Goal: Task Accomplishment & Management: Use online tool/utility

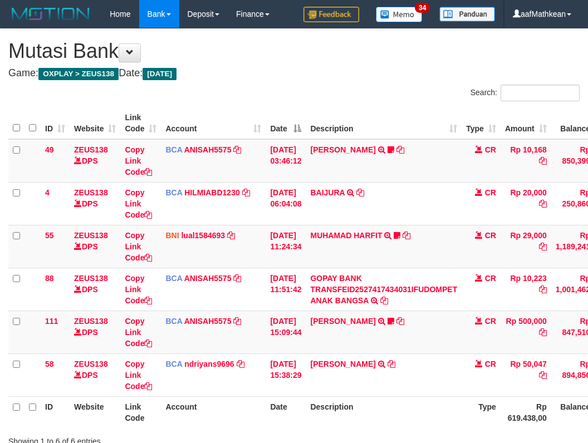
scroll to position [85, 92]
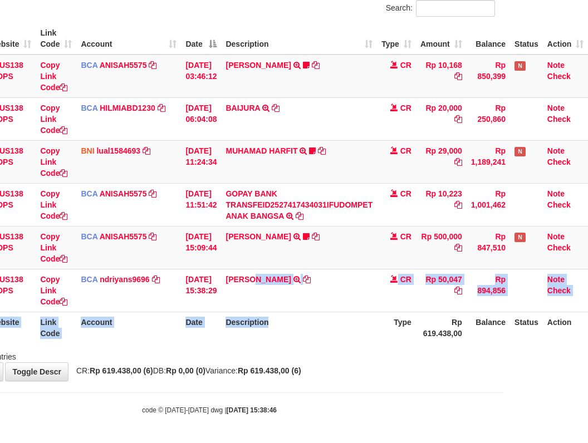
drag, startPoint x: 250, startPoint y: 295, endPoint x: 594, endPoint y: 298, distance: 344.2
click at [331, 315] on table "ID Website Link Code Account Date Description Type Amount Balance Status Action…" at bounding box center [256, 183] width 664 height 321
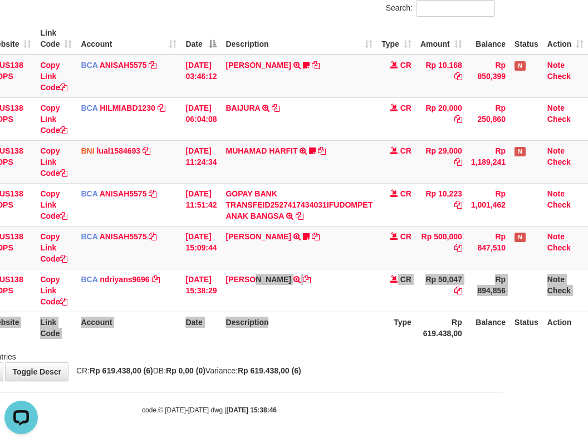
scroll to position [0, 0]
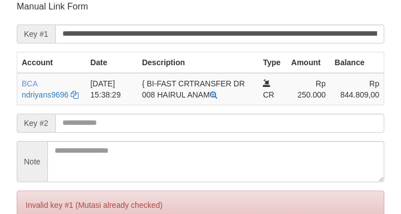
click at [96, 126] on input "text" at bounding box center [219, 123] width 329 height 19
drag, startPoint x: 25, startPoint y: 9, endPoint x: 36, endPoint y: 13, distance: 12.0
click at [28, 12] on p "Manual Link Form" at bounding box center [201, 7] width 368 height 12
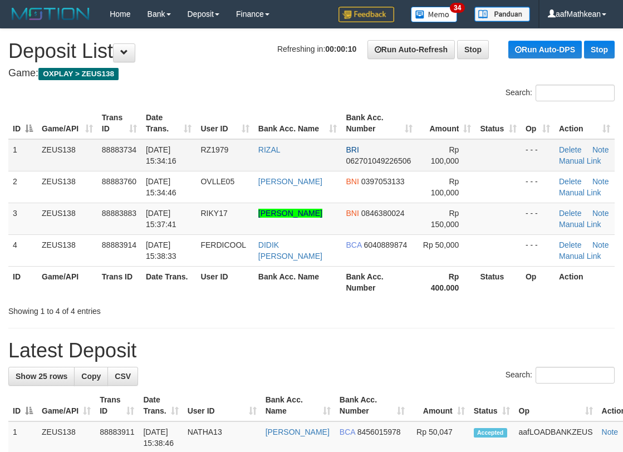
click at [250, 101] on div "Search:" at bounding box center [311, 94] width 623 height 19
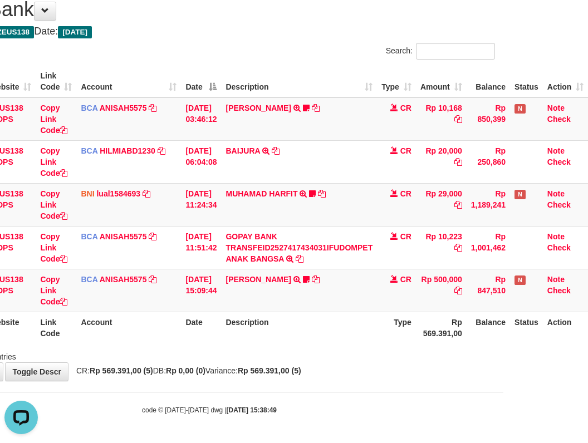
drag, startPoint x: 143, startPoint y: 324, endPoint x: 275, endPoint y: 318, distance: 132.1
click at [146, 328] on th "Account" at bounding box center [128, 328] width 105 height 32
click at [224, 337] on tr "ID Website Link Code Account Date Description Type Rp 569.391,00 Balance Status…" at bounding box center [256, 328] width 664 height 32
drag, startPoint x: 291, startPoint y: 321, endPoint x: 305, endPoint y: 330, distance: 16.4
click at [295, 325] on th "Description" at bounding box center [299, 328] width 156 height 32
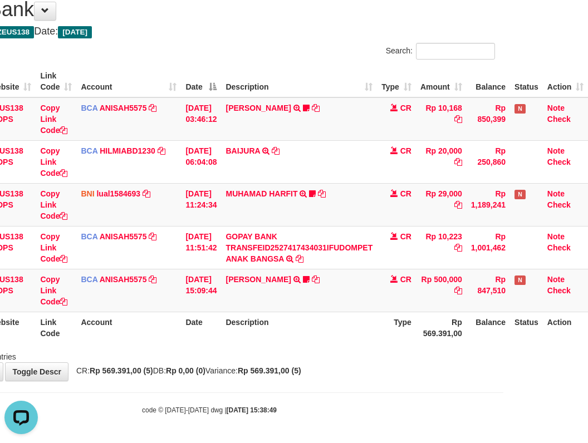
drag, startPoint x: 308, startPoint y: 338, endPoint x: 299, endPoint y: 338, distance: 9.5
click at [306, 339] on th "Description" at bounding box center [299, 328] width 156 height 32
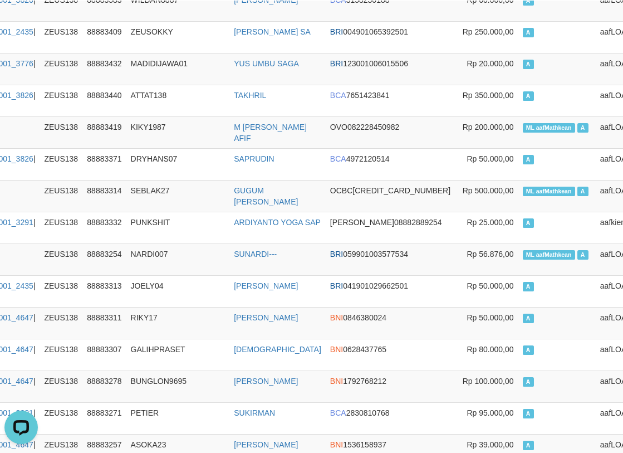
scroll to position [0, 131]
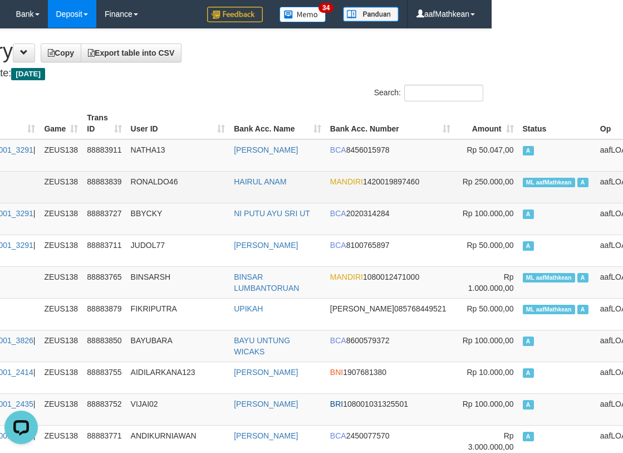
click at [523, 183] on span "ML aafMathkean" at bounding box center [549, 182] width 52 height 9
copy td "aafMathkean"
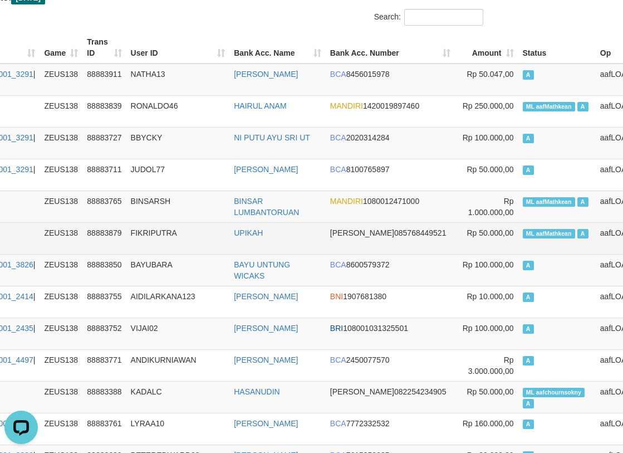
scroll to position [167, 131]
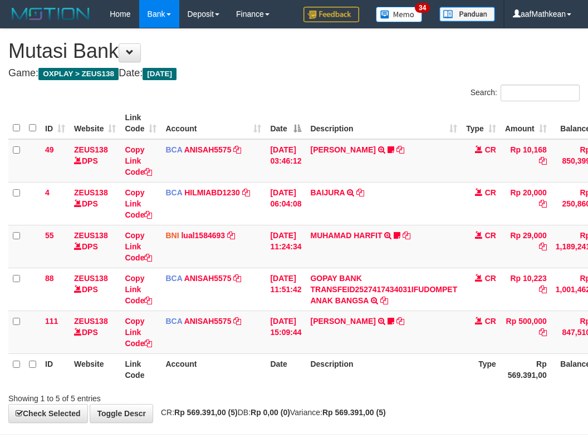
scroll to position [42, 92]
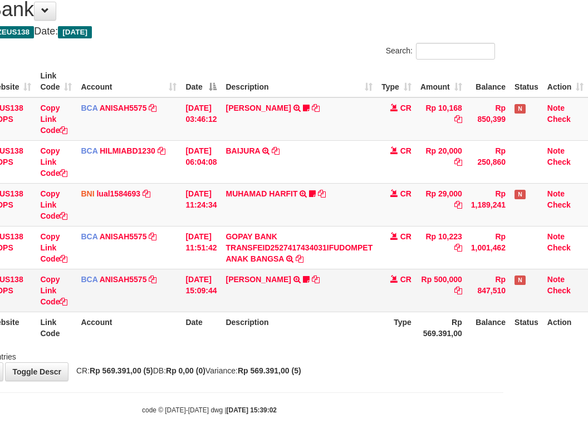
drag, startPoint x: 173, startPoint y: 317, endPoint x: 588, endPoint y: 304, distance: 414.6
click at [181, 319] on th "Date" at bounding box center [201, 328] width 40 height 32
click at [505, 311] on table "ID Website Link Code Account Date Description Type Amount Balance Status Action…" at bounding box center [256, 205] width 664 height 278
drag, startPoint x: 151, startPoint y: 332, endPoint x: 186, endPoint y: 332, distance: 34.5
click at [184, 341] on tr "ID Website Link Code Account Date Description Type Rp 569.391,00 Balance Status…" at bounding box center [256, 328] width 664 height 32
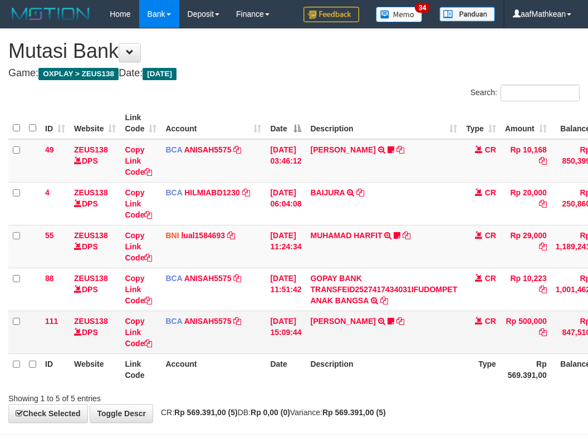
scroll to position [42, 92]
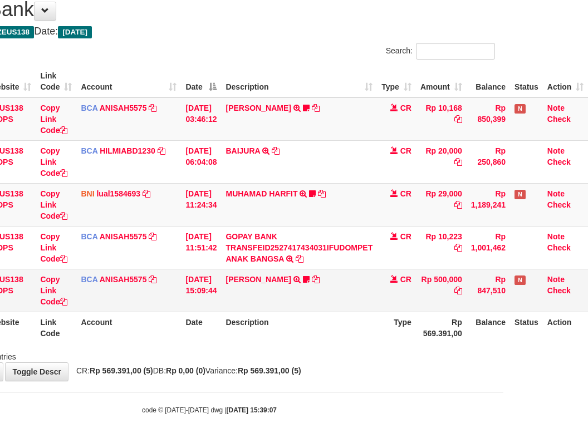
click at [291, 308] on table "ID Website Link Code Account Date Description Type Amount Balance Status Action…" at bounding box center [256, 205] width 664 height 278
drag, startPoint x: 344, startPoint y: 353, endPoint x: 321, endPoint y: 339, distance: 27.0
click at [339, 355] on div "Showing 1 to 5 of 5 entries" at bounding box center [209, 355] width 588 height 16
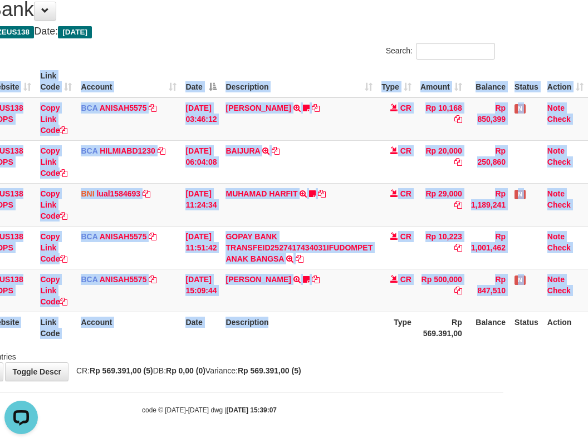
click at [325, 343] on th "Description" at bounding box center [299, 328] width 156 height 32
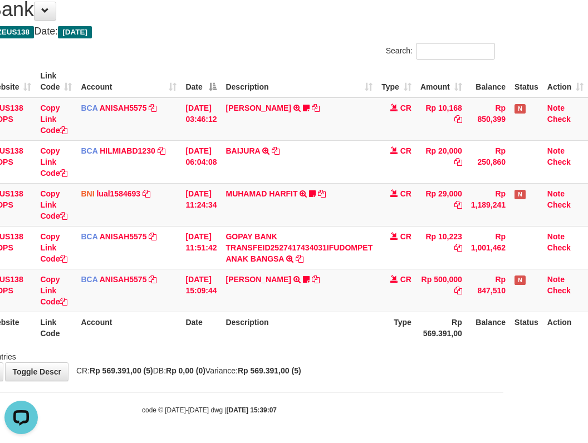
drag, startPoint x: 309, startPoint y: 336, endPoint x: 287, endPoint y: 327, distance: 23.7
click at [307, 336] on th "Description" at bounding box center [299, 328] width 156 height 32
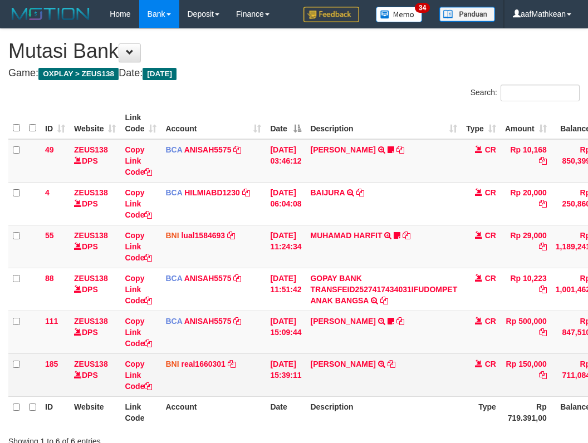
scroll to position [74, 92]
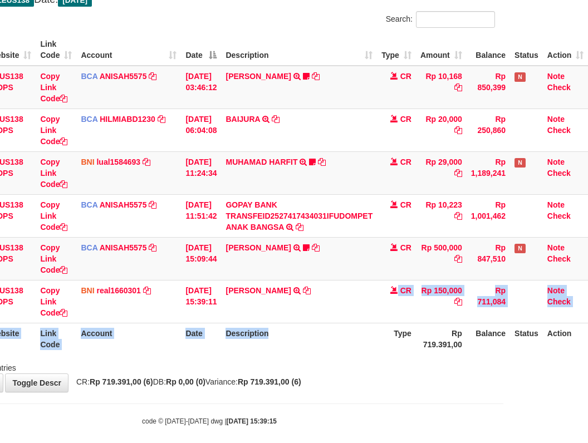
drag, startPoint x: 326, startPoint y: 324, endPoint x: 316, endPoint y: 330, distance: 11.7
click at [319, 329] on table "ID Website Link Code Account Date Description Type Amount Balance Status Action…" at bounding box center [256, 194] width 664 height 321
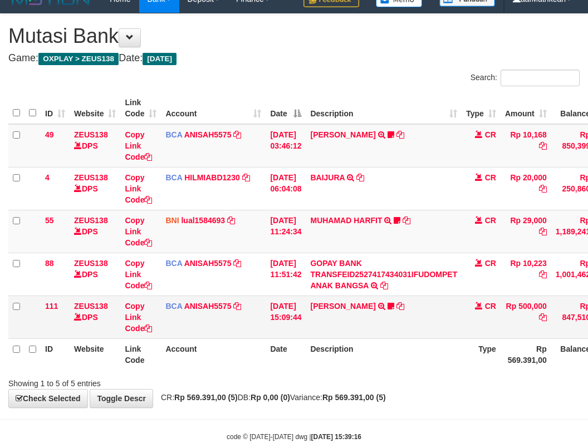
scroll to position [42, 0]
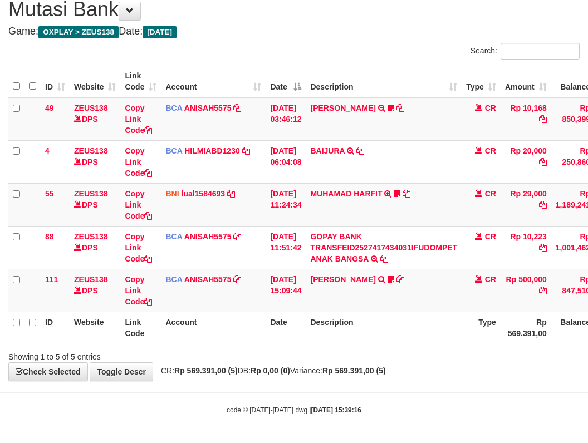
drag, startPoint x: 347, startPoint y: 369, endPoint x: 334, endPoint y: 373, distance: 13.9
click at [354, 379] on div "**********" at bounding box center [294, 184] width 588 height 394
drag, startPoint x: 330, startPoint y: 366, endPoint x: 338, endPoint y: 364, distance: 8.1
click at [332, 365] on div "**********" at bounding box center [294, 184] width 588 height 394
click at [330, 354] on div "Showing 1 to 5 of 5 entries" at bounding box center [294, 355] width 588 height 16
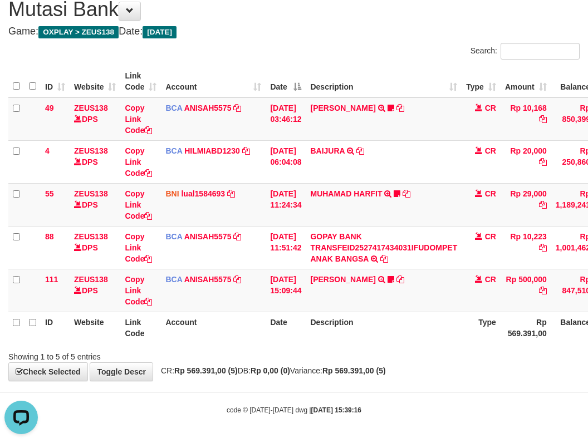
scroll to position [0, 0]
drag, startPoint x: 341, startPoint y: 338, endPoint x: 595, endPoint y: 285, distance: 259.0
click at [374, 328] on th "Description" at bounding box center [384, 328] width 156 height 32
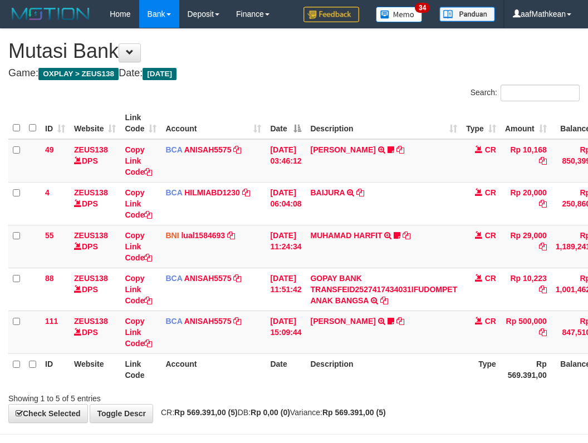
scroll to position [42, 0]
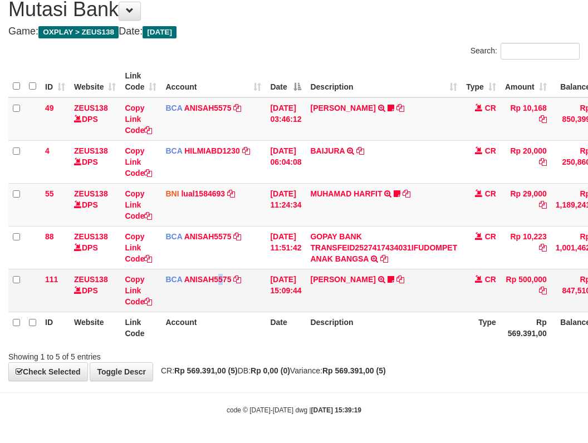
click at [229, 291] on td "BCA ANISAH5575 DPS ANISAH mutasi_20251001_3827 | 111 mutasi_20251001_3827 | 111" at bounding box center [213, 290] width 105 height 43
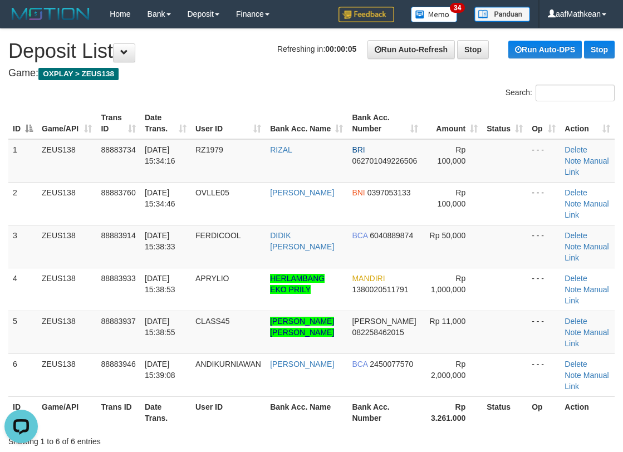
click at [586, 255] on tr "3 ZEUS138 88883914 01/10/2025 15:38:33 FERDICOOL DIDIK ARI WIDODO BCA 604088987…" at bounding box center [311, 246] width 607 height 43
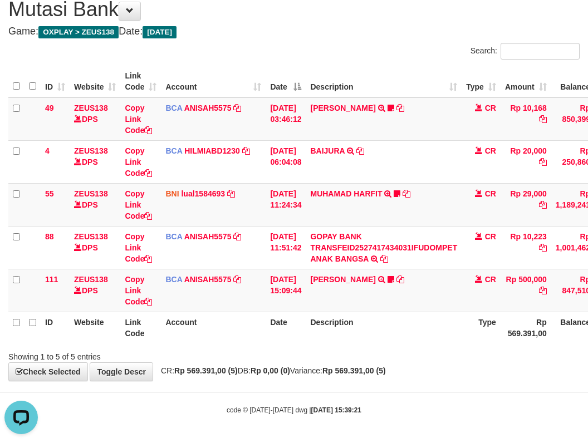
click at [318, 325] on table "ID Website Link Code Account Date Description Type Amount Balance Status Action…" at bounding box center [340, 205] width 664 height 278
drag, startPoint x: 334, startPoint y: 365, endPoint x: 352, endPoint y: 350, distance: 24.1
click at [335, 369] on div "**********" at bounding box center [294, 184] width 588 height 394
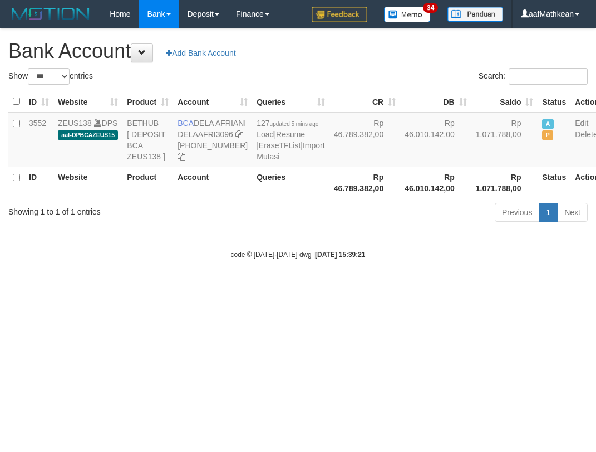
select select "***"
copy td "DELA AFRIANI"
drag, startPoint x: 194, startPoint y: 124, endPoint x: 209, endPoint y: 133, distance: 17.7
click at [209, 133] on td "BCA DELA AFRIANI DELAAFRI3096 869-245-8639" at bounding box center [212, 140] width 79 height 55
click at [299, 287] on body "Toggle navigation Home Bank Account List Load By Website Group [OXPLAY] ZEUS138…" at bounding box center [298, 143] width 596 height 287
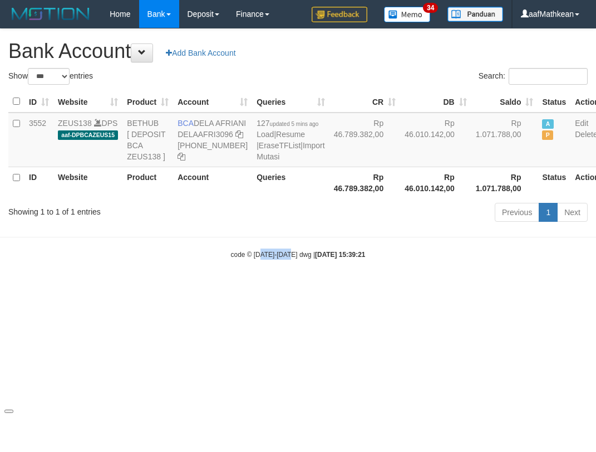
click at [190, 271] on body "Toggle navigation Home Bank Account List Load By Website Group [OXPLAY] ZEUS138…" at bounding box center [298, 143] width 596 height 287
select select "***"
click at [369, 287] on body "Toggle navigation Home Bank Account List Load By Website Group [OXPLAY] ZEUS138…" at bounding box center [298, 143] width 596 height 287
click at [377, 287] on html "Toggle navigation Home Bank Account List Load By Website Group [OXPLAY] ZEUS138…" at bounding box center [298, 143] width 596 height 287
select select "***"
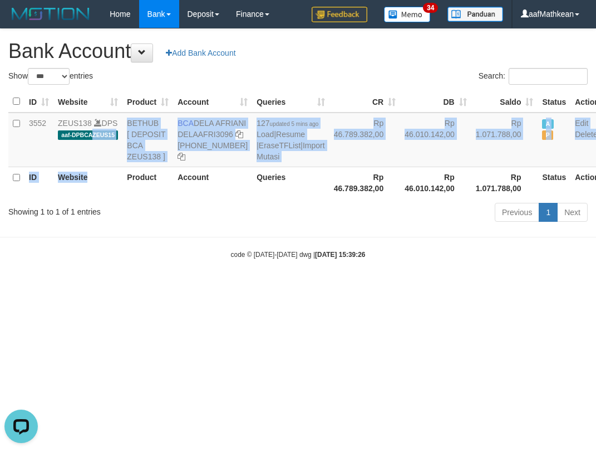
click at [85, 121] on table "ID Website Product Account Queries CR [PERSON_NAME] Status Action 3552 ZEUS138 …" at bounding box center [306, 144] width 596 height 107
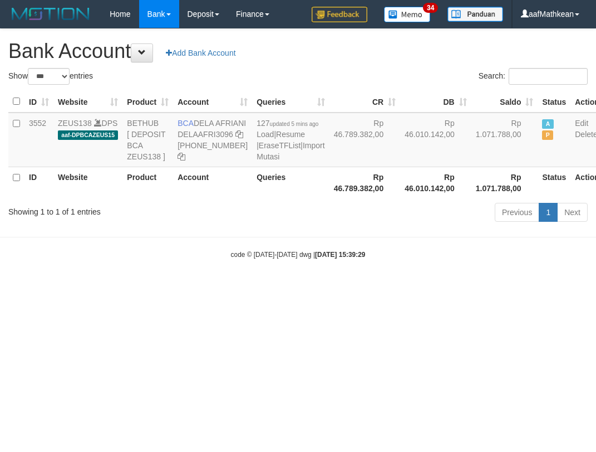
select select "***"
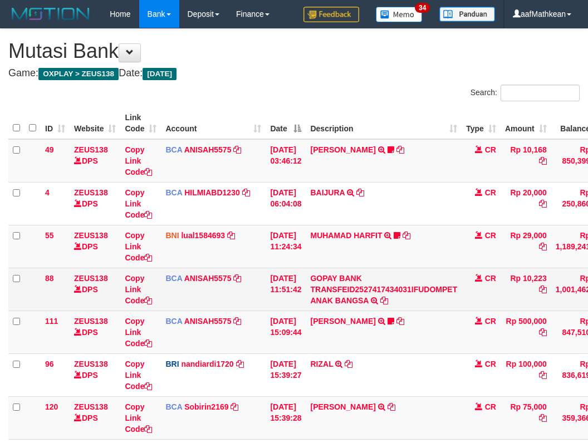
scroll to position [42, 0]
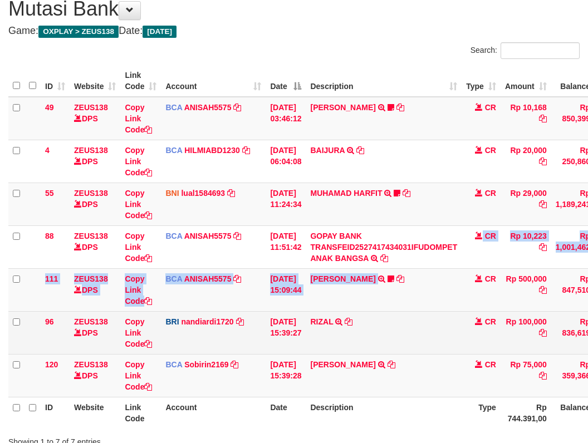
drag, startPoint x: 409, startPoint y: 264, endPoint x: 423, endPoint y: 317, distance: 54.9
click at [415, 278] on tbody "49 ZEUS138 DPS Copy Link Code BCA ANISAH5575 DPS ANISAH mutasi_20251001_3827 | …" at bounding box center [340, 247] width 664 height 301
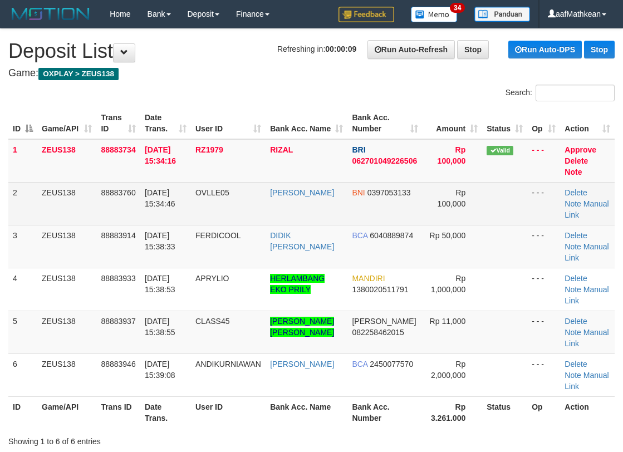
click at [111, 192] on tr "2 ZEUS138 88883760 01/10/2025 15:34:46 OVLLE05 ANIKE RUNAKI BNI 0397053133 Rp 1…" at bounding box center [311, 203] width 607 height 43
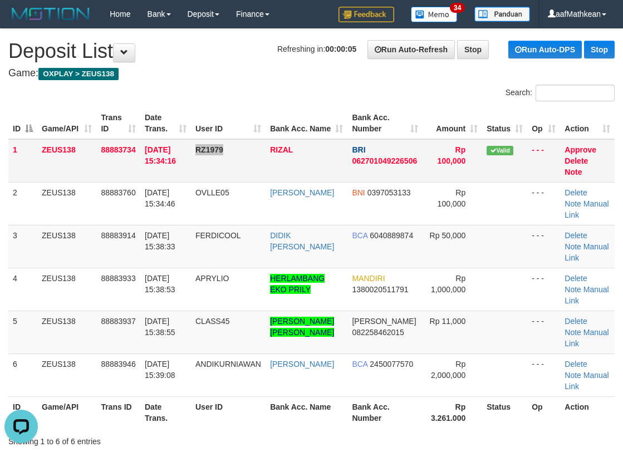
click at [245, 177] on tr "1 ZEUS138 88883734 01/10/2025 15:34:16 RZ1979 RIZAL BRI 062701049226506 Rp 100,…" at bounding box center [311, 160] width 607 height 43
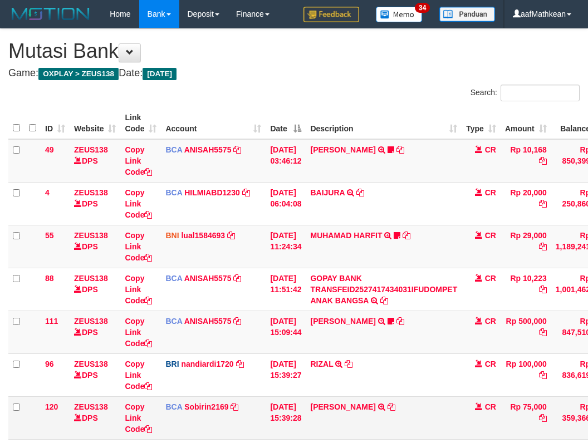
scroll to position [43, 0]
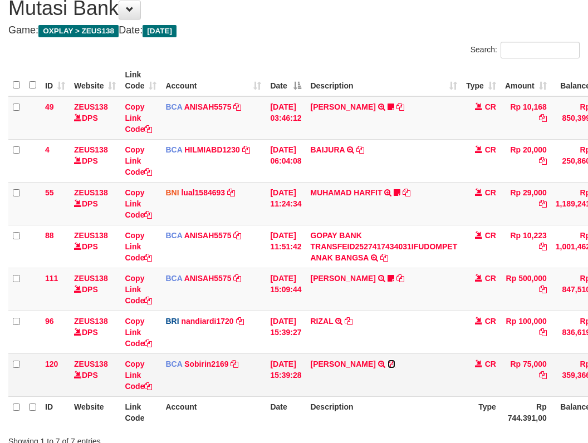
click at [395, 364] on icon at bounding box center [392, 364] width 8 height 8
drag, startPoint x: 187, startPoint y: 422, endPoint x: 234, endPoint y: 433, distance: 48.1
click at [199, 428] on div "ID Website Link Code Account Date Description Type Amount Balance Status Action…" at bounding box center [294, 246] width 588 height 370
click at [236, 438] on div "Showing 1 to 7 of 7 entries" at bounding box center [122, 440] width 228 height 16
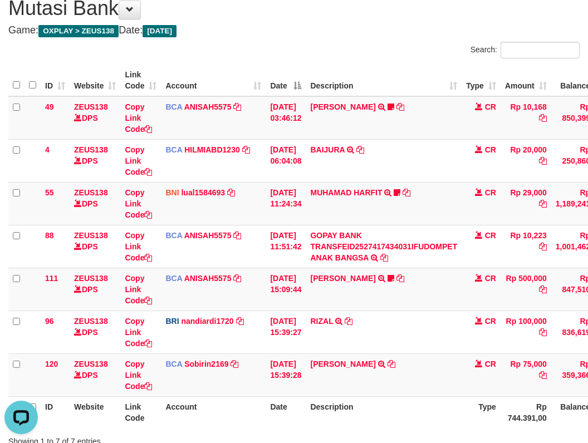
click at [253, 433] on div "Showing 1 to 7 of 7 entries" at bounding box center [294, 440] width 588 height 16
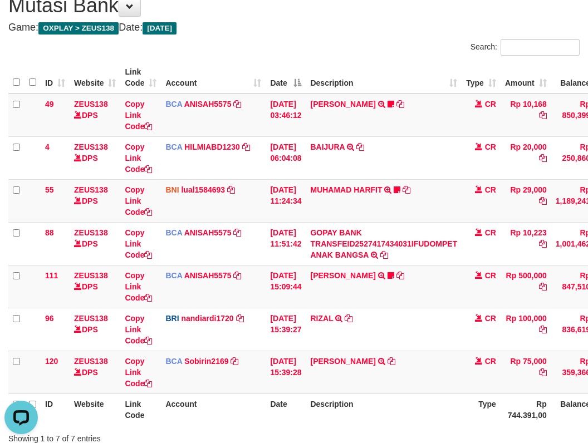
drag, startPoint x: 294, startPoint y: 418, endPoint x: 275, endPoint y: 430, distance: 21.8
click at [299, 429] on div "Search: ID Website Link Code Account Date Description Type Amount Balance Statu…" at bounding box center [293, 241] width 571 height 405
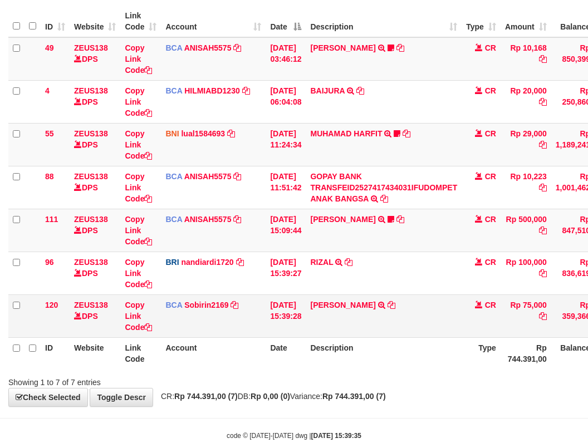
scroll to position [128, 0]
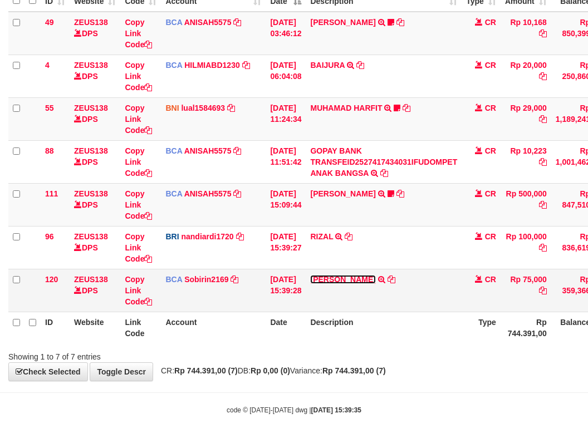
click at [348, 281] on link "[PERSON_NAME]" at bounding box center [342, 279] width 65 height 9
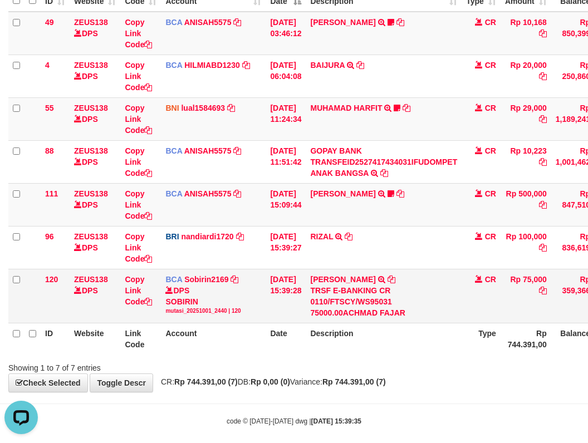
scroll to position [0, 0]
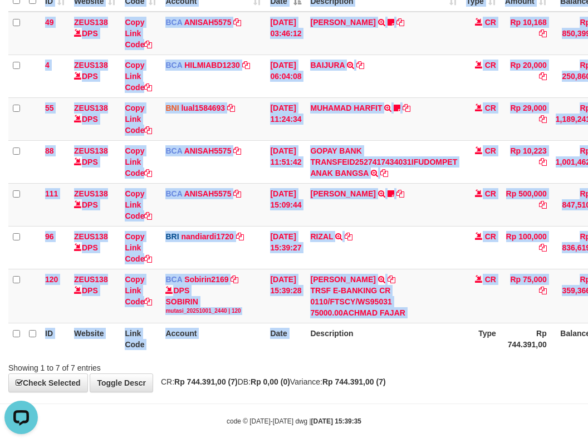
drag, startPoint x: 320, startPoint y: 351, endPoint x: 325, endPoint y: 359, distance: 9.0
click at [323, 357] on div "ID Website Link Code Account Date Description Type Amount Balance Status Action…" at bounding box center [294, 168] width 588 height 382
click at [373, 341] on th "Description" at bounding box center [384, 339] width 156 height 32
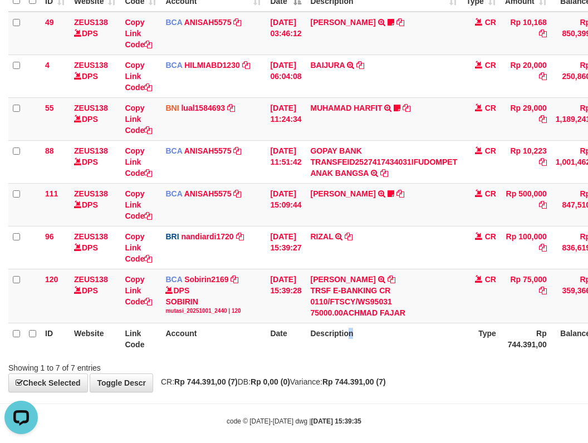
click at [378, 345] on th "Description" at bounding box center [384, 339] width 156 height 32
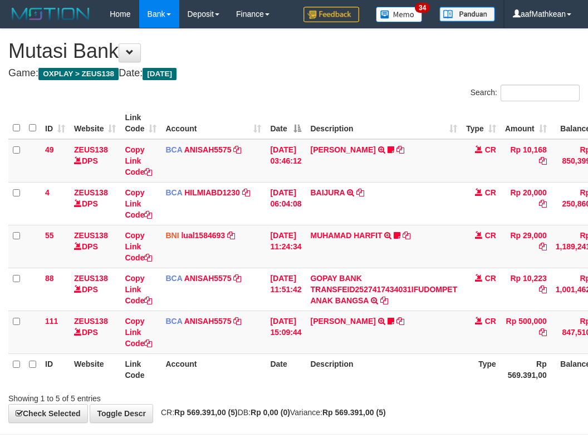
scroll to position [42, 0]
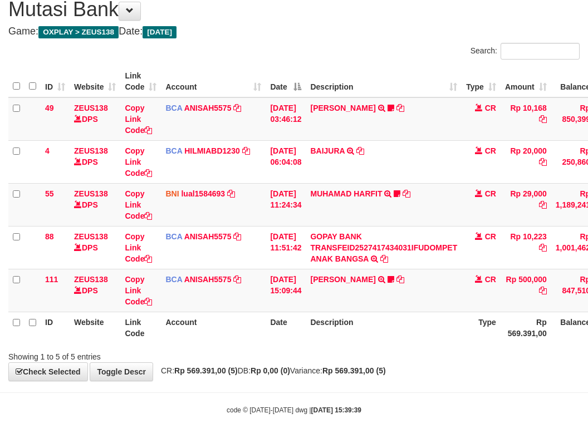
click at [270, 377] on div "**********" at bounding box center [294, 184] width 588 height 394
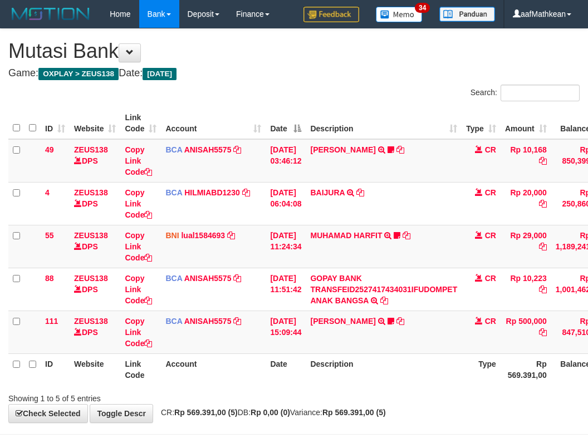
scroll to position [42, 4]
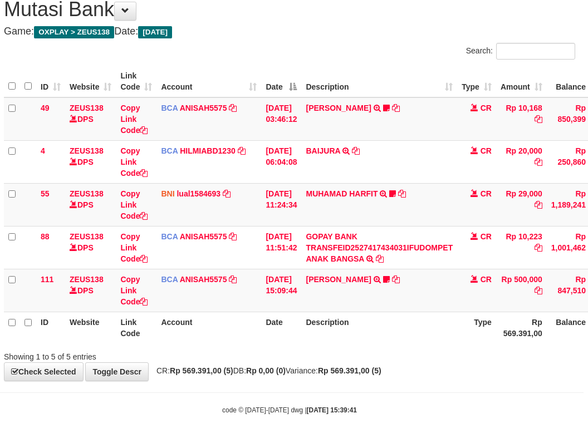
click at [287, 325] on th "Date" at bounding box center [281, 328] width 40 height 32
drag, startPoint x: 288, startPoint y: 327, endPoint x: 363, endPoint y: 351, distance: 77.8
click at [291, 327] on th "Date" at bounding box center [281, 328] width 40 height 32
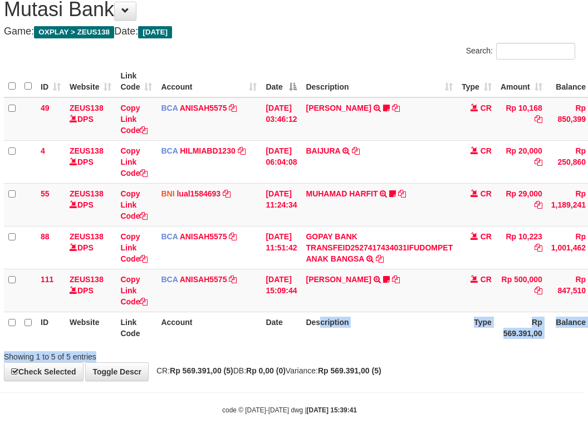
drag, startPoint x: 363, startPoint y: 351, endPoint x: 593, endPoint y: 379, distance: 232.2
click at [480, 373] on div "**********" at bounding box center [290, 184] width 588 height 394
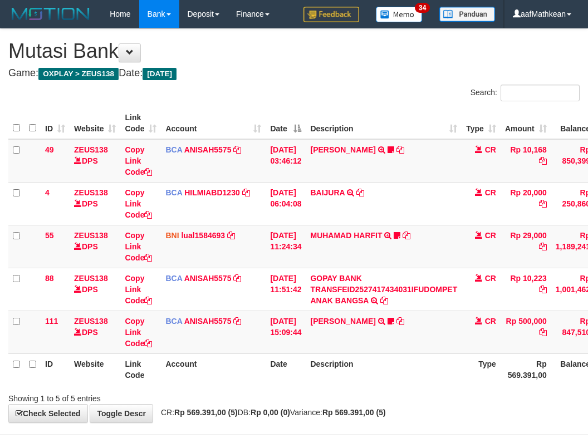
scroll to position [42, 7]
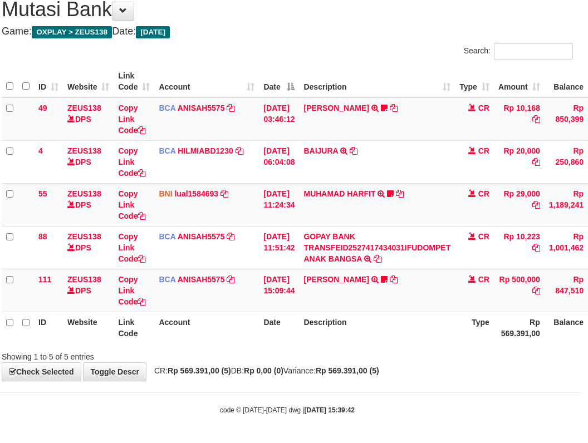
click at [339, 393] on body "Toggle navigation Home Bank Account List Load By Website Group [OXPLAY] ZEUS138…" at bounding box center [287, 200] width 588 height 485
drag, startPoint x: 408, startPoint y: 312, endPoint x: 687, endPoint y: 361, distance: 283.3
click at [581, 361] on html "Toggle navigation Home Bank Account List Load By Website Group [OXPLAY] ZEUS138…" at bounding box center [287, 200] width 588 height 485
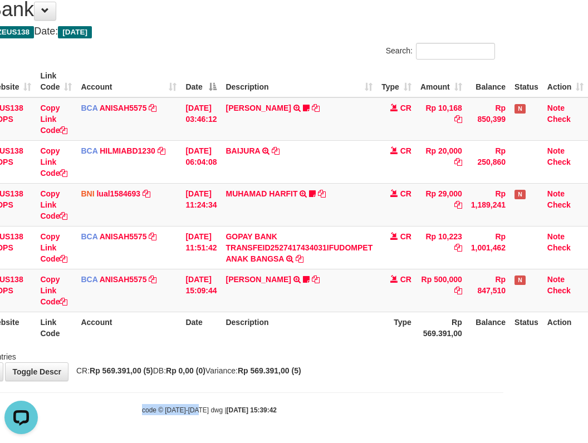
click at [247, 370] on span "CR: Rp 569.391,00 (5) DB: Rp 0,00 (0) Variance: Rp 569.391,00 (5)" at bounding box center [186, 370] width 231 height 9
drag, startPoint x: 271, startPoint y: 375, endPoint x: 314, endPoint y: 375, distance: 42.3
click at [296, 377] on div "**********" at bounding box center [209, 184] width 588 height 394
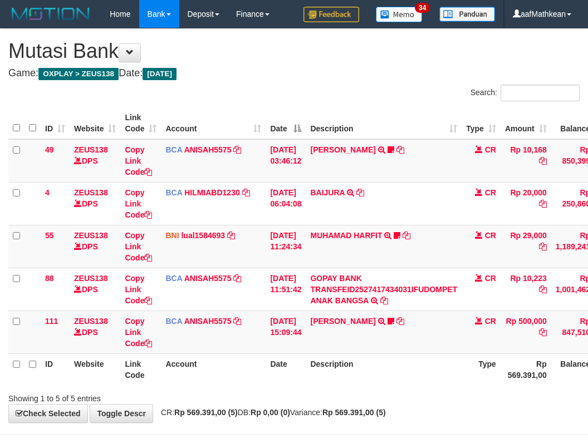
scroll to position [42, 92]
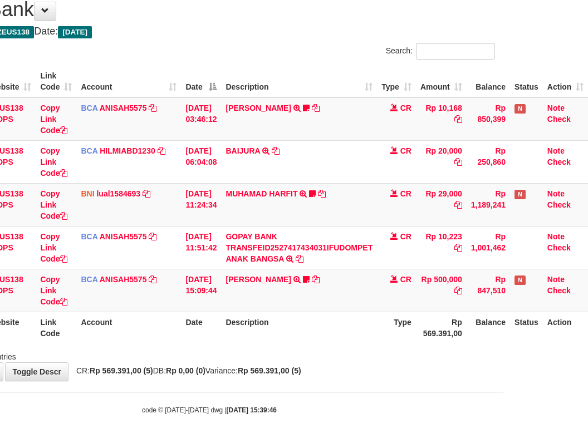
click at [339, 369] on div "**********" at bounding box center [209, 184] width 588 height 394
click at [352, 379] on div "**********" at bounding box center [209, 184] width 588 height 394
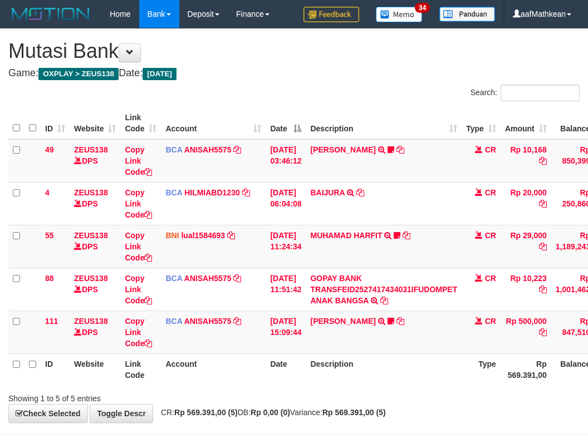
click at [360, 368] on div "**********" at bounding box center [294, 226] width 588 height 394
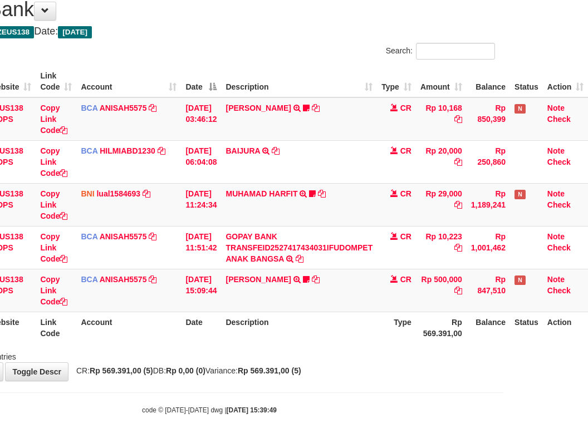
click at [339, 378] on div "**********" at bounding box center [209, 184] width 588 height 394
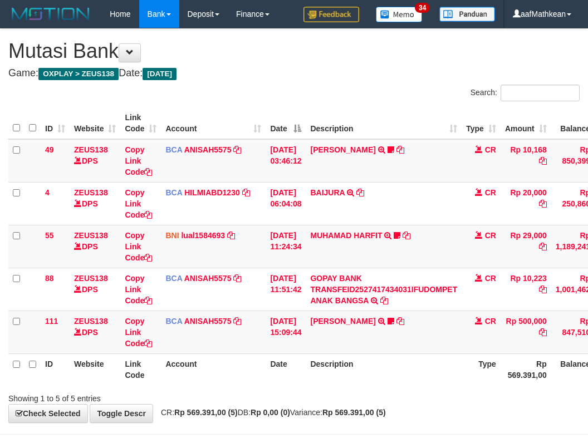
scroll to position [42, 92]
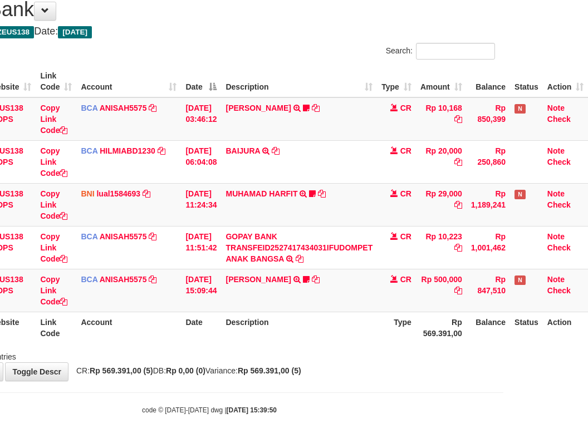
click at [336, 375] on div "**********" at bounding box center [209, 184] width 588 height 394
click at [336, 374] on div "**********" at bounding box center [209, 184] width 588 height 394
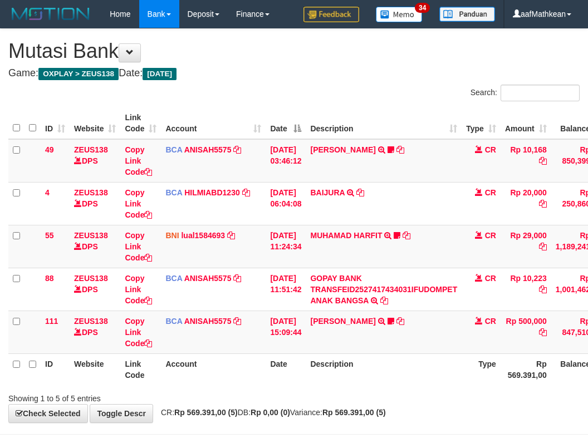
scroll to position [42, 92]
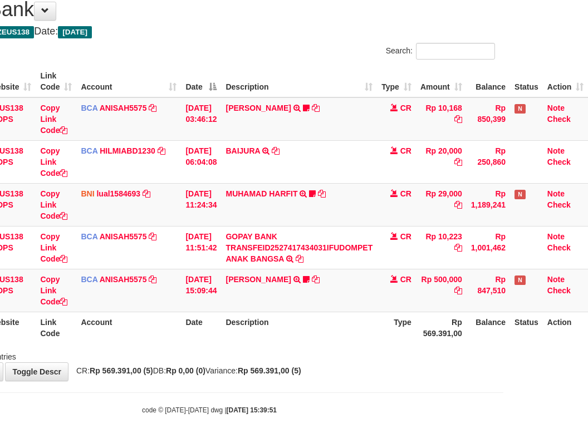
click at [338, 369] on div "**********" at bounding box center [209, 184] width 588 height 394
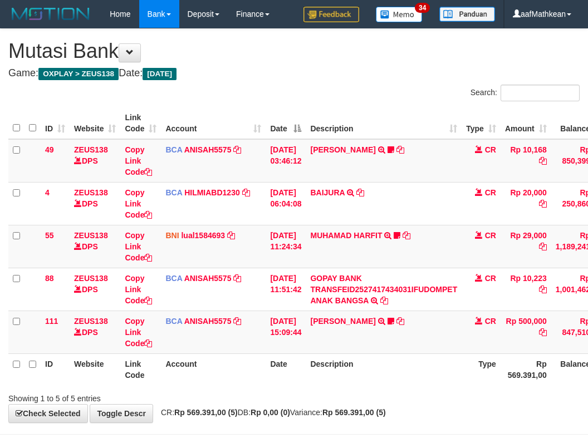
scroll to position [42, 92]
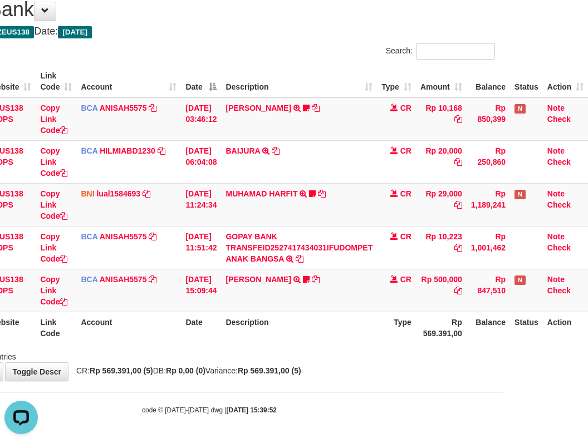
drag, startPoint x: 284, startPoint y: 331, endPoint x: 295, endPoint y: 339, distance: 12.8
click at [285, 335] on th "Description" at bounding box center [299, 328] width 156 height 32
click at [313, 340] on th "Description" at bounding box center [299, 328] width 156 height 32
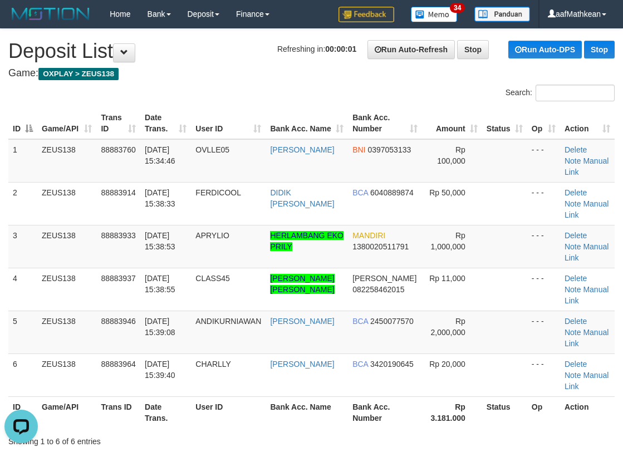
click at [173, 91] on div "Search:" at bounding box center [311, 94] width 623 height 19
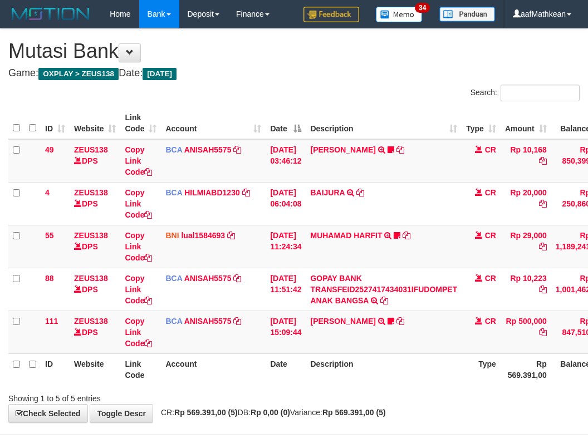
scroll to position [42, 92]
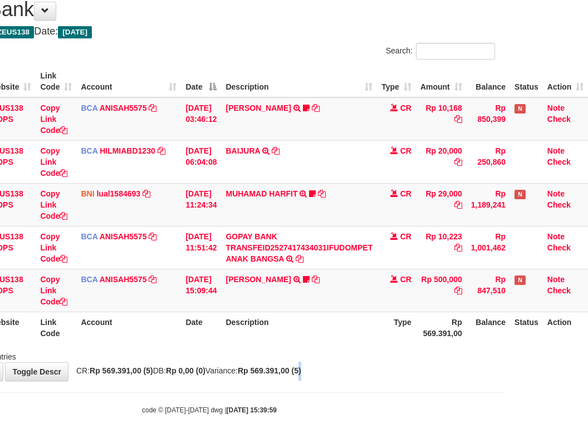
drag, startPoint x: 320, startPoint y: 375, endPoint x: 305, endPoint y: 372, distance: 14.9
click at [320, 374] on div "**********" at bounding box center [209, 184] width 588 height 394
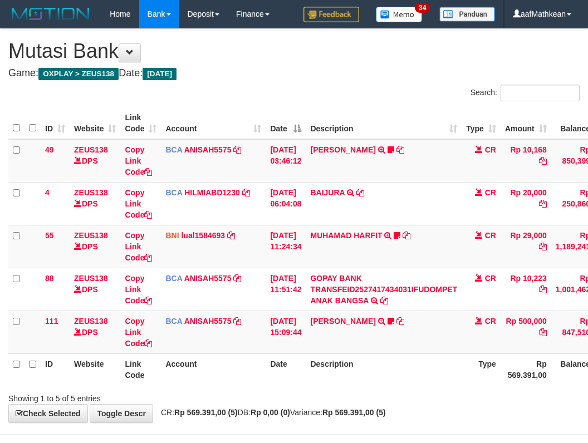
scroll to position [42, 92]
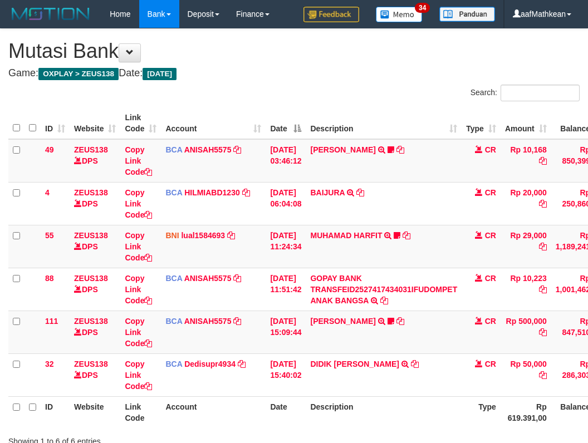
scroll to position [42, 92]
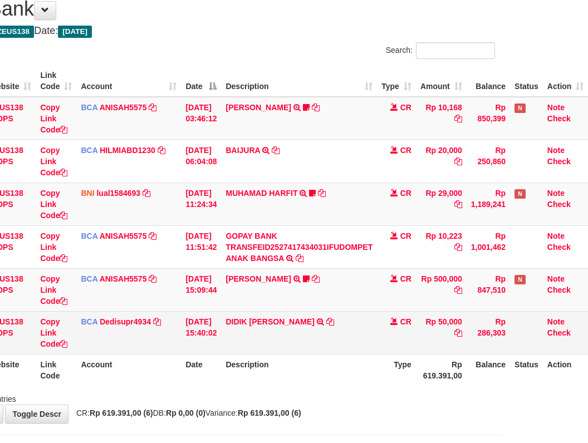
click at [310, 331] on td "DIDIK [PERSON_NAME] TRSF E-BANKING CR 0110/FTSCY/WS95031 50000.00DIDIK [PERSON_…" at bounding box center [299, 332] width 156 height 43
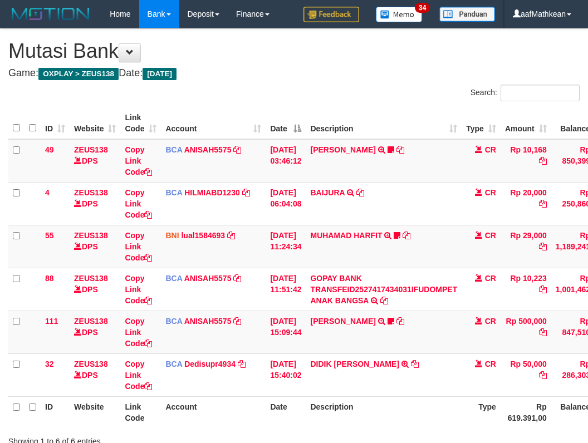
scroll to position [43, 92]
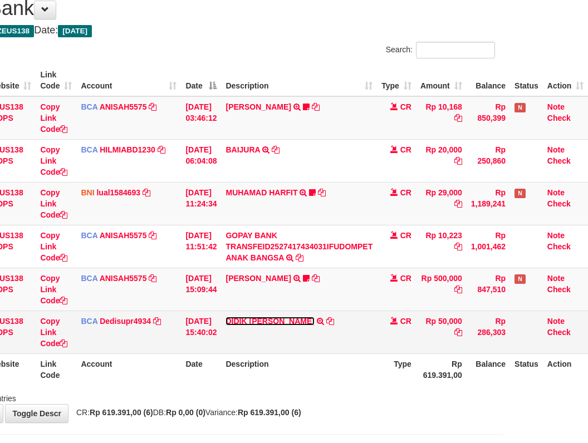
drag, startPoint x: 246, startPoint y: 318, endPoint x: 252, endPoint y: 322, distance: 8.0
click at [246, 318] on link "DIDIK [PERSON_NAME]" at bounding box center [270, 321] width 89 height 9
click at [226, 317] on link "DIDIK [PERSON_NAME]" at bounding box center [270, 321] width 89 height 9
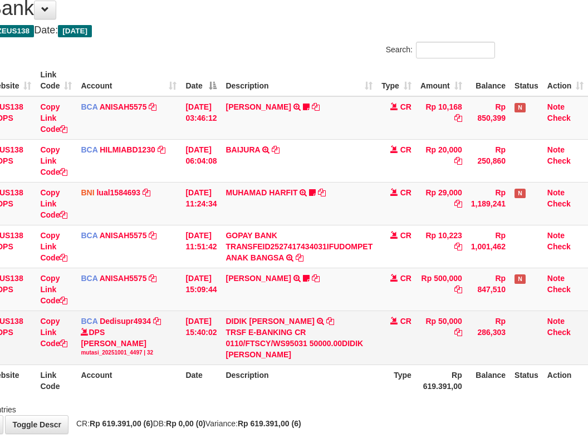
click at [303, 330] on div "TRSF E-BANKING CR 0110/FTSCY/WS95031 50000.00DIDIK [PERSON_NAME]" at bounding box center [299, 343] width 147 height 33
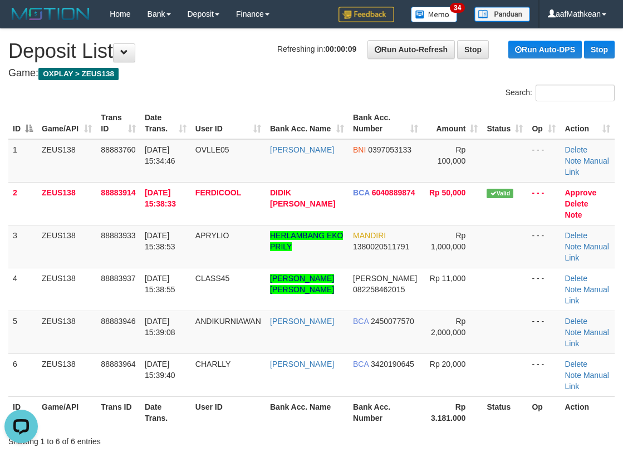
click at [221, 111] on tr "ID Game/API Trans ID Date Trans. User ID Bank Acc. Name Bank Acc. Number Amount…" at bounding box center [311, 123] width 607 height 32
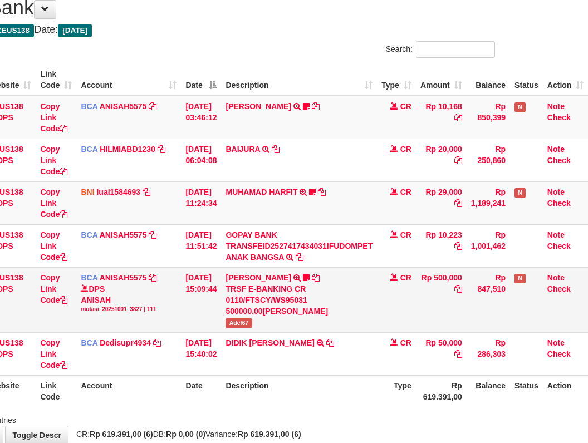
scroll to position [43, 92]
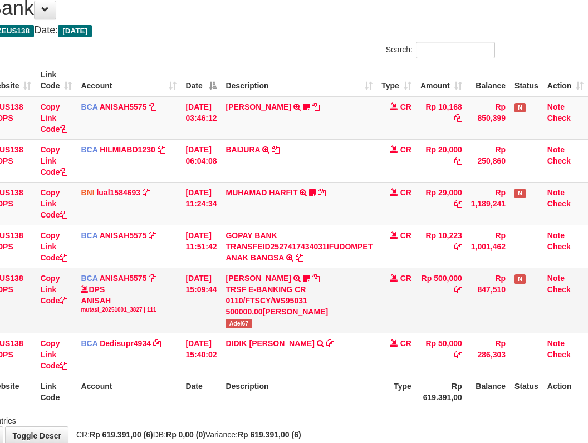
click at [235, 321] on span "Adel67" at bounding box center [239, 323] width 26 height 9
copy span "Adel67"
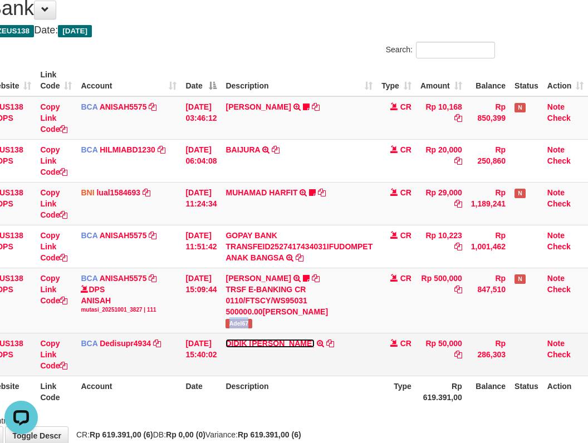
scroll to position [0, 0]
click at [226, 339] on link "DIDIK ARI WIDODO" at bounding box center [270, 343] width 89 height 9
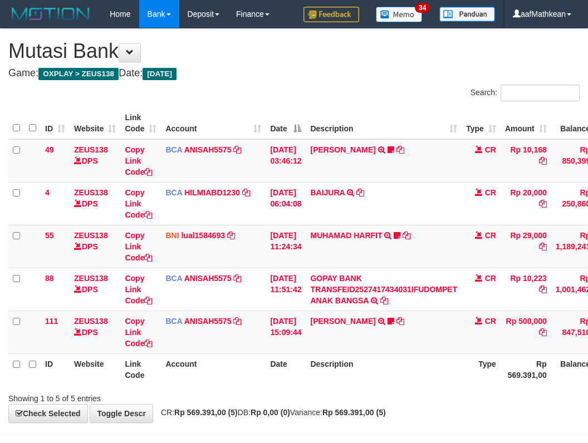
click at [373, 369] on th "Description" at bounding box center [384, 370] width 156 height 32
click at [376, 370] on th "Description" at bounding box center [384, 370] width 156 height 32
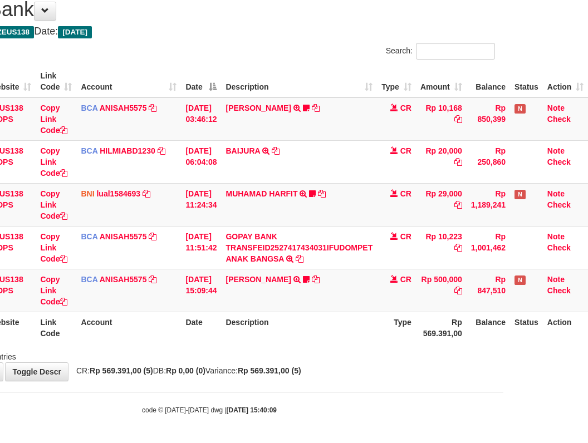
drag, startPoint x: 167, startPoint y: 366, endPoint x: 592, endPoint y: 327, distance: 426.7
click at [213, 363] on div "**********" at bounding box center [209, 184] width 588 height 394
drag, startPoint x: 429, startPoint y: 336, endPoint x: 589, endPoint y: 346, distance: 160.2
click at [480, 341] on tr "ID Website Link Code Account Date Description Type Rp 569.391,00 Balance Status…" at bounding box center [256, 328] width 664 height 32
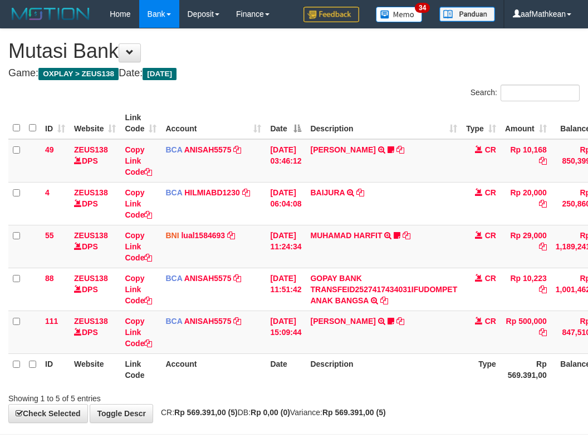
scroll to position [42, 92]
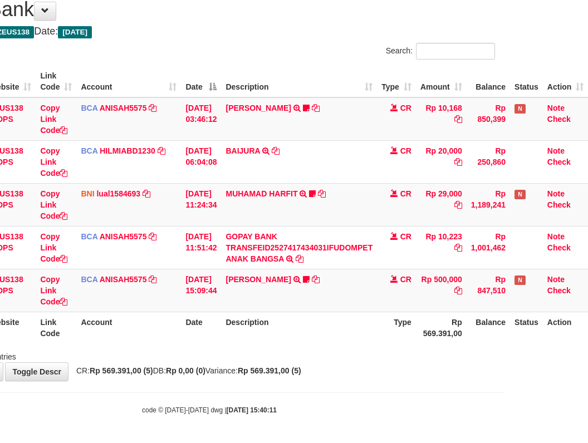
click at [331, 352] on div "Showing 1 to 5 of 5 entries" at bounding box center [209, 355] width 588 height 16
click at [408, 375] on div "**********" at bounding box center [209, 184] width 588 height 394
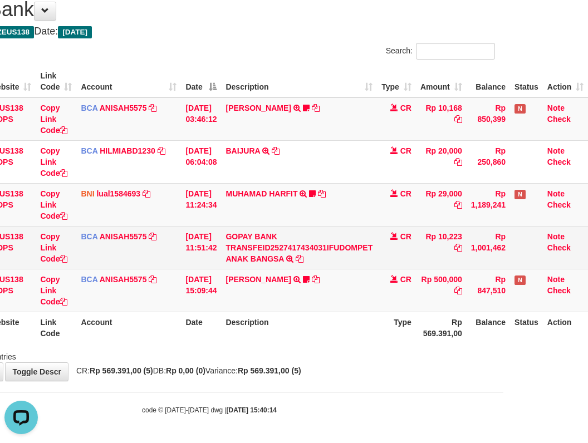
click at [338, 263] on table "ID Website Link Code Account Date Description Type Amount Balance Status Action…" at bounding box center [256, 205] width 664 height 278
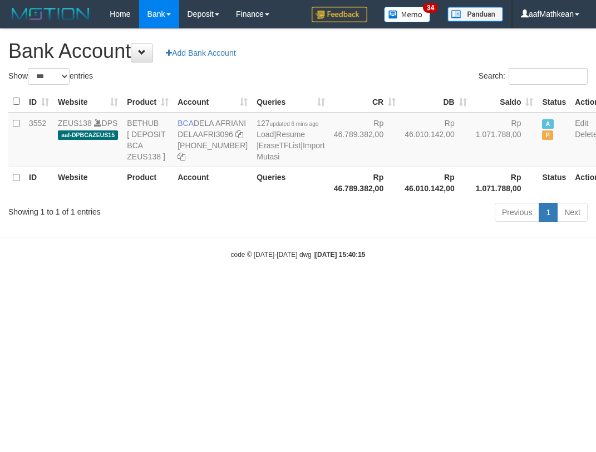
select select "***"
click at [236, 138] on icon at bounding box center [240, 134] width 8 height 8
drag, startPoint x: 0, startPoint y: 0, endPoint x: 211, endPoint y: 163, distance: 266.5
click at [187, 160] on td "BCA DELA AFRIANI DELAAFRI3096 869-245-8639" at bounding box center [212, 140] width 79 height 55
click at [355, 260] on body "Toggle navigation Home Bank Account List Load By Website Group [OXPLAY] ZEUS138…" at bounding box center [298, 143] width 596 height 287
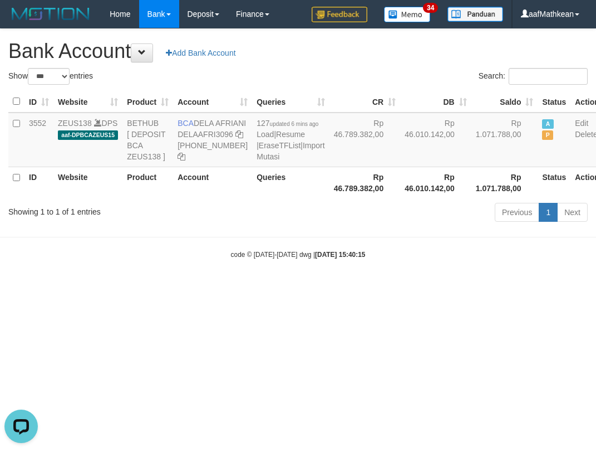
drag, startPoint x: 351, startPoint y: 266, endPoint x: 571, endPoint y: 268, distance: 220.0
click at [360, 266] on body "Toggle navigation Home Bank Account List Load By Website Group [OXPLAY] ZEUS138…" at bounding box center [298, 143] width 596 height 287
select select "***"
click at [312, 202] on div "ID Website Product Account Queries CR [PERSON_NAME] Status Action 3552 ZEUS138 …" at bounding box center [298, 144] width 596 height 114
click at [257, 161] on link "Import Mutasi" at bounding box center [291, 151] width 68 height 20
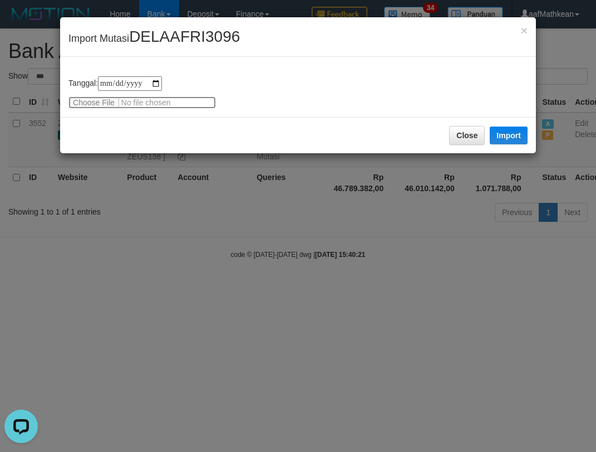
click at [100, 106] on input "file" at bounding box center [143, 102] width 148 height 12
type input "**********"
click at [502, 136] on button "Import" at bounding box center [509, 135] width 38 height 18
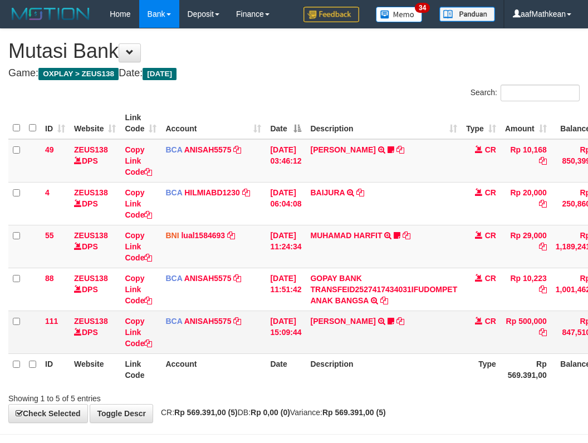
scroll to position [42, 92]
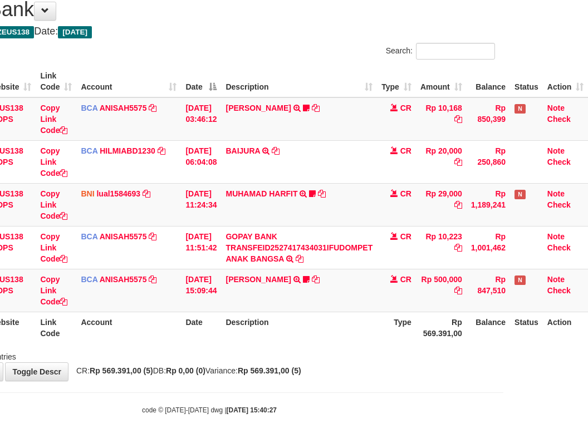
click at [354, 355] on div "Showing 1 to 5 of 5 entries" at bounding box center [209, 355] width 588 height 16
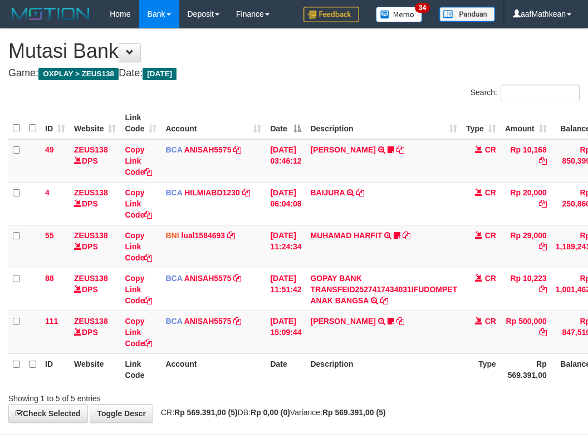
scroll to position [42, 92]
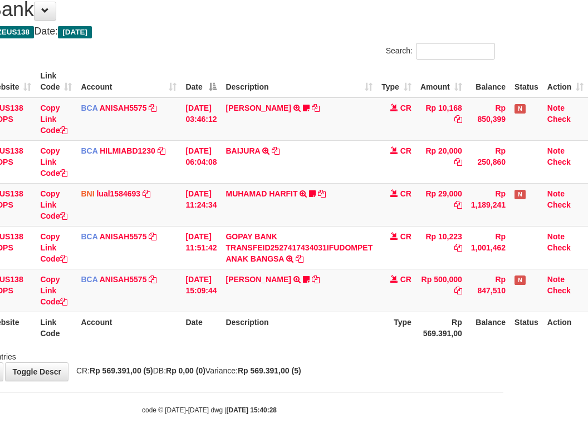
click at [356, 347] on div "Showing 1 to 5 of 5 entries" at bounding box center [209, 355] width 588 height 16
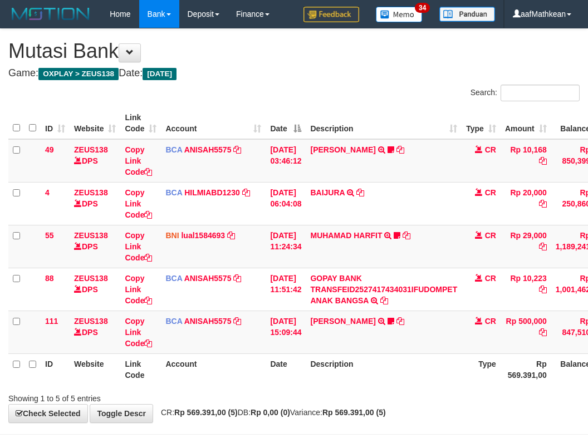
scroll to position [42, 92]
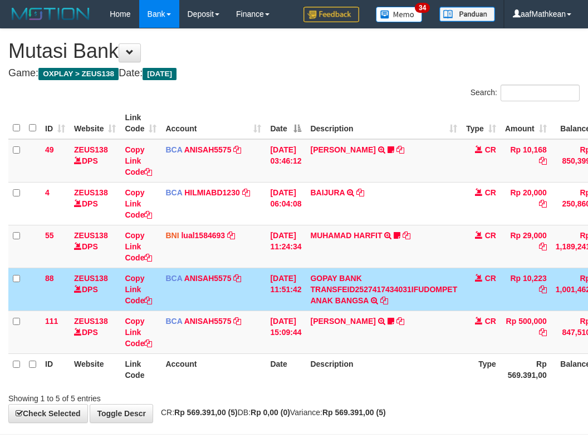
scroll to position [42, 92]
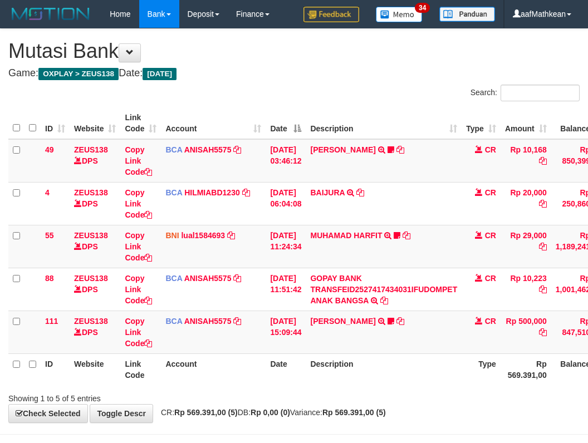
scroll to position [42, 92]
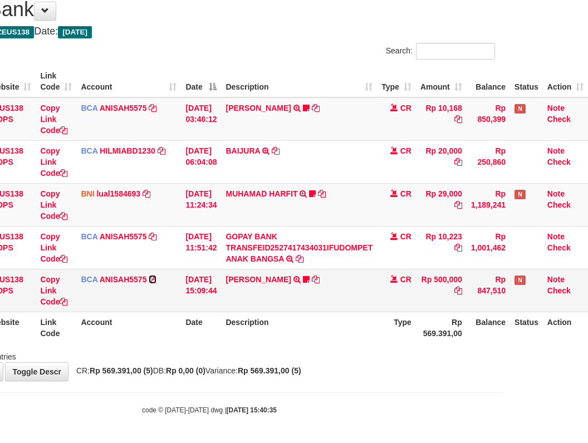
click at [149, 275] on link at bounding box center [153, 279] width 8 height 9
drag, startPoint x: 159, startPoint y: 290, endPoint x: 186, endPoint y: 309, distance: 33.2
click at [164, 299] on td "BCA ANISAH5575 DPS ANISAH mutasi_20251001_3827 | 111 mutasi_20251001_3827 | 111" at bounding box center [128, 290] width 105 height 43
drag, startPoint x: 186, startPoint y: 309, endPoint x: 607, endPoint y: 263, distance: 423.6
click at [503, 263] on html "Toggle navigation Home Bank Account List Load By Website Group [OXPLAY] ZEUS138…" at bounding box center [209, 200] width 588 height 485
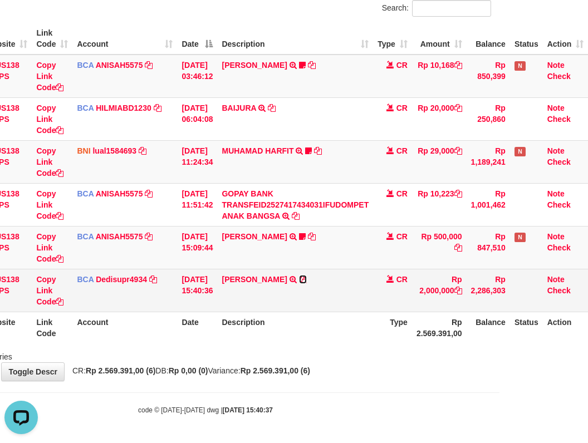
click at [307, 280] on icon at bounding box center [303, 280] width 8 height 8
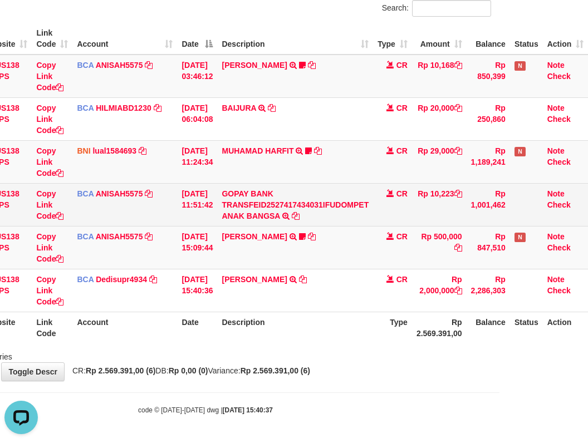
click at [289, 185] on tbody "49 ZEUS138 DPS Copy Link Code BCA ANISAH5575 DPS ANISAH mutasi_20251001_3827 | …" at bounding box center [254, 184] width 668 height 258
drag, startPoint x: 332, startPoint y: 214, endPoint x: 345, endPoint y: 225, distance: 17.0
click at [332, 218] on td "GOPAY BANK TRANSFEID2527417434031IFUDOMPET ANAK BANGSA TRSF E-BANKING CR 0110/F…" at bounding box center [295, 204] width 156 height 43
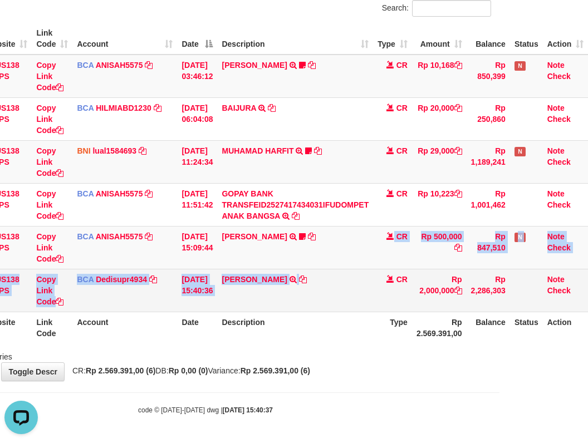
drag, startPoint x: 365, startPoint y: 253, endPoint x: 354, endPoint y: 306, distance: 53.4
click at [354, 303] on tbody "49 ZEUS138 DPS Copy Link Code BCA ANISAH5575 DPS ANISAH mutasi_20251001_3827 | …" at bounding box center [254, 184] width 668 height 258
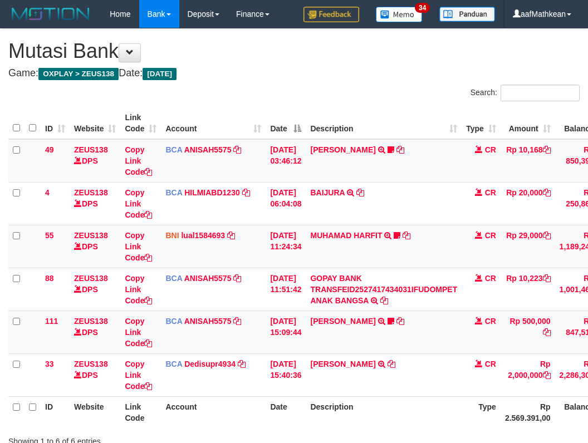
scroll to position [85, 92]
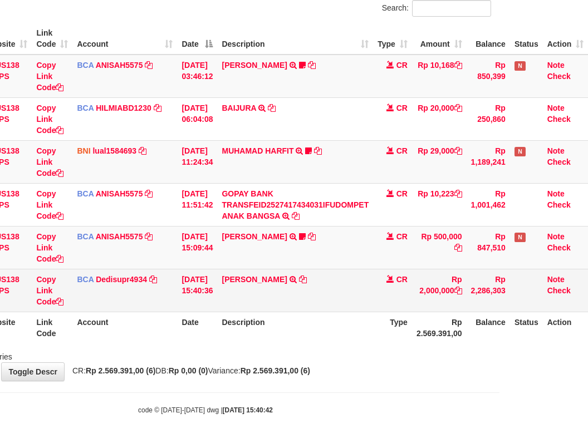
click at [305, 286] on tr "33 ZEUS138 DPS Copy Link Code BCA Dedisupr4934 DPS DEDI SUPRATMAN mutasi_202510…" at bounding box center [254, 290] width 668 height 43
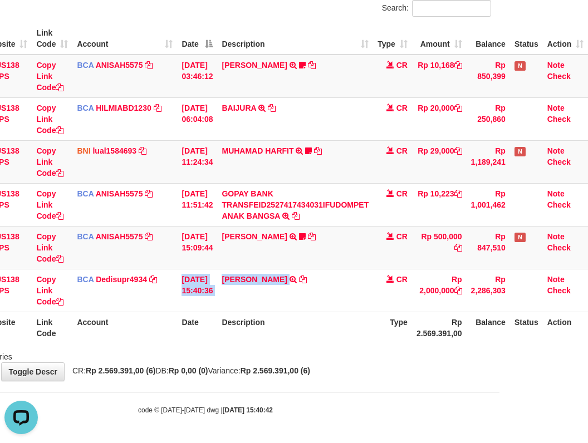
scroll to position [0, 0]
click at [381, 318] on th "Type" at bounding box center [392, 328] width 39 height 32
drag, startPoint x: 387, startPoint y: 336, endPoint x: 376, endPoint y: 335, distance: 10.6
click at [386, 339] on th "Type" at bounding box center [392, 328] width 39 height 32
click at [369, 331] on th "Description" at bounding box center [295, 328] width 156 height 32
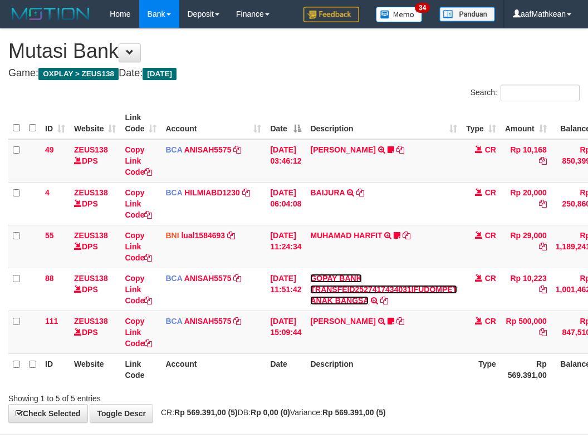
scroll to position [42, 92]
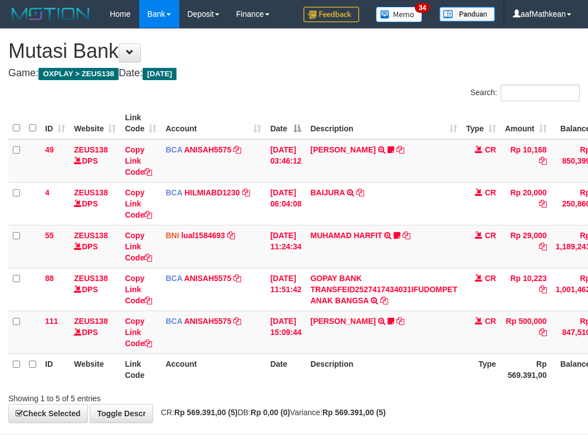
scroll to position [42, 84]
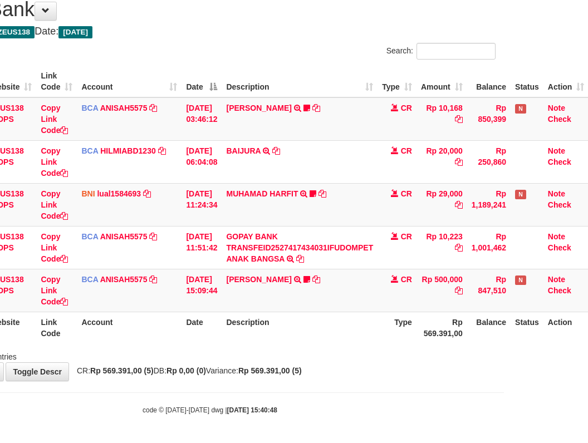
drag, startPoint x: 296, startPoint y: 392, endPoint x: 331, endPoint y: 412, distance: 39.9
click at [310, 414] on body "Toggle navigation Home Bank Account List Load By Website Group [OXPLAY] ZEUS138…" at bounding box center [210, 200] width 588 height 485
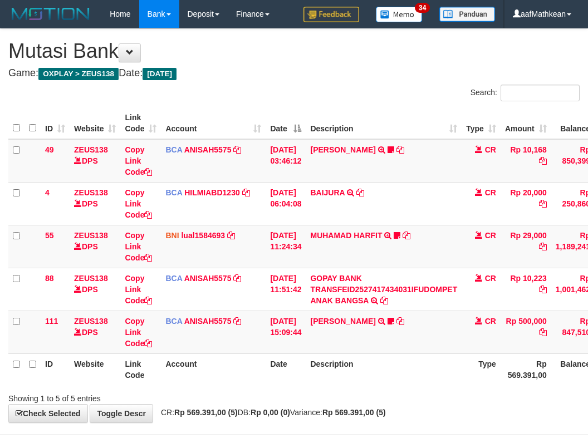
scroll to position [42, 76]
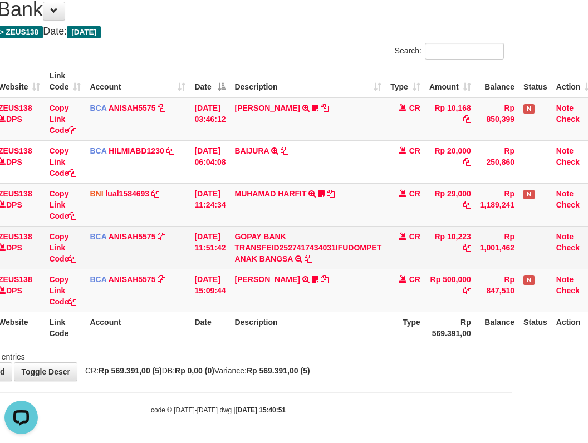
click at [316, 253] on td "GOPAY BANK TRANSFEID2527417434031IFUDOMPET ANAK BANGSA TRSF E-BANKING CR 0110/F…" at bounding box center [308, 247] width 156 height 43
click at [317, 253] on td "GOPAY BANK TRANSFEID2527417434031IFUDOMPET ANAK BANGSA TRSF E-BANKING CR 0110/F…" at bounding box center [308, 247] width 156 height 43
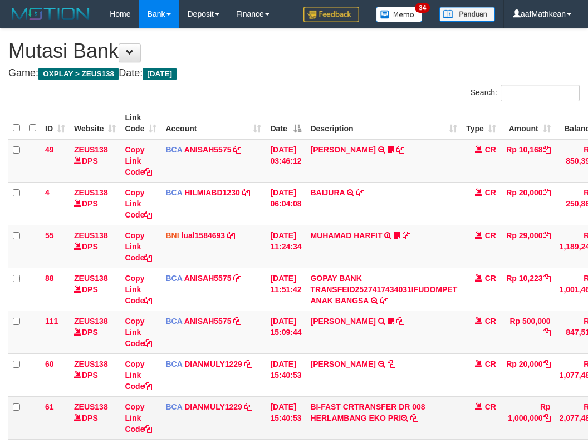
scroll to position [128, 67]
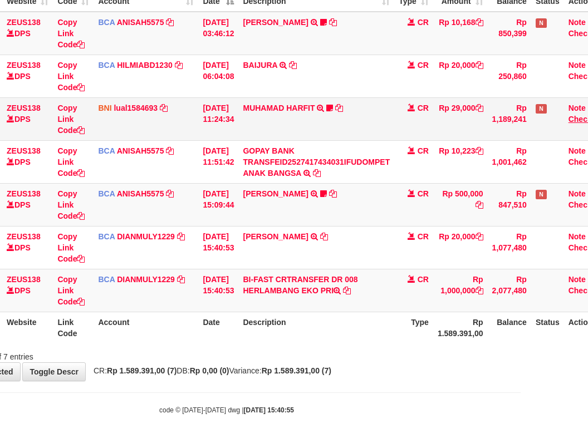
drag, startPoint x: 253, startPoint y: 289, endPoint x: 583, endPoint y: 114, distance: 373.7
click at [349, 285] on td "BI-FAST CRTRANSFER DR 008 HERLAMBANG EKO PRI" at bounding box center [316, 290] width 156 height 43
copy td "HERLAMBANG EKO PRI"
click at [315, 293] on td "BI-FAST CRTRANSFER DR 008 HERLAMBANG EKO PRI" at bounding box center [316, 290] width 156 height 43
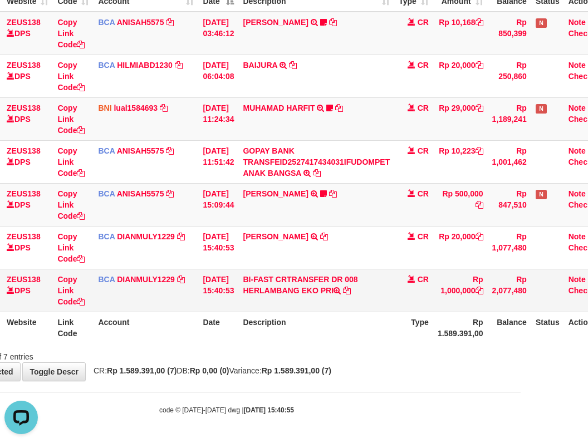
click at [315, 293] on td "BI-FAST CRTRANSFER DR 008 HERLAMBANG EKO PRI" at bounding box center [316, 290] width 156 height 43
click at [270, 294] on td "BI-FAST CRTRANSFER DR 008 HERLAMBANG EKO PRI" at bounding box center [316, 290] width 156 height 43
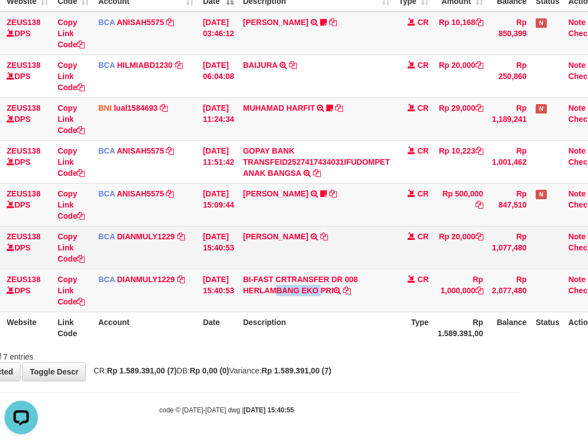
drag, startPoint x: 248, startPoint y: 293, endPoint x: 466, endPoint y: 250, distance: 222.6
click at [306, 296] on td "BI-FAST CRTRANSFER DR 008 HERLAMBANG EKO PRI" at bounding box center [316, 290] width 156 height 43
copy td "HERLAMBAN"
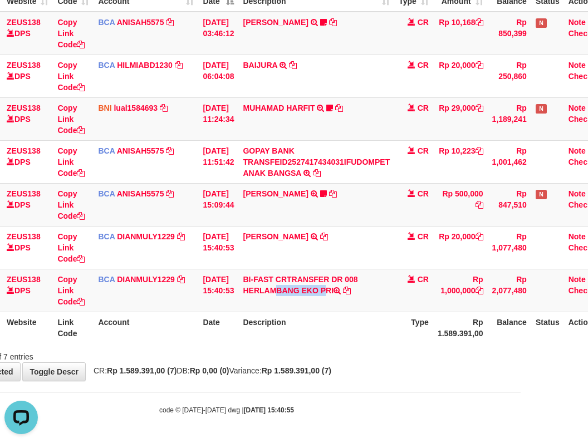
click at [415, 281] on tbody "49 ZEUS138 DPS Copy Link Code BCA ANISAH5575 DPS ANISAH mutasi_20251001_3827 | …" at bounding box center [275, 162] width 668 height 301
click at [367, 340] on th "Description" at bounding box center [316, 328] width 156 height 32
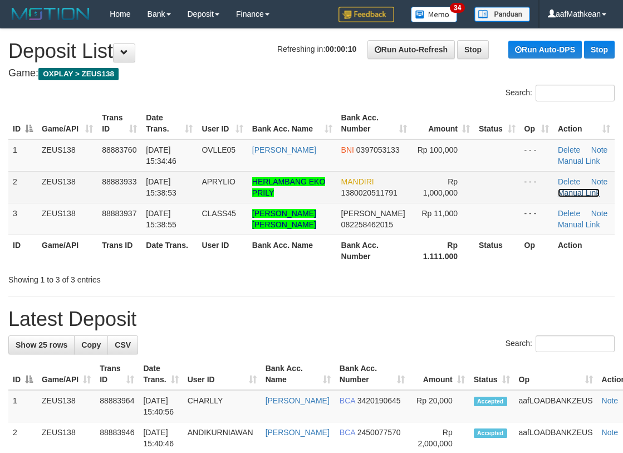
click at [565, 189] on link "Manual Link" at bounding box center [579, 192] width 42 height 9
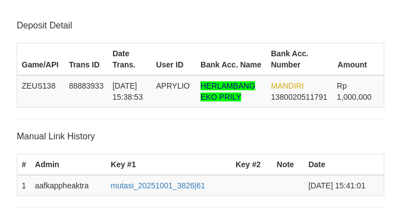
scroll to position [218, 0]
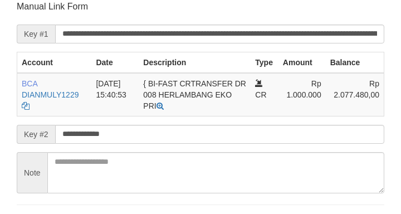
type input "**********"
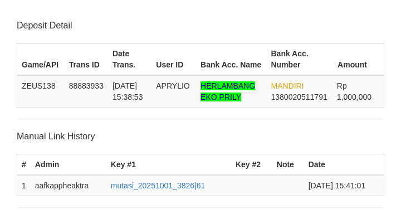
scroll to position [218, 0]
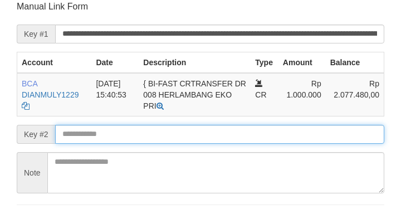
click at [124, 131] on input "text" at bounding box center [219, 134] width 329 height 19
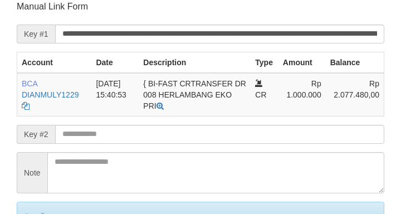
click at [125, 131] on input "text" at bounding box center [219, 134] width 329 height 19
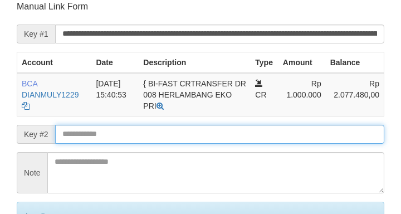
click at [119, 135] on input "text" at bounding box center [219, 134] width 329 height 19
click at [125, 134] on input "text" at bounding box center [219, 134] width 329 height 19
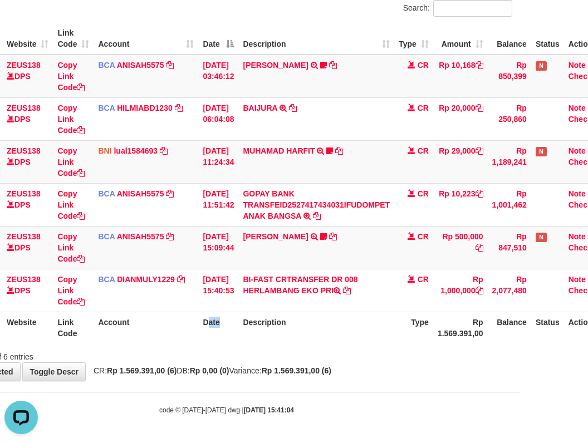
drag, startPoint x: 238, startPoint y: 336, endPoint x: 268, endPoint y: 333, distance: 29.6
click at [246, 335] on tr "ID Website Link Code Account Date Description Type Rp 1.569.391,00 Balance Stat…" at bounding box center [275, 328] width 668 height 32
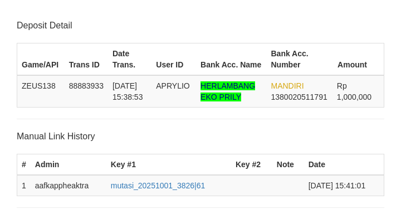
scroll to position [218, 0]
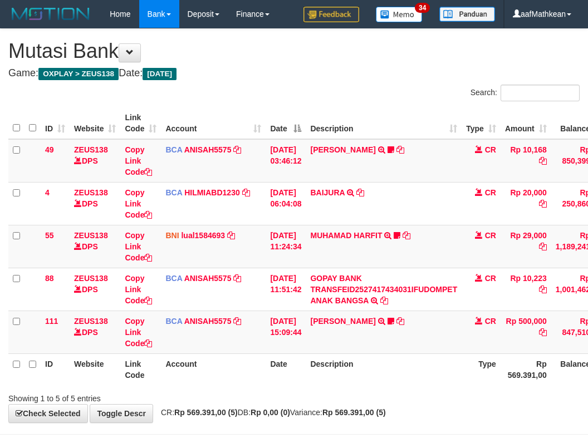
scroll to position [42, 92]
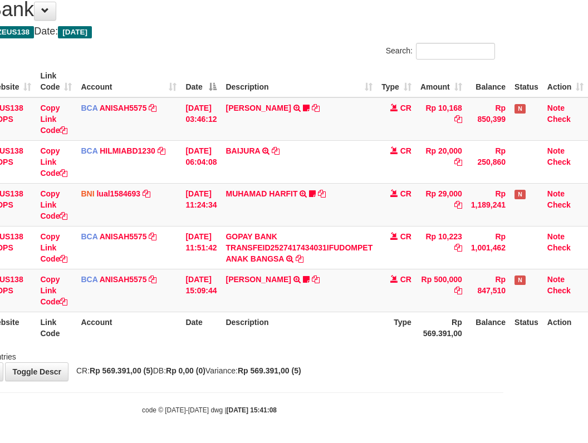
drag, startPoint x: 309, startPoint y: 325, endPoint x: 321, endPoint y: 354, distance: 30.9
click at [318, 331] on th "Description" at bounding box center [299, 328] width 156 height 32
drag, startPoint x: 321, startPoint y: 354, endPoint x: 329, endPoint y: 351, distance: 8.3
click at [324, 354] on div "Showing 1 to 5 of 5 entries" at bounding box center [209, 355] width 588 height 16
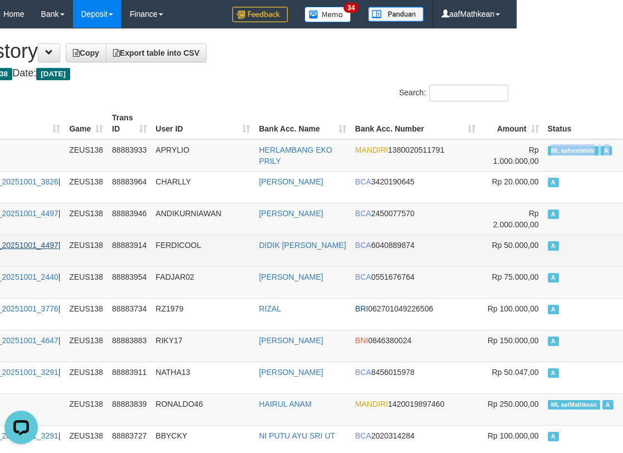
drag, startPoint x: 614, startPoint y: 149, endPoint x: 1, endPoint y: 241, distance: 620.0
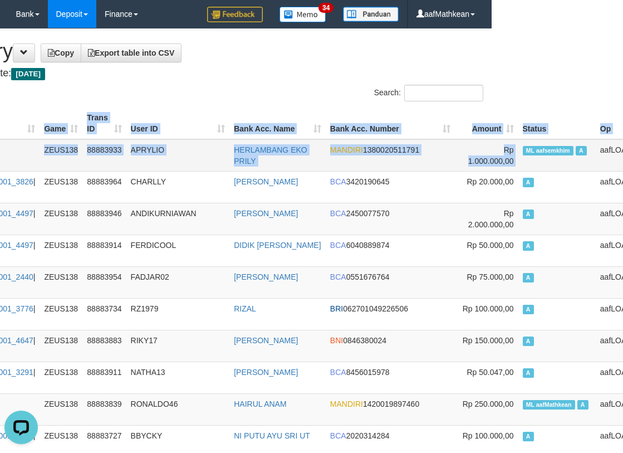
click at [523, 154] on span "ML aafsemkhim" at bounding box center [548, 150] width 51 height 9
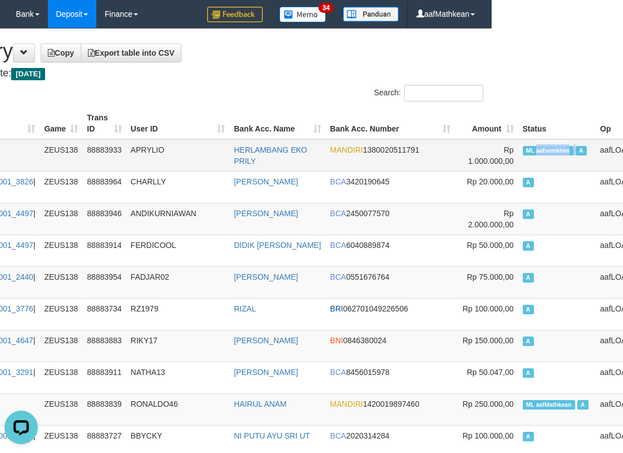
click at [523, 154] on span "ML aafsemkhim" at bounding box center [548, 150] width 51 height 9
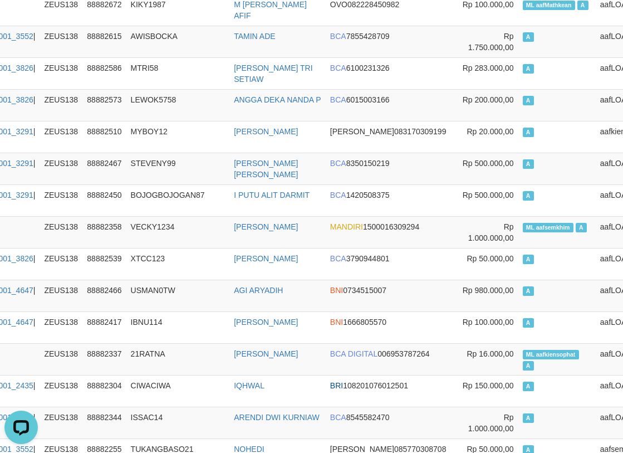
scroll to position [3034, 131]
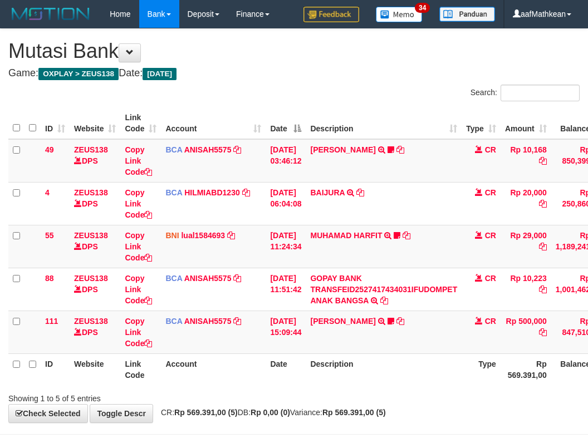
scroll to position [42, 92]
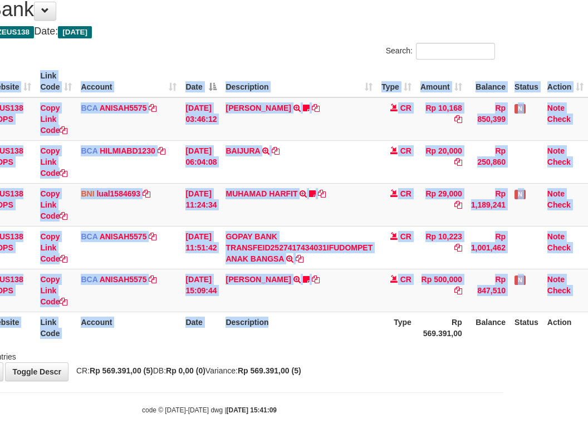
click at [325, 344] on div "ID Website Link Code Account Date Description Type Amount Balance Status Action…" at bounding box center [209, 204] width 588 height 285
click at [312, 335] on th "Description" at bounding box center [299, 328] width 156 height 32
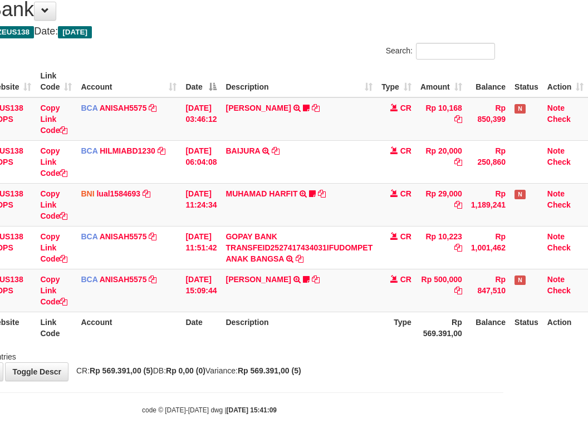
click at [327, 326] on th "Description" at bounding box center [299, 328] width 156 height 32
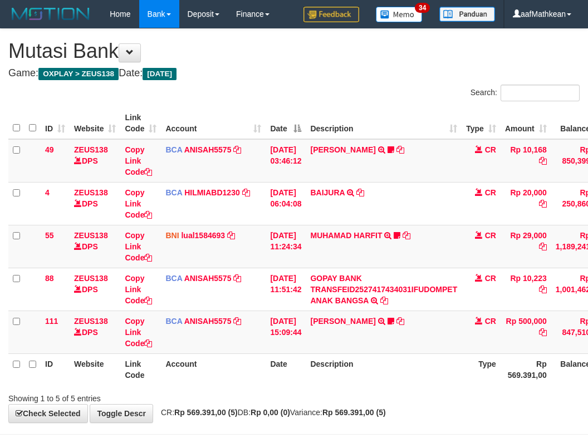
scroll to position [42, 92]
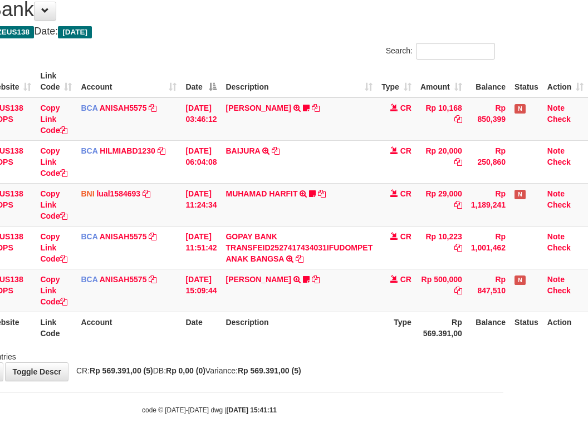
click at [257, 311] on td "[PERSON_NAME] TRSF E-BANKING CR 0110/FTSCY/WS95031 500000.00[PERSON_NAME] Adel67" at bounding box center [299, 290] width 156 height 43
click at [257, 312] on th "Description" at bounding box center [299, 328] width 156 height 32
drag, startPoint x: 253, startPoint y: 315, endPoint x: 282, endPoint y: 318, distance: 28.5
click at [266, 318] on th "Description" at bounding box center [299, 328] width 156 height 32
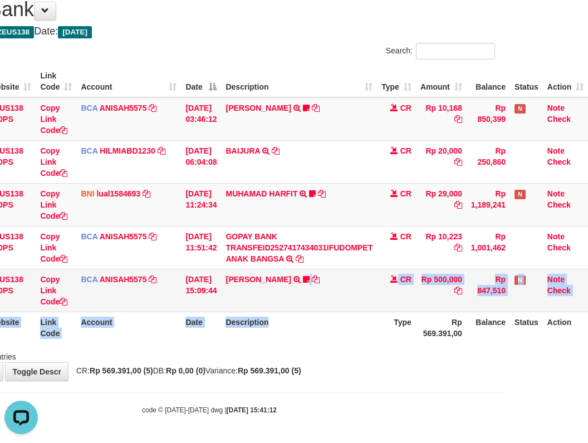
drag, startPoint x: 179, startPoint y: 305, endPoint x: 208, endPoint y: 308, distance: 29.1
click at [185, 307] on td "[DATE] 15:09:44" at bounding box center [201, 290] width 40 height 43
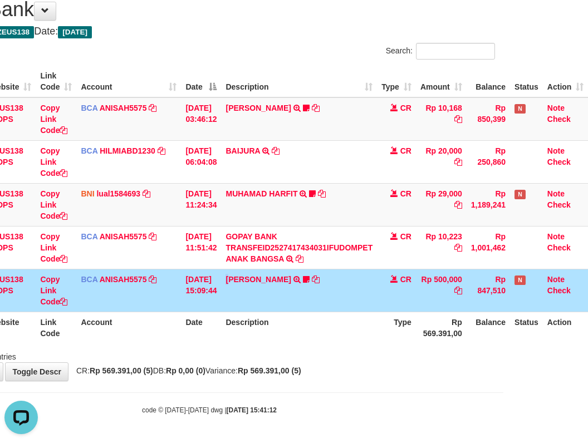
drag, startPoint x: 229, startPoint y: 305, endPoint x: 246, endPoint y: 306, distance: 17.3
click at [231, 306] on td "KAREN ADELIN MARTH TRSF E-BANKING CR 0110/FTSCY/WS95031 500000.00KAREN ADELIN M…" at bounding box center [299, 290] width 156 height 43
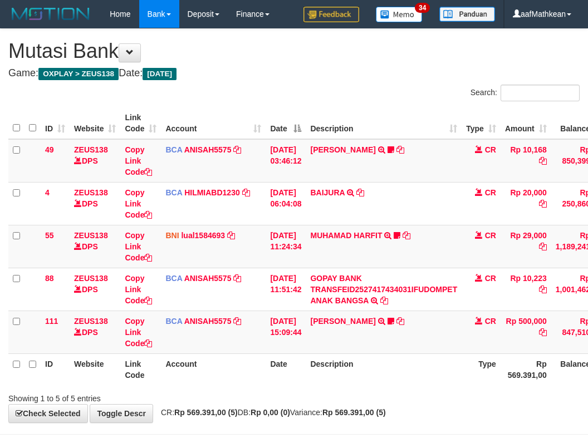
scroll to position [42, 92]
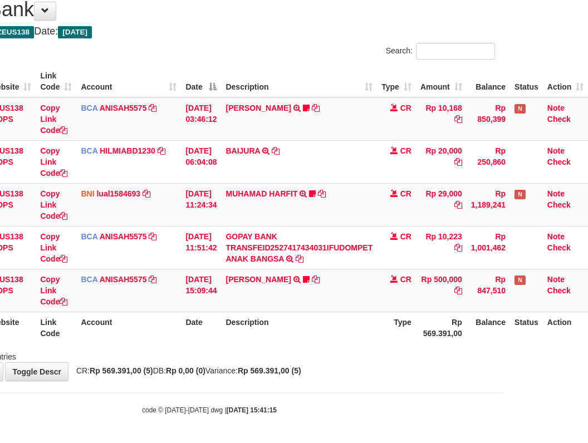
drag, startPoint x: 504, startPoint y: 353, endPoint x: 593, endPoint y: 370, distance: 90.2
click at [503, 366] on html "Toggle navigation Home Bank Account List Load By Website Group [OXPLAY] ZEUS138…" at bounding box center [209, 200] width 588 height 485
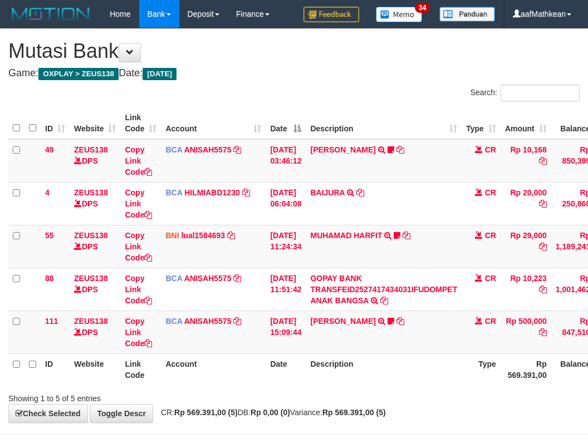
scroll to position [42, 92]
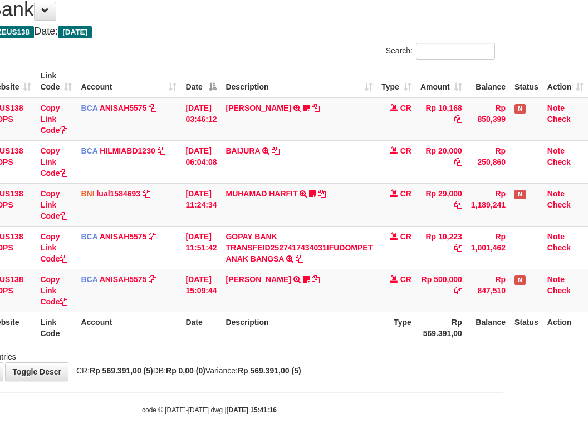
drag, startPoint x: 255, startPoint y: 393, endPoint x: 300, endPoint y: 393, distance: 45.7
click at [271, 393] on body "Toggle navigation Home Bank Account List Load By Website Group [OXPLAY] ZEUS138…" at bounding box center [209, 200] width 588 height 485
click at [259, 395] on body "Toggle navigation Home Bank Account List Load By Website Group [OXPLAY] ZEUS138…" at bounding box center [209, 200] width 588 height 485
drag, startPoint x: 268, startPoint y: 399, endPoint x: 274, endPoint y: 399, distance: 6.2
click at [273, 400] on body "Toggle navigation Home Bank Account List Load By Website Group [OXPLAY] ZEUS138…" at bounding box center [209, 200] width 588 height 485
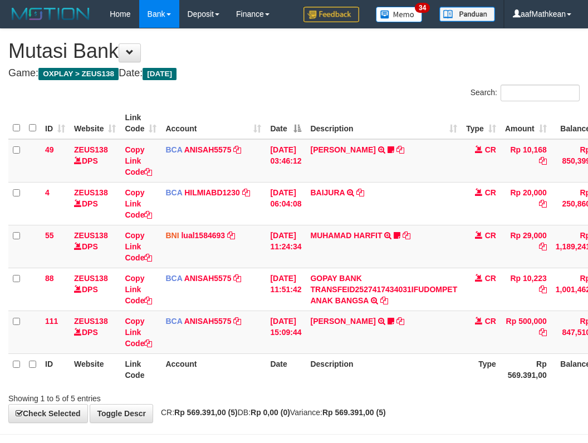
scroll to position [42, 92]
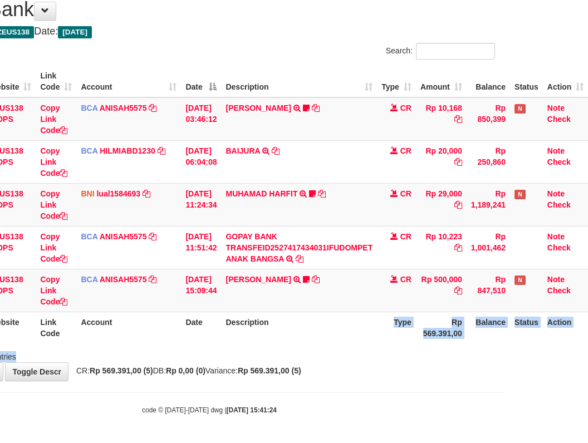
drag, startPoint x: 292, startPoint y: 342, endPoint x: 303, endPoint y: 360, distance: 21.5
click at [304, 360] on div "Search: ID Website Link Code Account Date Description Type Amount Balance Statu…" at bounding box center [209, 203] width 571 height 320
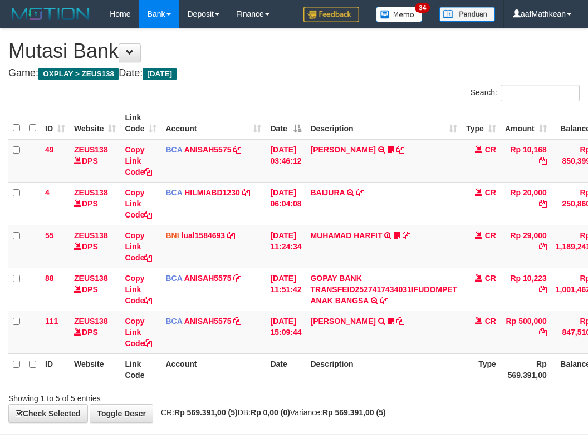
scroll to position [42, 92]
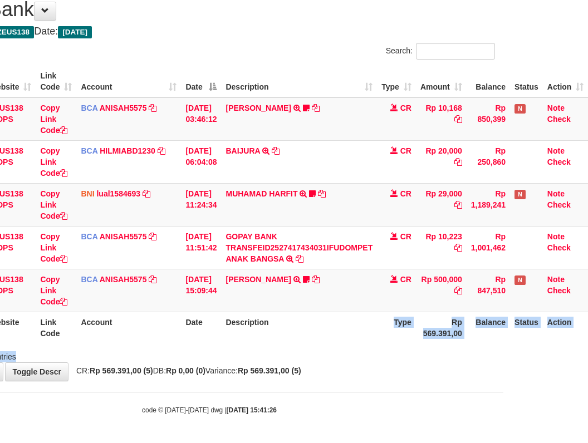
drag, startPoint x: 302, startPoint y: 348, endPoint x: 282, endPoint y: 331, distance: 25.7
click at [282, 333] on div "Search: ID Website Link Code Account Date Description Type Amount Balance Statu…" at bounding box center [209, 203] width 571 height 320
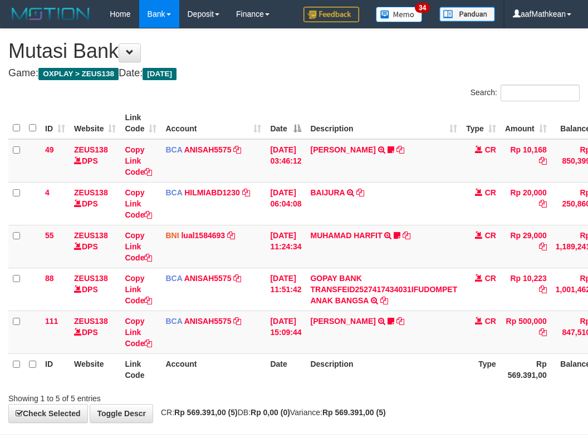
scroll to position [42, 92]
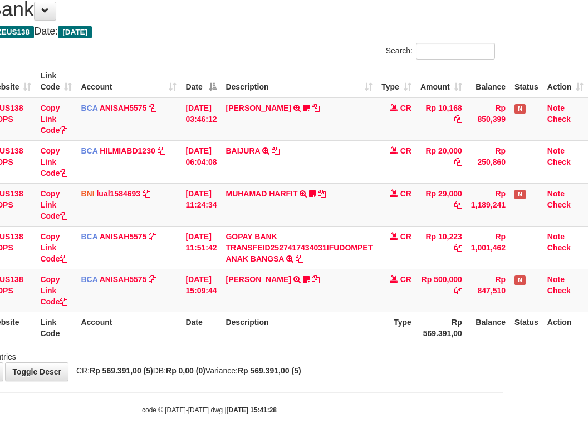
drag, startPoint x: 345, startPoint y: 338, endPoint x: 338, endPoint y: 339, distance: 7.3
click at [345, 339] on th "Description" at bounding box center [299, 328] width 156 height 32
drag, startPoint x: 340, startPoint y: 344, endPoint x: 594, endPoint y: 370, distance: 254.7
click at [479, 361] on div "Search: ID Website Link Code Account Date Description Type Amount Balance Statu…" at bounding box center [209, 203] width 571 height 320
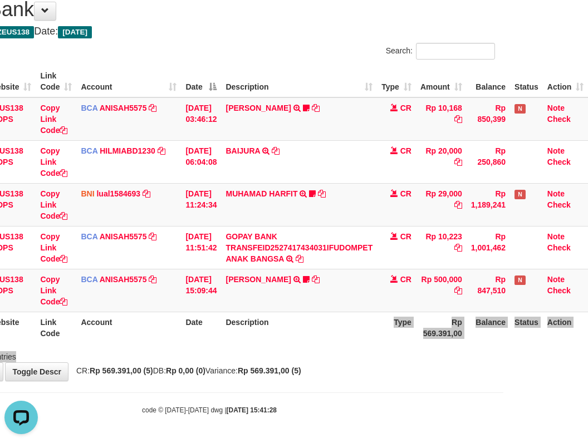
scroll to position [0, 0]
click at [337, 375] on div "**********" at bounding box center [209, 184] width 588 height 394
click at [341, 378] on div "**********" at bounding box center [209, 184] width 588 height 394
click at [343, 378] on div "**********" at bounding box center [209, 184] width 588 height 394
click at [273, 320] on th "Description" at bounding box center [299, 328] width 156 height 32
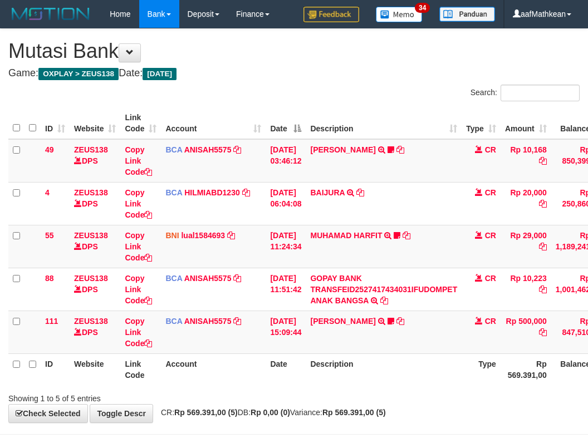
scroll to position [42, 92]
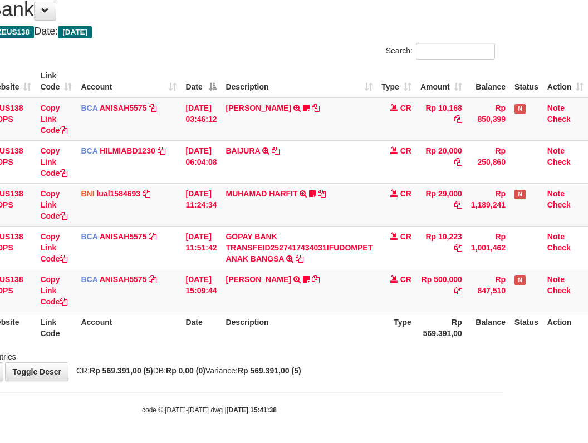
click at [351, 332] on th "Description" at bounding box center [299, 328] width 156 height 32
click at [345, 332] on th "Description" at bounding box center [299, 328] width 156 height 32
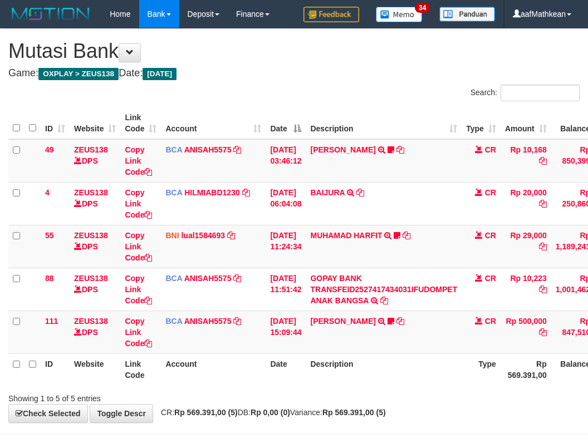
click at [361, 354] on th "Description" at bounding box center [384, 370] width 156 height 32
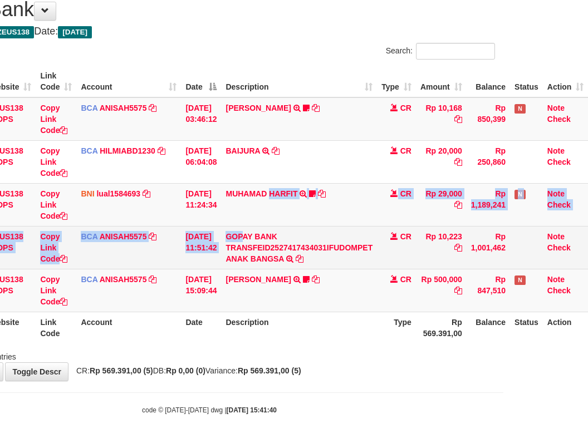
click at [245, 247] on tbody "49 ZEUS138 DPS Copy Link Code BCA ANISAH5575 DPS ANISAH mutasi_20251001_3827 | …" at bounding box center [256, 204] width 664 height 215
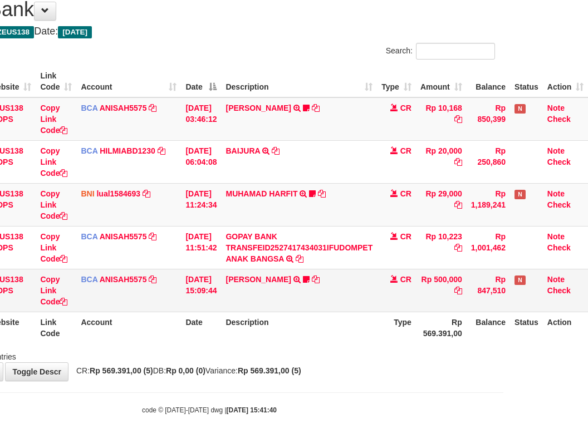
drag, startPoint x: 361, startPoint y: 293, endPoint x: 357, endPoint y: 301, distance: 8.7
click at [359, 299] on td "KAREN ADELIN MARTH TRSF E-BANKING CR 0110/FTSCY/WS95031 500000.00KAREN ADELIN M…" at bounding box center [299, 290] width 156 height 43
drag, startPoint x: 311, startPoint y: 316, endPoint x: 325, endPoint y: 325, distance: 16.5
click at [312, 317] on th "Description" at bounding box center [299, 328] width 156 height 32
click at [364, 322] on th "Description" at bounding box center [299, 328] width 156 height 32
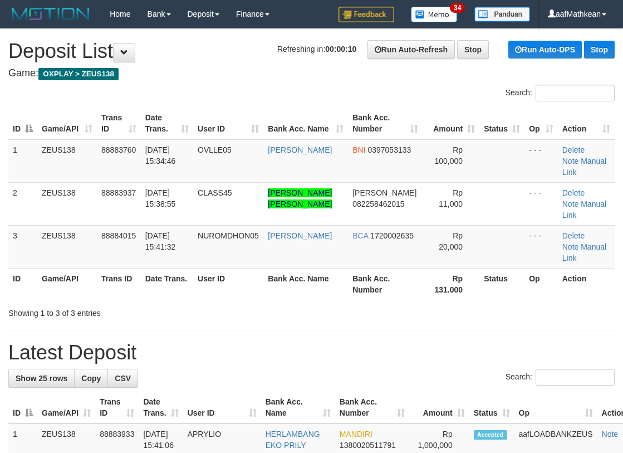
click at [145, 303] on div "Showing 1 to 3 of 3 entries" at bounding box center [129, 311] width 243 height 16
click at [148, 303] on div "Showing 1 to 3 of 3 entries" at bounding box center [129, 311] width 243 height 16
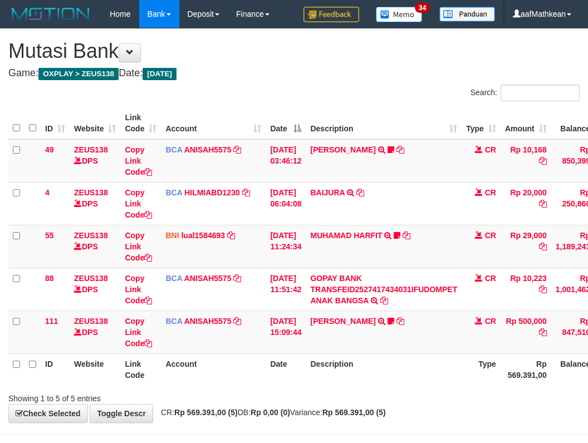
scroll to position [42, 92]
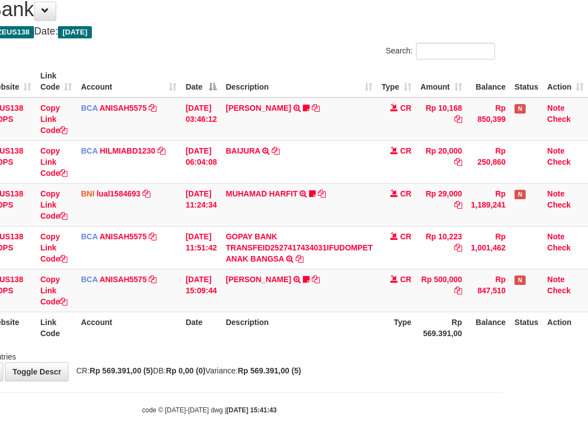
drag, startPoint x: 305, startPoint y: 330, endPoint x: 314, endPoint y: 339, distance: 12.6
click at [306, 332] on th "Description" at bounding box center [299, 328] width 156 height 32
click at [314, 339] on th "Description" at bounding box center [299, 328] width 156 height 32
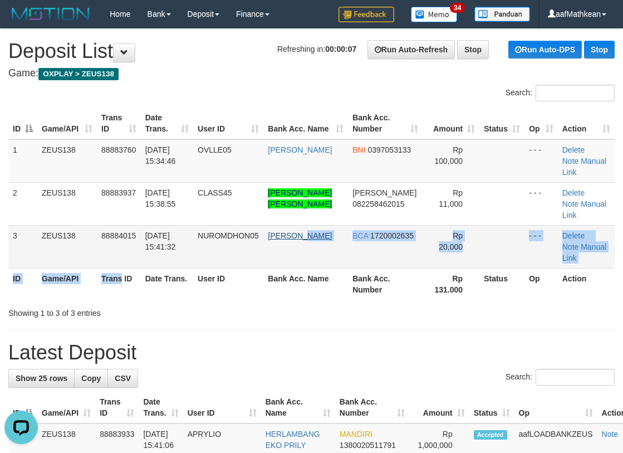
click at [325, 202] on table "ID Game/API Trans ID Date Trans. User ID Bank Acc. Name Bank Acc. Number Amount…" at bounding box center [311, 203] width 607 height 192
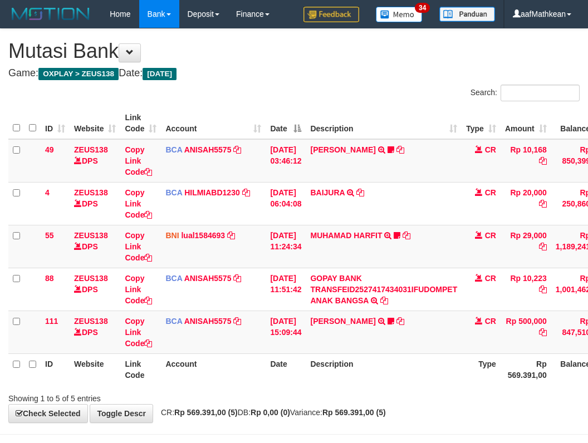
scroll to position [42, 92]
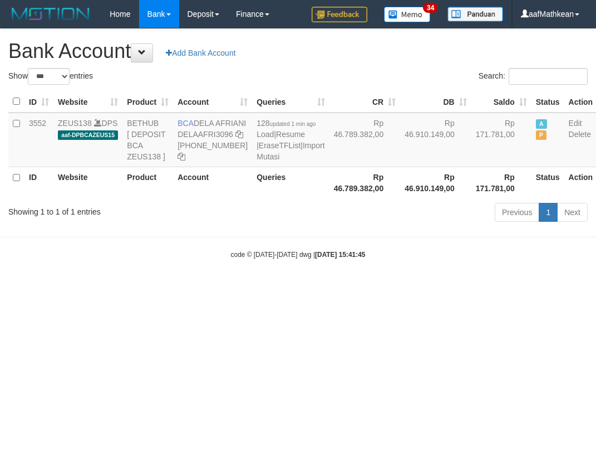
select select "***"
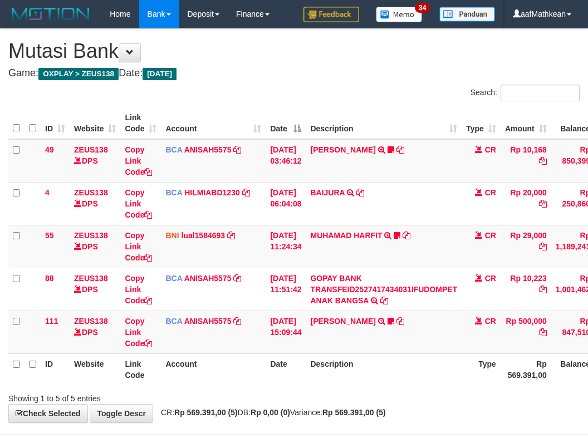
scroll to position [42, 92]
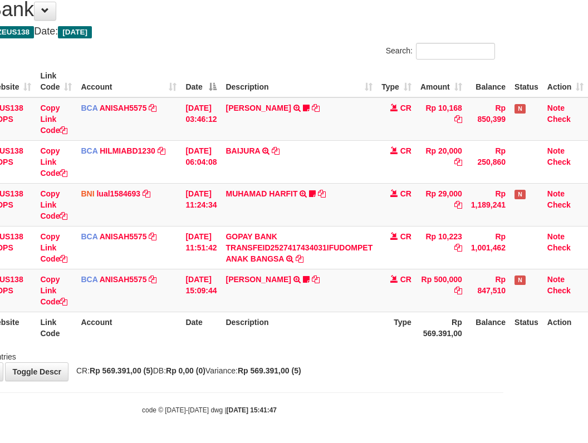
drag, startPoint x: 360, startPoint y: 330, endPoint x: 375, endPoint y: 334, distance: 15.0
click at [363, 331] on th "Description" at bounding box center [299, 328] width 156 height 32
click at [484, 341] on tr "ID Website Link Code Account Date Description Type Rp 569.391,00 Balance Status…" at bounding box center [256, 328] width 664 height 32
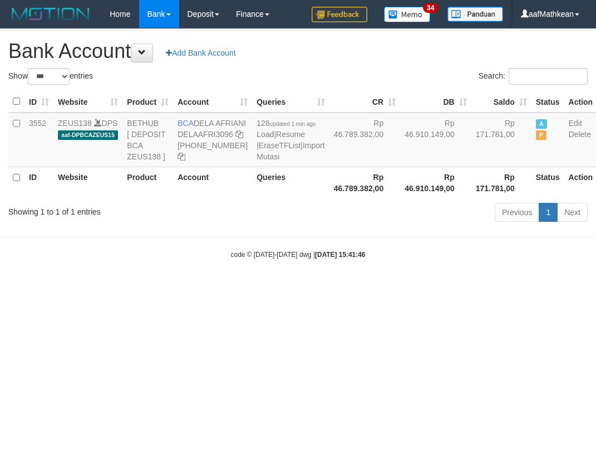
select select "***"
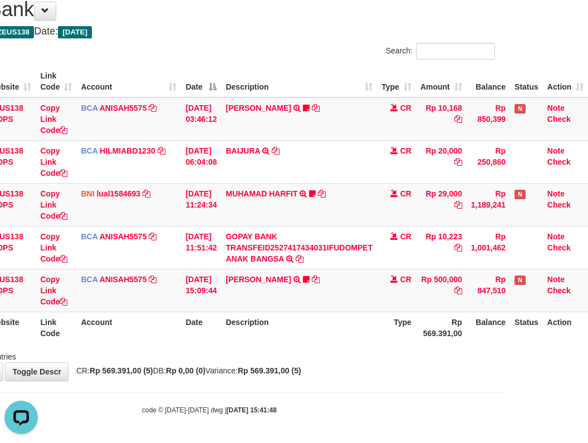
drag, startPoint x: 405, startPoint y: 359, endPoint x: 395, endPoint y: 353, distance: 12.2
click at [398, 354] on div "Showing 1 to 5 of 5 entries" at bounding box center [209, 355] width 588 height 16
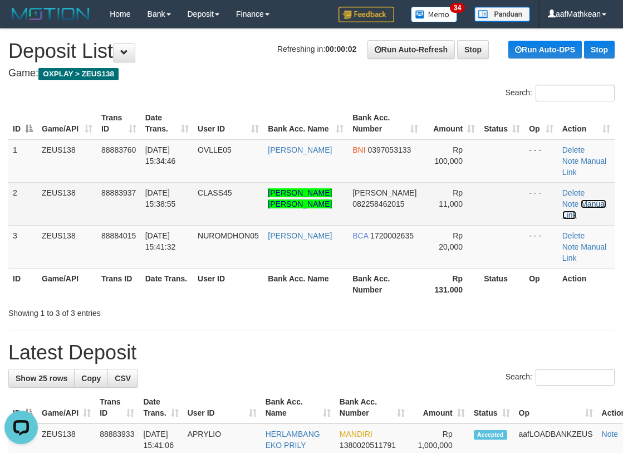
click at [577, 199] on link "Manual Link" at bounding box center [585, 209] width 44 height 20
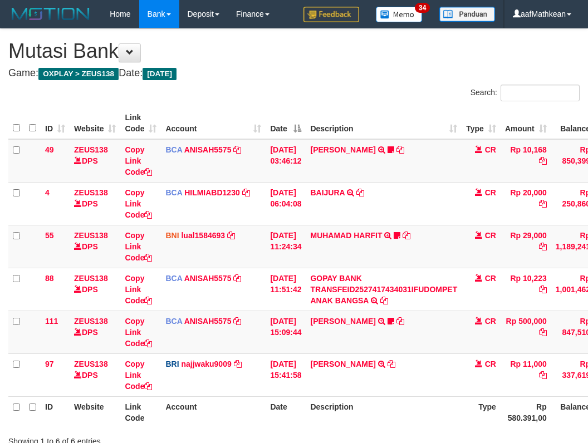
scroll to position [74, 92]
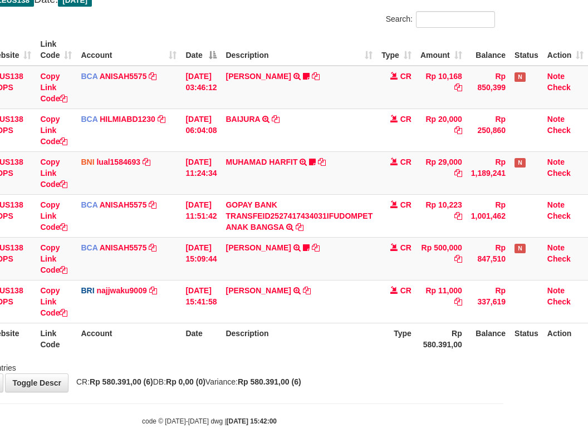
drag, startPoint x: 0, startPoint y: 0, endPoint x: 387, endPoint y: 370, distance: 534.9
click at [387, 370] on div "Showing 1 to 6 of 6 entries" at bounding box center [209, 366] width 588 height 16
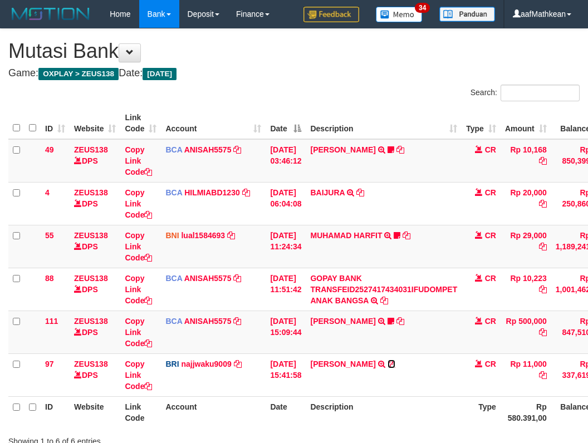
scroll to position [74, 92]
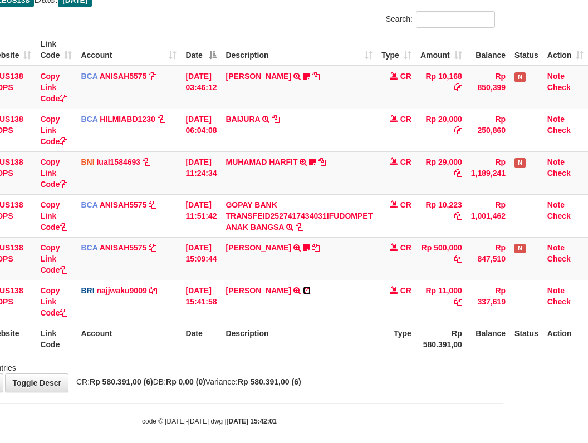
click at [304, 288] on icon at bounding box center [307, 291] width 8 height 8
click at [188, 344] on tr "ID Website Link Code Account Date Description Type Rp 580.391,00 Balance Status…" at bounding box center [256, 339] width 664 height 32
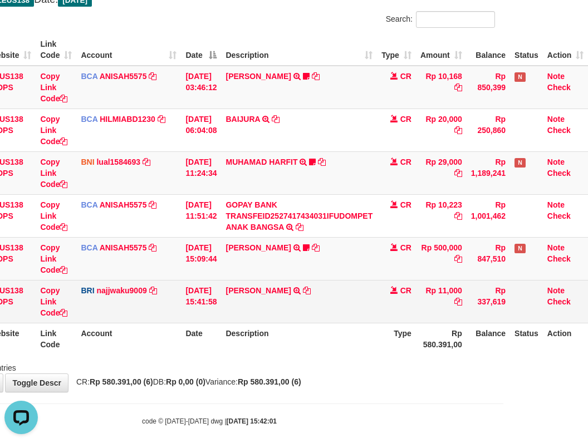
click at [52, 305] on td "Copy Link Code" at bounding box center [56, 301] width 41 height 43
click at [46, 314] on link "Copy Link Code" at bounding box center [53, 301] width 27 height 31
click at [45, 314] on link "Copy Link Code" at bounding box center [53, 301] width 27 height 31
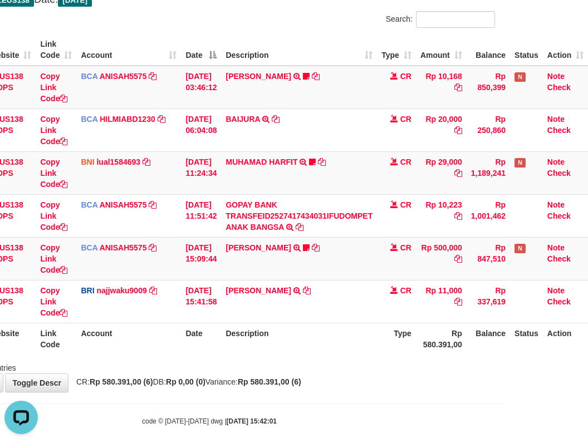
scroll to position [153, 0]
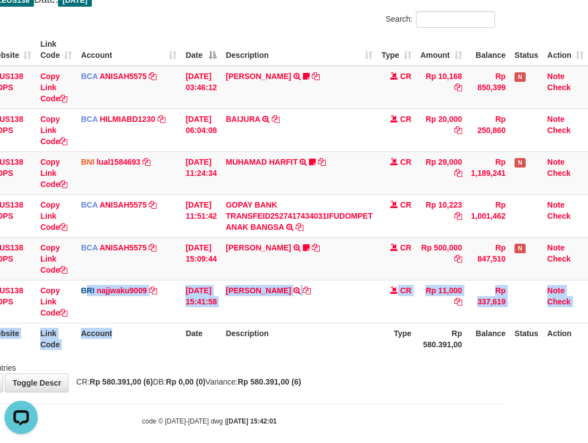
click at [180, 352] on table "ID Website Link Code Account Date Description Type Amount Balance Status Action…" at bounding box center [256, 194] width 664 height 321
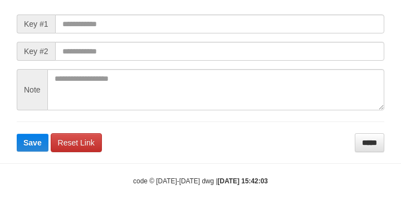
scroll to position [150, 0]
click at [70, 37] on form "Manual Link Form Key #1 Key #2 Note Save Reset Link *****" at bounding box center [201, 71] width 368 height 161
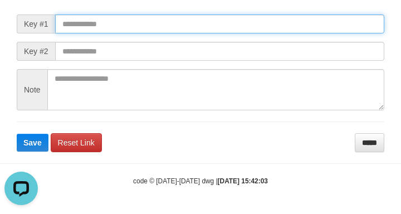
click at [70, 23] on input "text" at bounding box center [219, 23] width 329 height 19
paste input "**********"
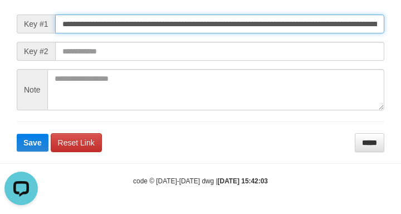
scroll to position [0, 676]
type input "**********"
click at [17, 134] on button "Save" at bounding box center [33, 143] width 32 height 18
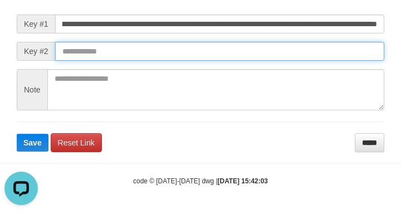
drag, startPoint x: 292, startPoint y: 50, endPoint x: 305, endPoint y: 53, distance: 12.7
click at [291, 50] on input "text" at bounding box center [219, 51] width 329 height 19
click at [17, 134] on button "Save" at bounding box center [33, 143] width 32 height 18
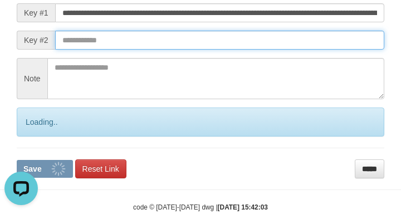
click at [17, 160] on button "Save" at bounding box center [45, 169] width 56 height 18
click at [326, 50] on input "text" at bounding box center [219, 40] width 329 height 19
click at [17, 160] on button "Save" at bounding box center [45, 169] width 56 height 18
click at [342, 50] on input "text" at bounding box center [219, 40] width 329 height 19
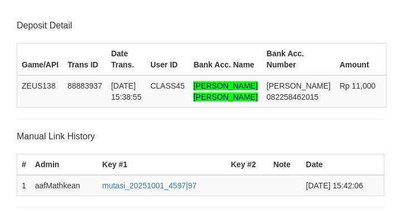
scroll to position [238, 0]
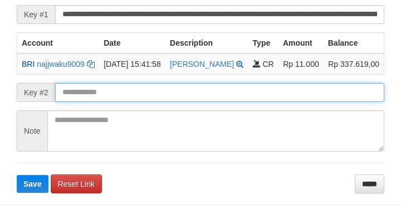
click at [17, 175] on button "Save" at bounding box center [33, 184] width 32 height 18
click at [208, 102] on input "text" at bounding box center [219, 92] width 329 height 19
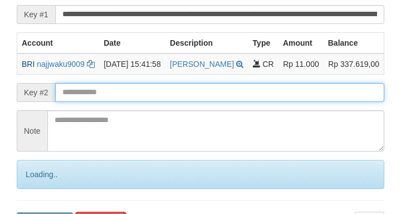
click at [202, 102] on input "text" at bounding box center [219, 92] width 329 height 19
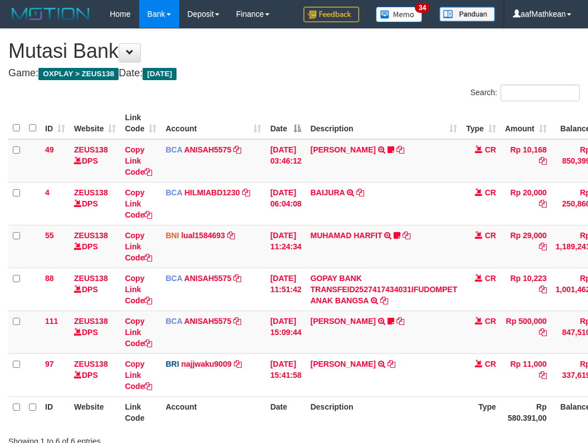
scroll to position [72, 88]
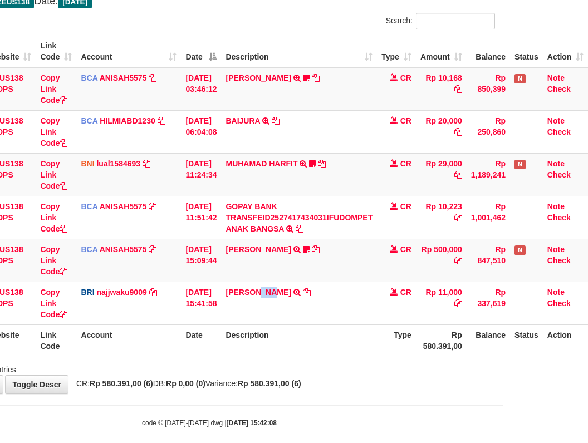
click at [400, 335] on table "ID Website Link Code Account Date Description Type Amount Balance Status Action…" at bounding box center [256, 196] width 664 height 321
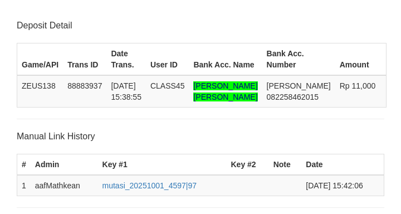
scroll to position [237, 0]
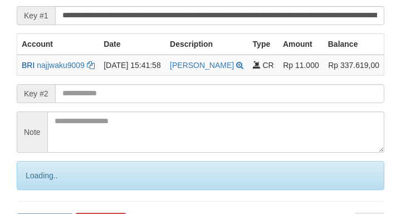
click at [199, 103] on input "text" at bounding box center [219, 93] width 329 height 19
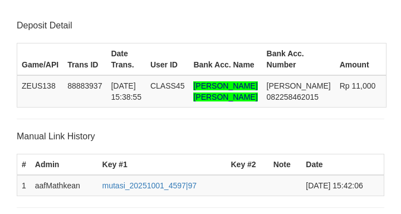
scroll to position [237, 0]
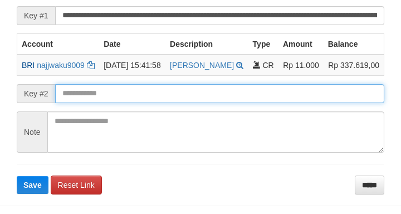
drag, startPoint x: 167, startPoint y: 113, endPoint x: 159, endPoint y: 111, distance: 7.3
click at [164, 103] on input "text" at bounding box center [219, 93] width 329 height 19
click at [17, 176] on button "Save" at bounding box center [33, 185] width 32 height 18
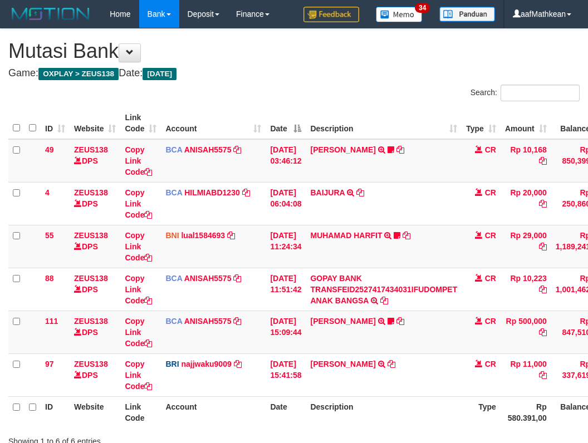
scroll to position [70, 84]
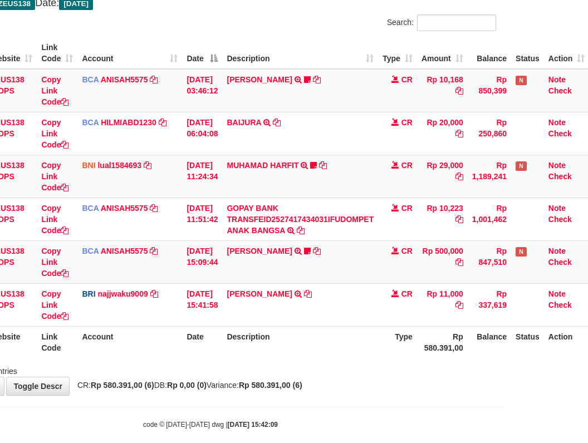
click at [436, 304] on tbody "49 ZEUS138 DPS Copy Link Code BCA ANISAH5575 DPS ANISAH mutasi_20251001_3827 | …" at bounding box center [257, 198] width 664 height 258
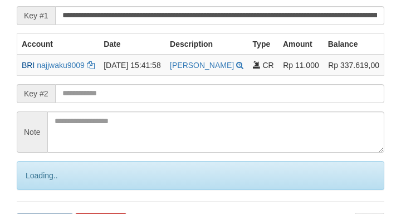
click at [153, 103] on input "text" at bounding box center [219, 93] width 329 height 19
click at [150, 103] on input "text" at bounding box center [219, 93] width 329 height 19
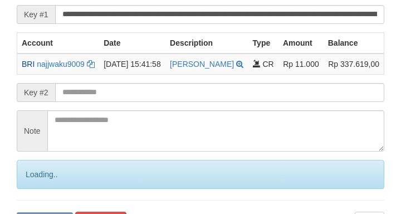
click at [154, 102] on input "text" at bounding box center [219, 92] width 329 height 19
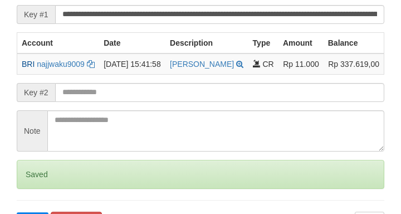
click at [153, 102] on input "text" at bounding box center [219, 92] width 329 height 19
click at [154, 102] on input "text" at bounding box center [219, 92] width 329 height 19
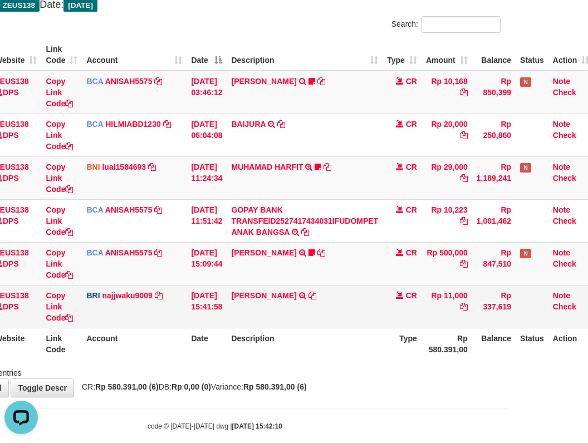
click at [369, 316] on td "CALVIN SAHALA TRANSFER NBMB CALVIN SAHALA TO SITI KURNIA NINGSIH" at bounding box center [305, 306] width 156 height 43
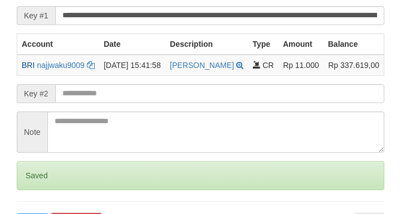
click at [173, 103] on input "text" at bounding box center [219, 93] width 329 height 19
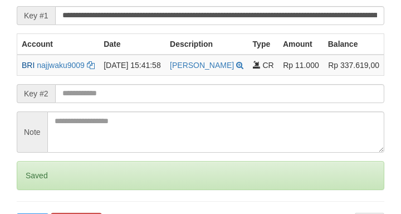
click at [177, 103] on input "text" at bounding box center [219, 93] width 329 height 19
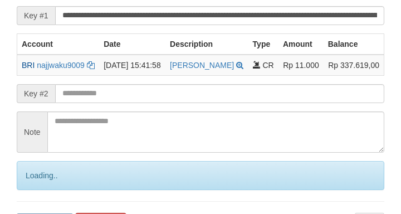
click at [183, 103] on input "text" at bounding box center [219, 93] width 329 height 19
click at [185, 103] on input "text" at bounding box center [219, 93] width 329 height 19
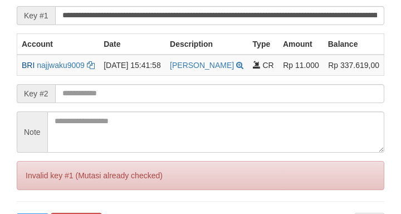
drag, startPoint x: 187, startPoint y: 118, endPoint x: 197, endPoint y: 118, distance: 9.5
click at [189, 103] on input "text" at bounding box center [219, 93] width 329 height 19
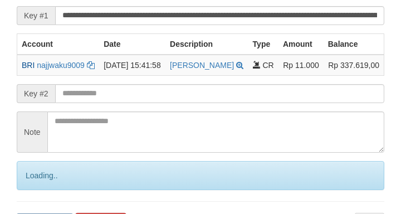
drag, startPoint x: 197, startPoint y: 118, endPoint x: 2, endPoint y: 114, distance: 195.0
click at [197, 103] on input "text" at bounding box center [219, 93] width 329 height 19
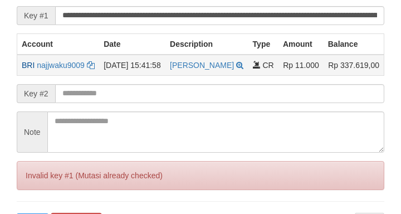
scroll to position [238, 0]
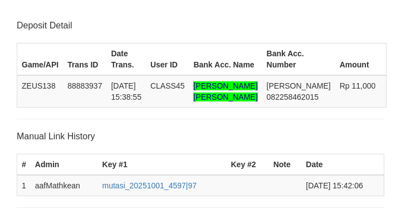
scroll to position [237, 0]
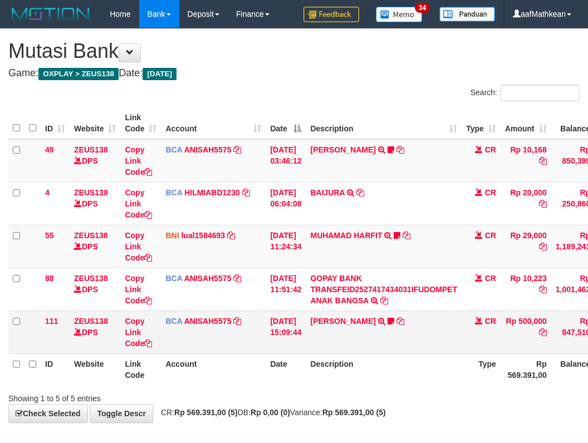
scroll to position [42, 75]
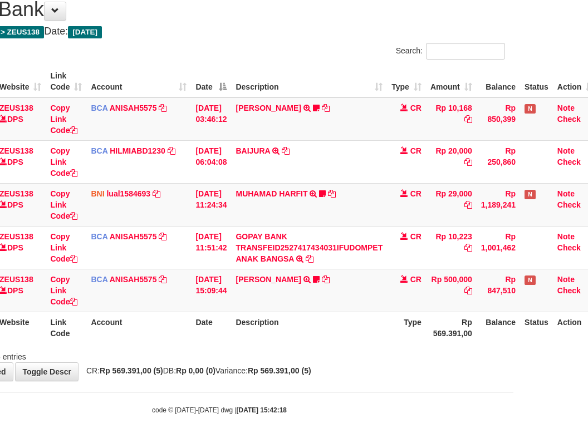
click at [241, 382] on body "Toggle navigation Home Bank Account List Load By Website Group [OXPLAY] ZEUS138…" at bounding box center [219, 200] width 588 height 485
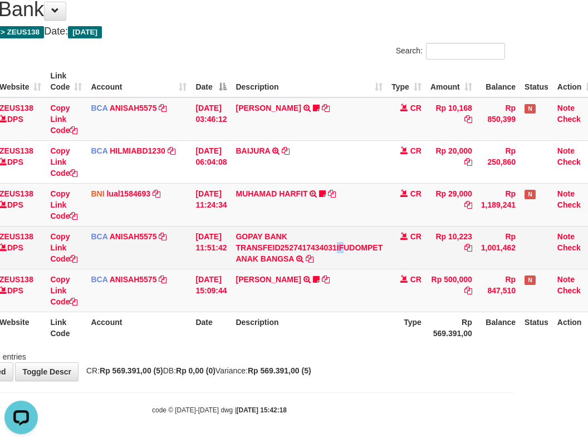
click at [344, 252] on td "GOPAY BANK TRANSFEID2527417434031IFUDOMPET ANAK BANGSA TRSF E-BANKING CR 0110/F…" at bounding box center [309, 247] width 156 height 43
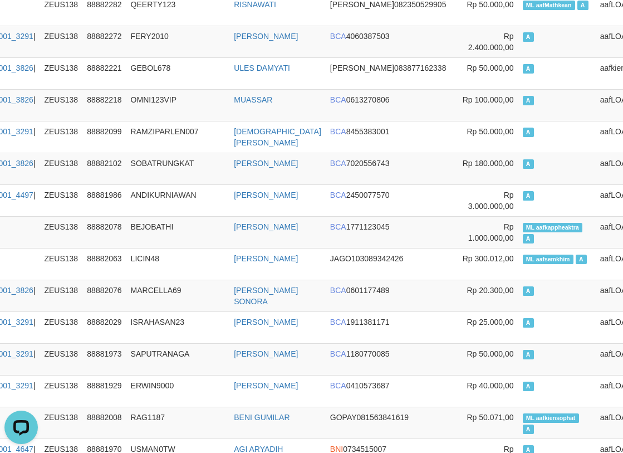
scroll to position [0, 131]
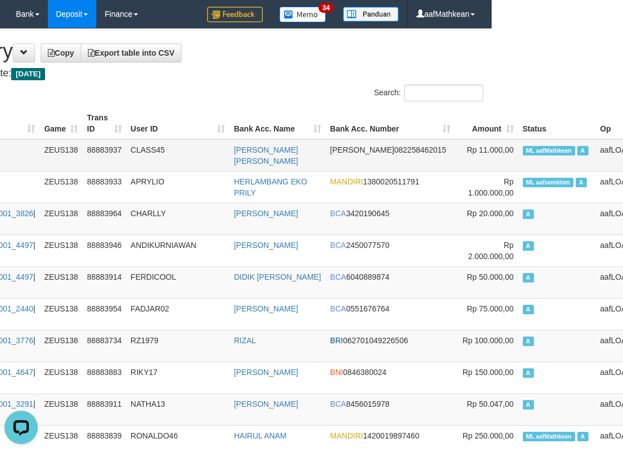
click at [523, 152] on span "ML aafMathkean" at bounding box center [549, 150] width 52 height 9
copy td "aafMathkean"
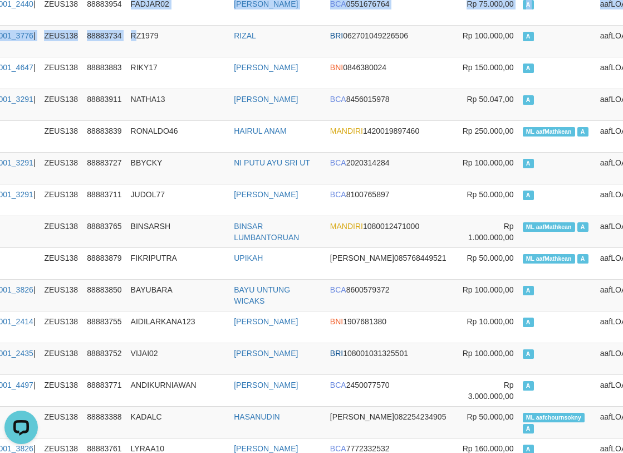
drag, startPoint x: 132, startPoint y: 22, endPoint x: 106, endPoint y: -21, distance: 50.2
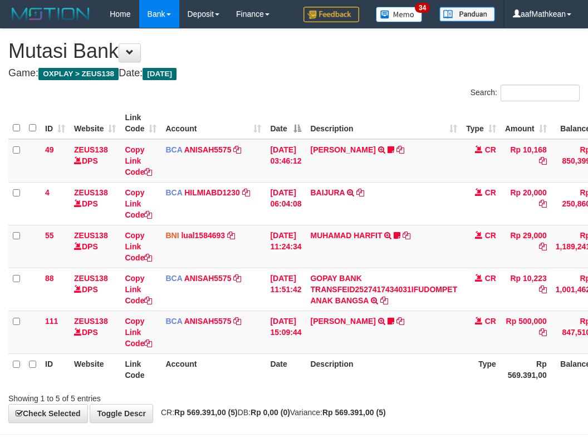
scroll to position [42, 92]
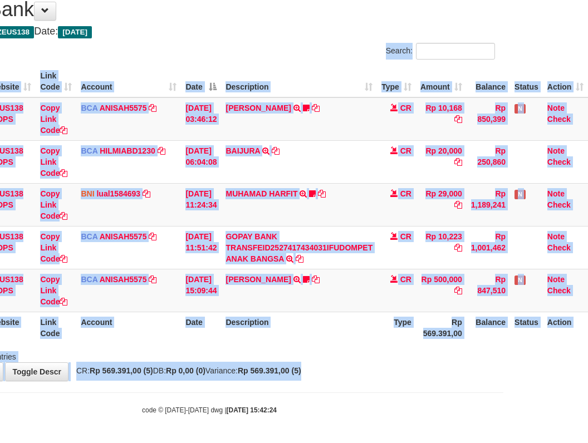
click at [369, 375] on div "**********" at bounding box center [209, 184] width 588 height 394
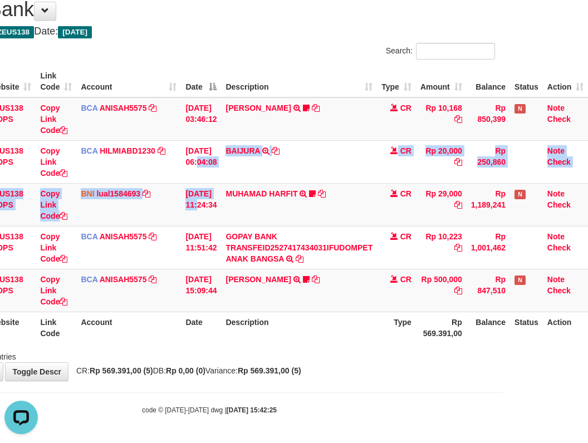
drag, startPoint x: 184, startPoint y: 173, endPoint x: 595, endPoint y: 343, distance: 444.2
click at [310, 256] on tbody "49 ZEUS138 DPS Copy Link Code BCA ANISAH5575 DPS [PERSON_NAME] mutasi_20251001_…" at bounding box center [256, 204] width 664 height 215
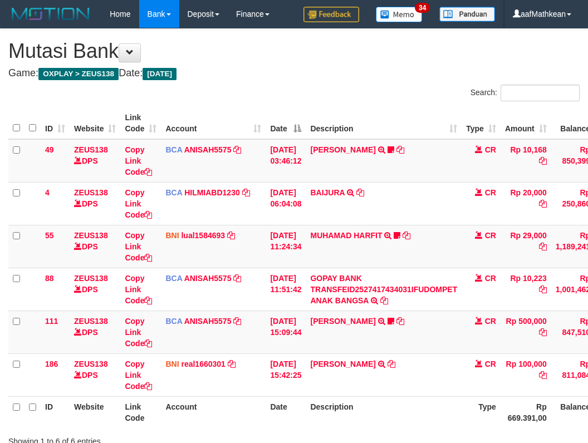
scroll to position [70, 92]
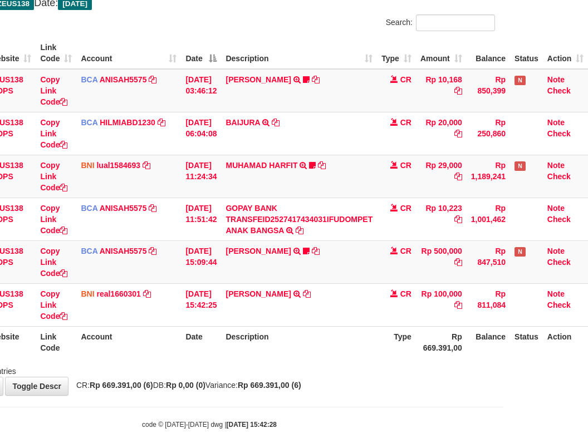
click at [345, 394] on div "**********" at bounding box center [209, 177] width 588 height 437
drag, startPoint x: 347, startPoint y: 389, endPoint x: 320, endPoint y: 336, distance: 59.5
click at [346, 384] on div "**********" at bounding box center [209, 177] width 588 height 437
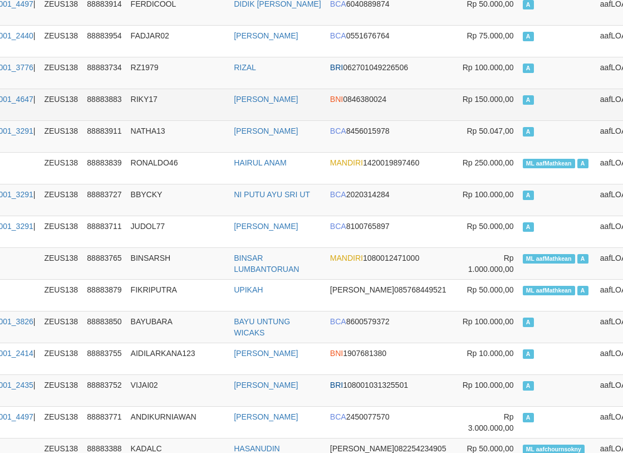
scroll to position [273, 131]
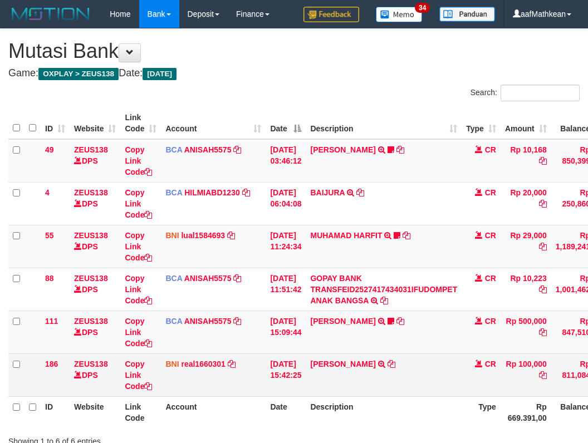
scroll to position [70, 92]
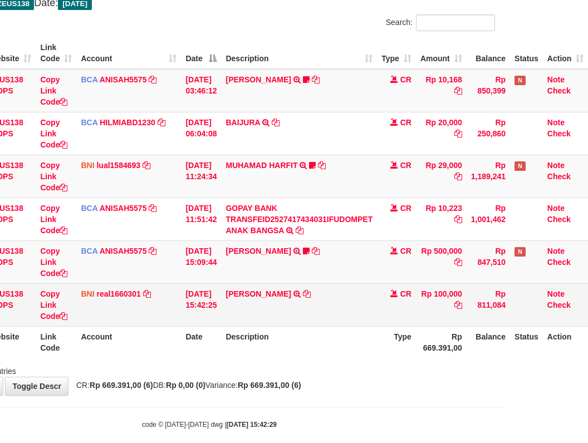
click at [301, 295] on td "[PERSON_NAME] TRANSFER DARI SDR [PERSON_NAME]" at bounding box center [299, 304] width 156 height 43
click at [306, 296] on icon at bounding box center [307, 294] width 8 height 8
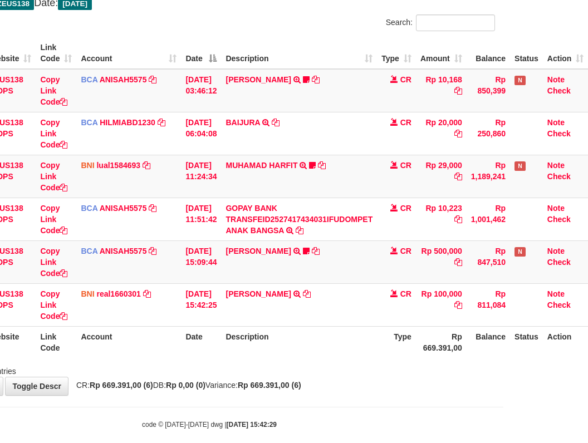
click at [135, 314] on td "BNI real1660301 DPS REYHAN ALMANSYAH mutasi_20251001_4647 | 186 mutasi_20251001…" at bounding box center [128, 304] width 105 height 43
drag, startPoint x: 170, startPoint y: 349, endPoint x: 200, endPoint y: 334, distance: 32.9
click at [179, 350] on tr "ID Website Link Code Account Date Description Type Rp 669.391,00 Balance Status…" at bounding box center [256, 342] width 664 height 32
drag, startPoint x: 224, startPoint y: 276, endPoint x: 173, endPoint y: 0, distance: 281.0
click at [212, 129] on tbody "49 ZEUS138 DPS Copy Link Code BCA ANISAH5575 DPS ANISAH mutasi_20251001_3827 | …" at bounding box center [256, 198] width 664 height 258
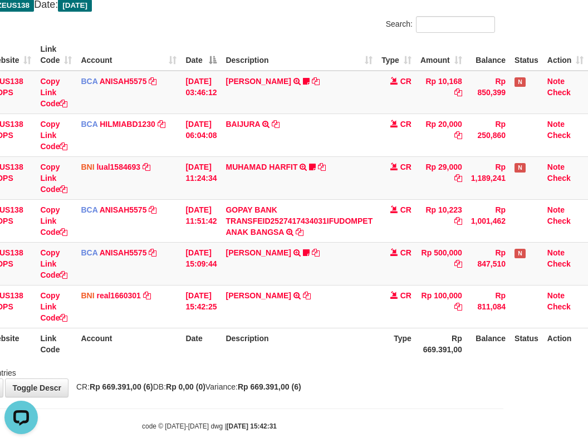
click at [304, 262] on tbody "49 ZEUS138 DPS Copy Link Code BCA ANISAH5575 DPS ANISAH mutasi_20251001_3827 | …" at bounding box center [256, 200] width 664 height 258
click at [388, 375] on div "Showing 1 to 6 of 6 entries" at bounding box center [209, 371] width 588 height 16
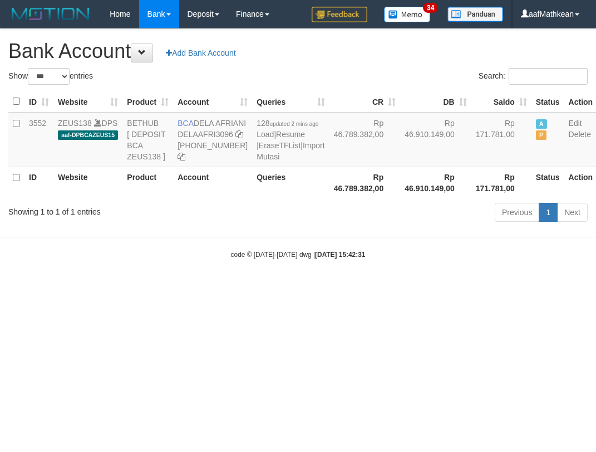
select select "***"
click at [232, 198] on th "Account" at bounding box center [212, 183] width 79 height 32
select select "***"
drag, startPoint x: 287, startPoint y: 367, endPoint x: 302, endPoint y: 369, distance: 15.1
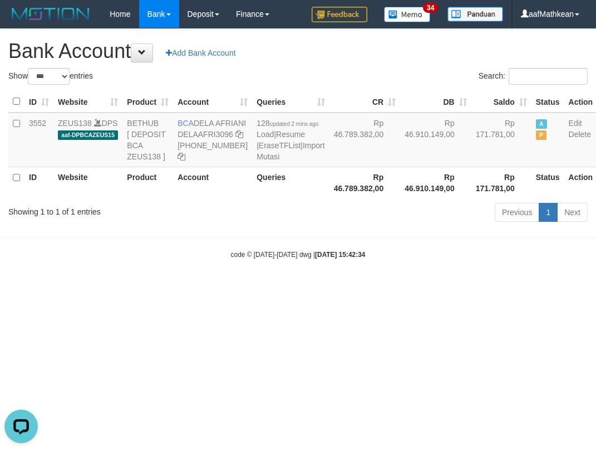
click at [292, 287] on html "Toggle navigation Home Bank Account List Load By Website Group [OXPLAY] ZEUS138…" at bounding box center [298, 143] width 596 height 287
drag, startPoint x: 302, startPoint y: 369, endPoint x: 292, endPoint y: 269, distance: 100.2
click at [303, 287] on html "Toggle navigation Home Bank Account List Load By Website Group [OXPLAY] ZEUS138…" at bounding box center [298, 143] width 596 height 287
select select "***"
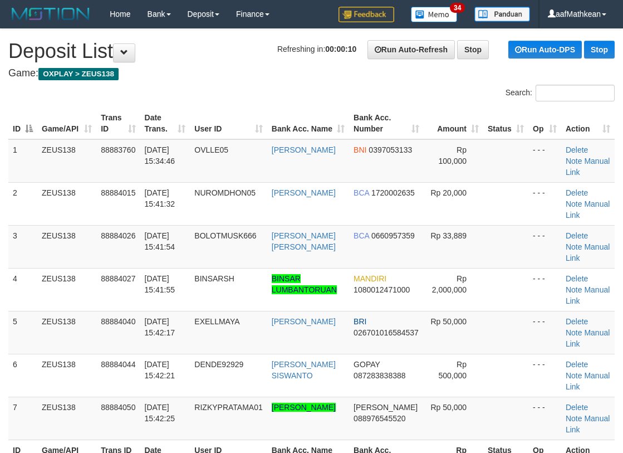
click at [203, 104] on div "ID Game/API Trans ID Date Trans. User ID Bank Acc. Name Bank Acc. Number Amount…" at bounding box center [311, 289] width 623 height 370
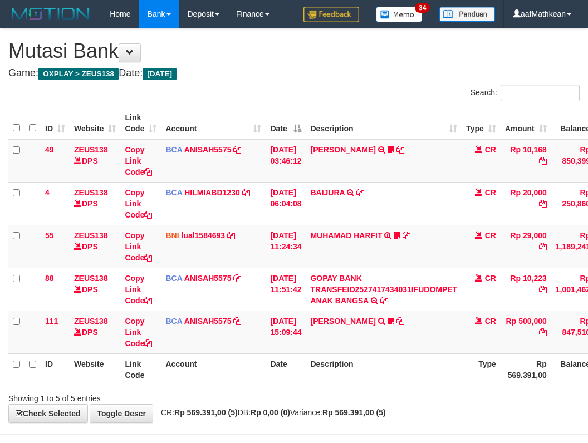
scroll to position [42, 0]
click at [423, 357] on th "Description" at bounding box center [384, 370] width 156 height 32
drag, startPoint x: 200, startPoint y: 410, endPoint x: 234, endPoint y: 415, distance: 34.3
click at [204, 413] on strong "Rp 569.391,00 (5)" at bounding box center [205, 412] width 63 height 9
click at [312, 407] on div "**********" at bounding box center [294, 226] width 588 height 394
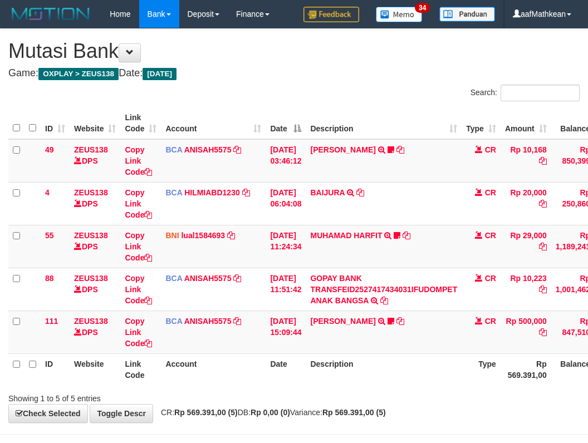
click at [271, 413] on strong "Rp 0,00 (0)" at bounding box center [271, 412] width 40 height 9
drag, startPoint x: 293, startPoint y: 400, endPoint x: 360, endPoint y: 418, distance: 69.6
click at [297, 403] on div "Showing 1 to 5 of 5 entries" at bounding box center [294, 397] width 588 height 16
drag, startPoint x: 0, startPoint y: 0, endPoint x: 389, endPoint y: 395, distance: 554.5
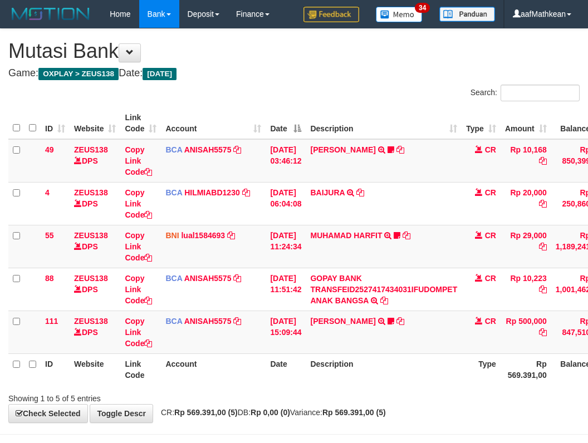
click at [392, 396] on div "Showing 1 to 5 of 5 entries" at bounding box center [294, 397] width 588 height 16
drag, startPoint x: 0, startPoint y: 0, endPoint x: 389, endPoint y: 393, distance: 552.9
click at [389, 393] on div "Showing 1 to 5 of 5 entries" at bounding box center [294, 397] width 588 height 16
drag, startPoint x: 351, startPoint y: 363, endPoint x: 385, endPoint y: 433, distance: 78.0
click at [354, 364] on th "Description" at bounding box center [384, 370] width 156 height 32
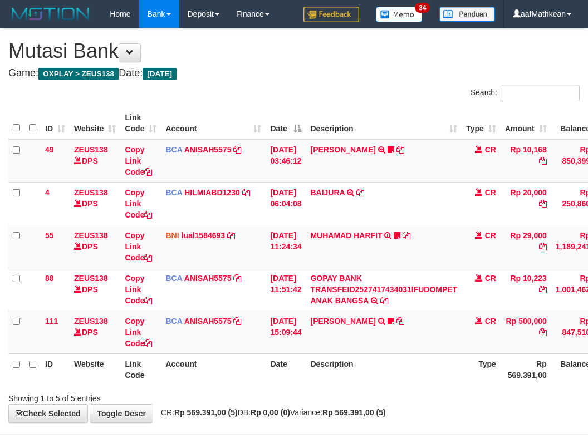
click at [375, 385] on th "Description" at bounding box center [384, 370] width 156 height 32
click at [386, 382] on th "Description" at bounding box center [384, 370] width 156 height 32
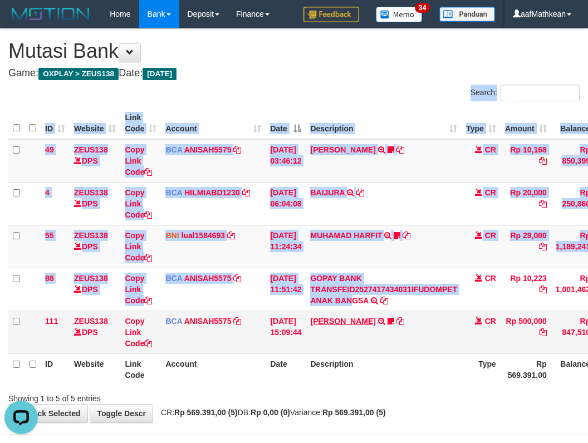
drag, startPoint x: 312, startPoint y: 227, endPoint x: 368, endPoint y: 321, distance: 109.7
click at [368, 323] on div "Search: ID Website Link Code Account Date Description Type Amount Balance Statu…" at bounding box center [293, 245] width 571 height 320
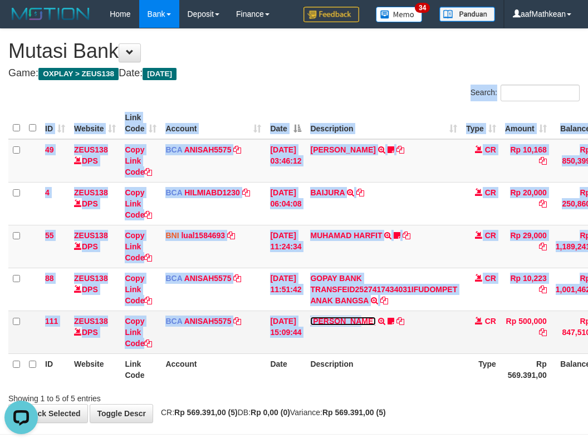
click at [310, 317] on link "KAREN ADELIN MARTH" at bounding box center [342, 321] width 65 height 9
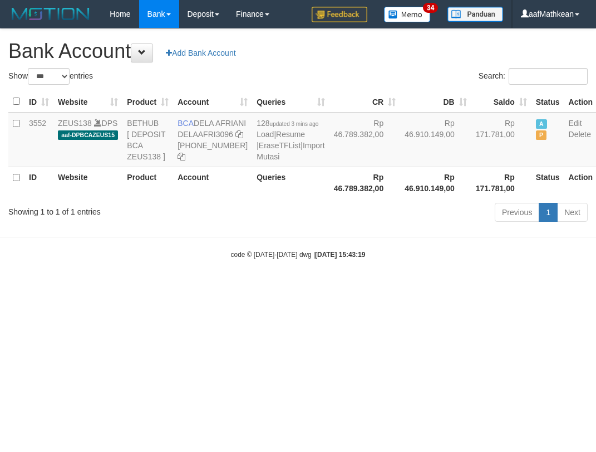
select select "***"
drag, startPoint x: 297, startPoint y: 320, endPoint x: 301, endPoint y: 326, distance: 6.8
click at [298, 287] on html "Toggle navigation Home Bank Account List Load By Website Group [OXPLAY] ZEUS138…" at bounding box center [298, 143] width 596 height 287
click at [316, 287] on html "Toggle navigation Home Bank Account List Load By Website Group [OXPLAY] ZEUS138…" at bounding box center [298, 143] width 596 height 287
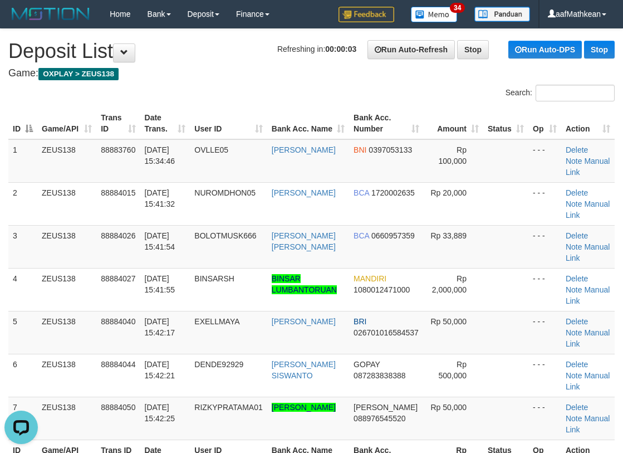
click at [185, 85] on div "Search:" at bounding box center [311, 94] width 623 height 19
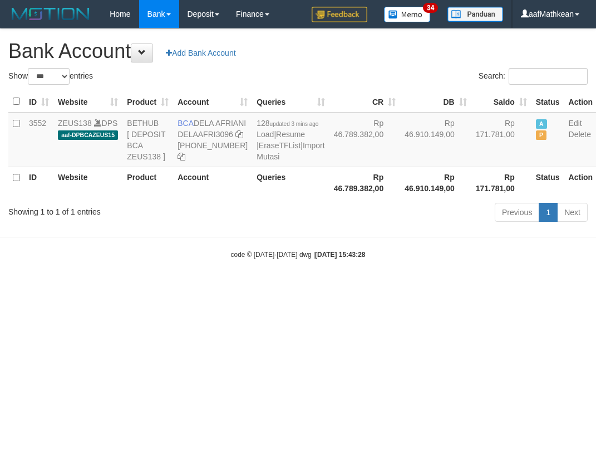
select select "***"
click at [283, 262] on html "Toggle navigation Home Bank Account List Load By Website Group [OXPLAY] ZEUS138…" at bounding box center [298, 143] width 596 height 287
select select "***"
click at [335, 226] on div "Previous 1 Next" at bounding box center [422, 214] width 331 height 24
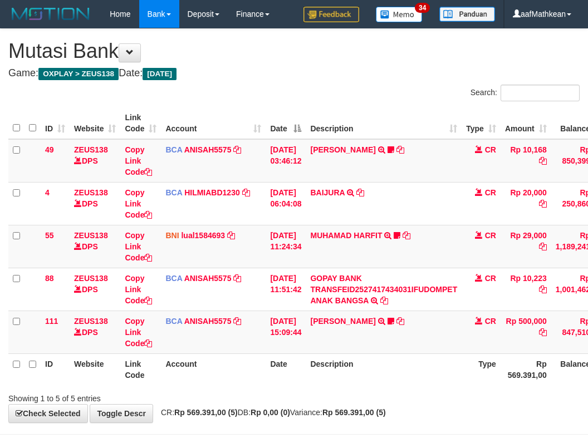
click at [456, 386] on div "ID Website Link Code Account Date Description Type Amount Balance Status Action…" at bounding box center [294, 246] width 588 height 285
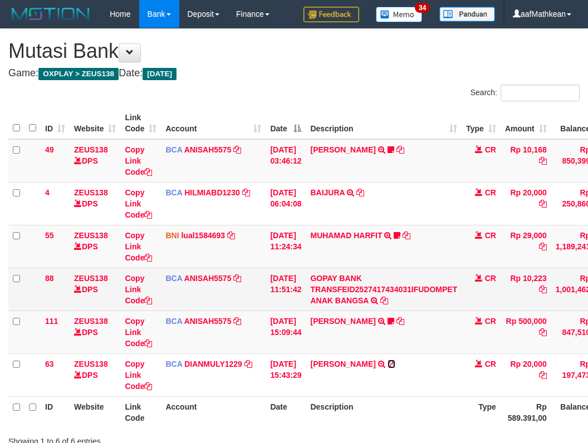
click at [395, 364] on icon at bounding box center [392, 364] width 8 height 8
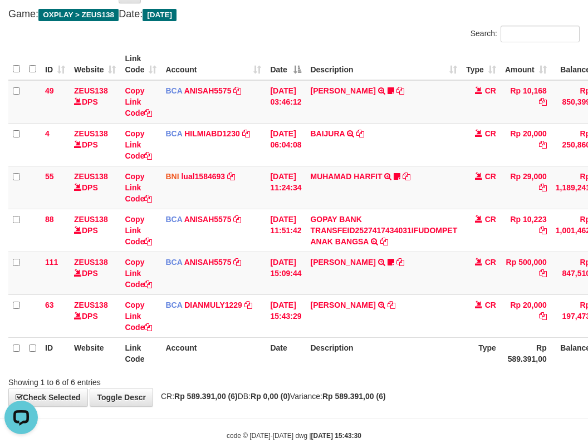
scroll to position [85, 0]
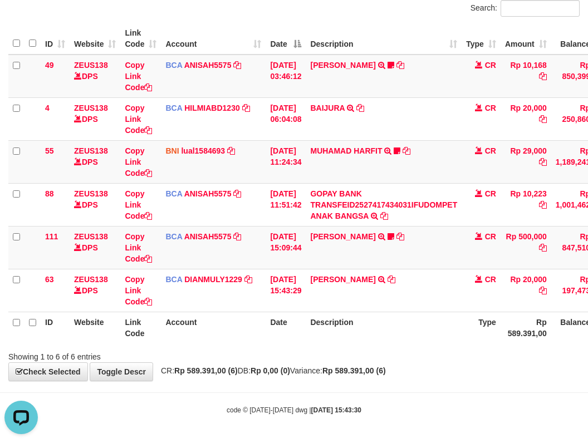
click at [391, 362] on div "**********" at bounding box center [294, 162] width 588 height 437
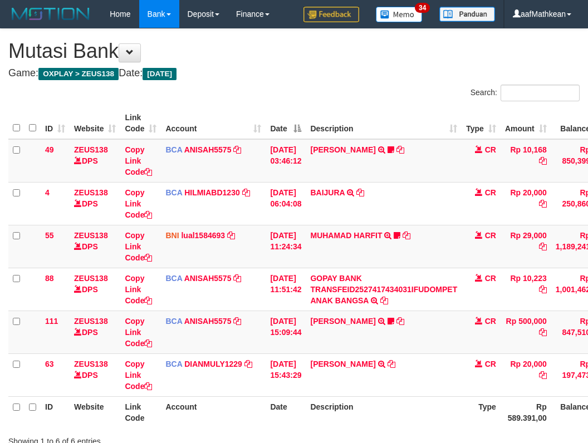
scroll to position [48, 0]
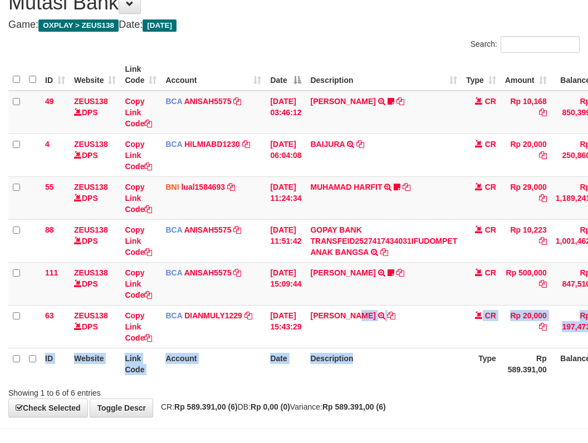
drag, startPoint x: 0, startPoint y: 0, endPoint x: 376, endPoint y: 349, distance: 513.5
click at [376, 349] on table "ID Website Link Code Account Date Description Type Amount Balance Status Action…" at bounding box center [340, 219] width 664 height 321
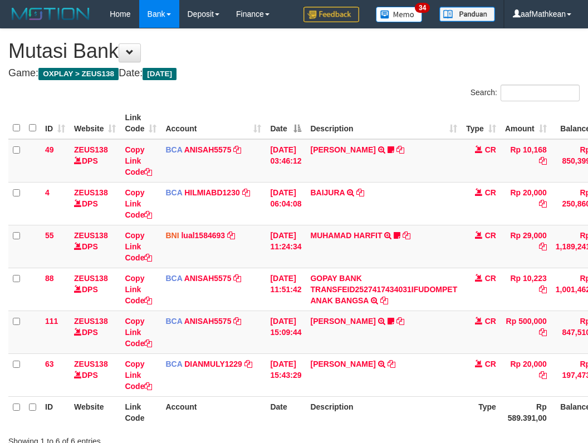
scroll to position [48, 0]
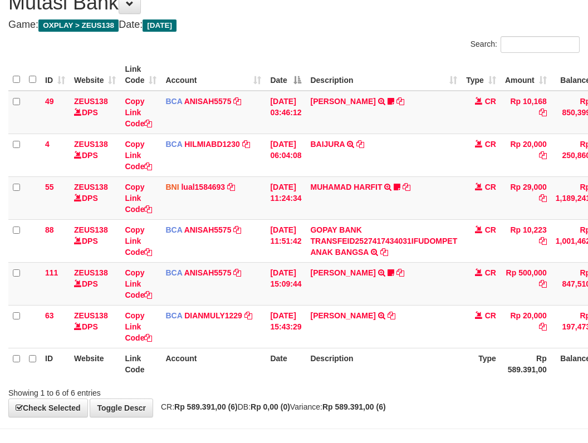
click at [399, 356] on th "Description" at bounding box center [384, 364] width 156 height 32
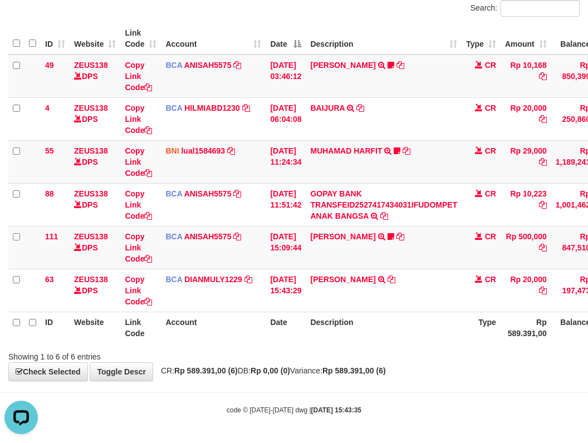
drag, startPoint x: 465, startPoint y: 400, endPoint x: 447, endPoint y: 389, distance: 21.0
click at [459, 399] on body "Toggle navigation Home Bank Account List Load By Website Group [OXPLAY] ZEUS138…" at bounding box center [294, 179] width 588 height 528
click at [440, 386] on body "Toggle navigation Home Bank Account List Load By Website Group [OXPLAY] ZEUS138…" at bounding box center [294, 179] width 588 height 528
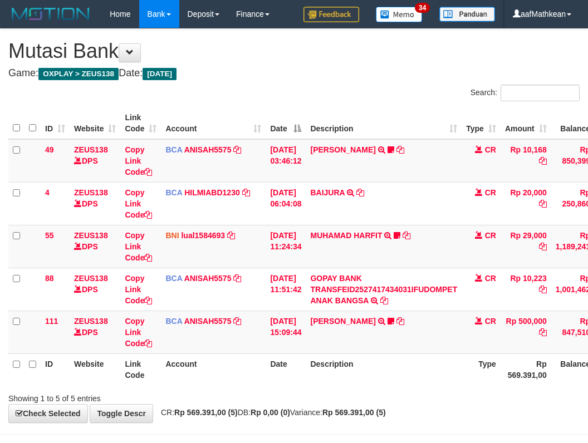
click at [441, 386] on div "ID Website Link Code Account Date Description Type Amount Balance Status Action…" at bounding box center [294, 246] width 588 height 285
click at [290, 413] on strong "Rp 0,00 (0)" at bounding box center [271, 412] width 40 height 9
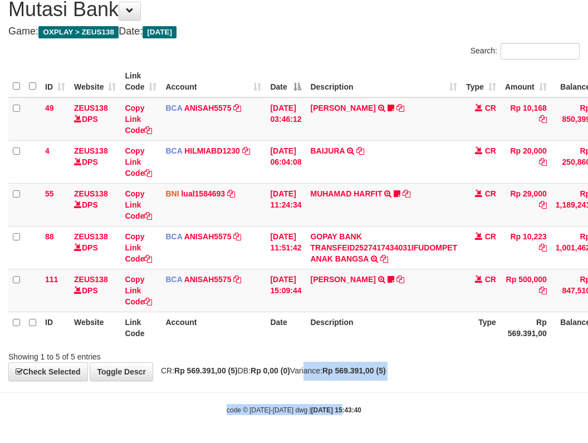
drag, startPoint x: 321, startPoint y: 405, endPoint x: 356, endPoint y: 399, distance: 35.1
click at [334, 404] on body "Toggle navigation Home Bank Account List Load By Website Group [OXPLAY] ZEUS138…" at bounding box center [294, 200] width 588 height 485
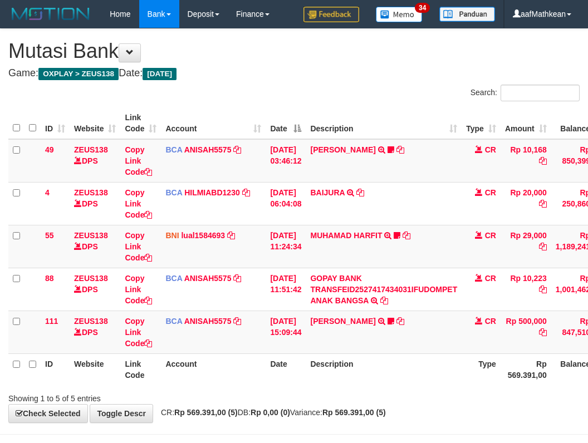
scroll to position [42, 0]
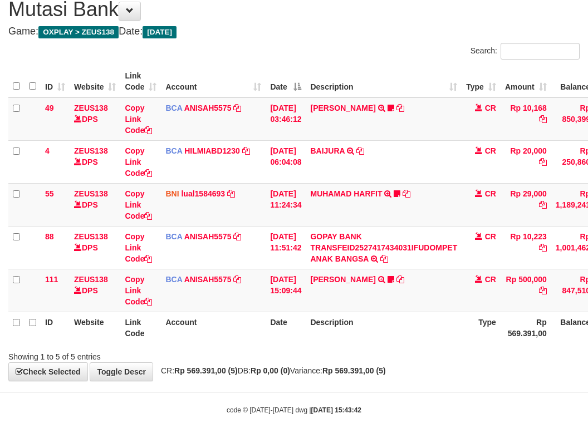
click at [386, 369] on strong "Rp 569.391,00 (5)" at bounding box center [353, 370] width 63 height 9
click at [386, 368] on strong "Rp 569.391,00 (5)" at bounding box center [353, 370] width 63 height 9
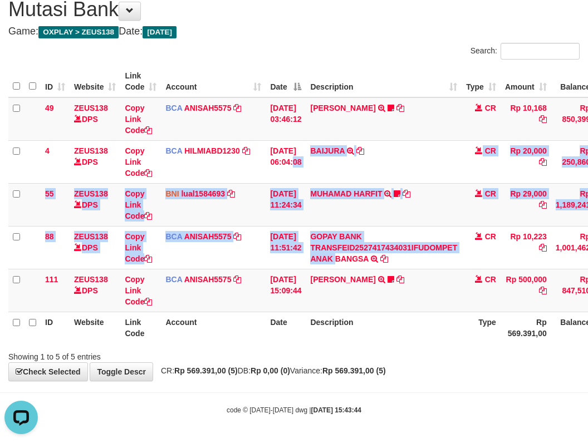
drag, startPoint x: 313, startPoint y: 158, endPoint x: 376, endPoint y: 342, distance: 194.4
click at [362, 325] on table "ID Website Link Code Account Date Description Type Amount Balance Status Action…" at bounding box center [340, 205] width 664 height 278
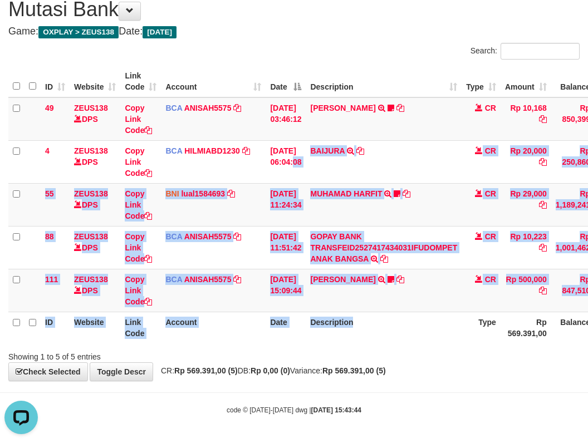
click at [390, 344] on div "ID Website Link Code Account Date Description Type Amount Balance Status Action…" at bounding box center [294, 204] width 588 height 285
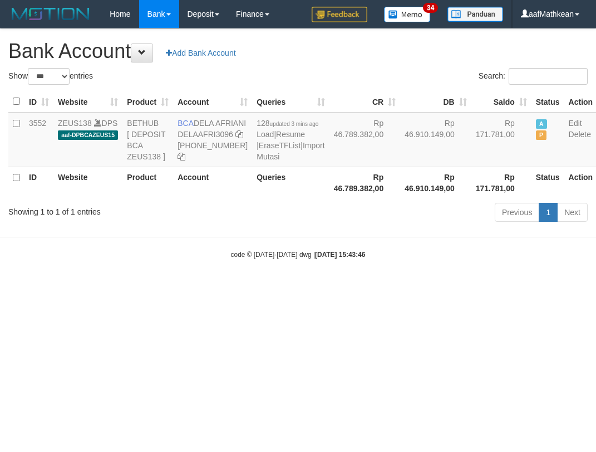
select select "***"
drag, startPoint x: 0, startPoint y: 0, endPoint x: 335, endPoint y: 252, distance: 419.3
click at [335, 226] on div "Previous 1 Next" at bounding box center [422, 214] width 331 height 24
select select "***"
click at [334, 226] on div "Previous 1 Next" at bounding box center [422, 214] width 331 height 24
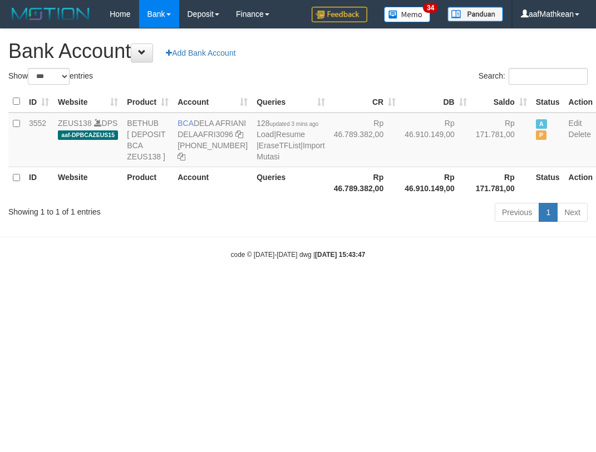
select select "***"
click at [402, 287] on body "Toggle navigation Home Bank Account List Load By Website Group [OXPLAY] ZEUS138…" at bounding box center [298, 143] width 596 height 287
select select "***"
drag, startPoint x: 376, startPoint y: 325, endPoint x: 378, endPoint y: 332, distance: 7.6
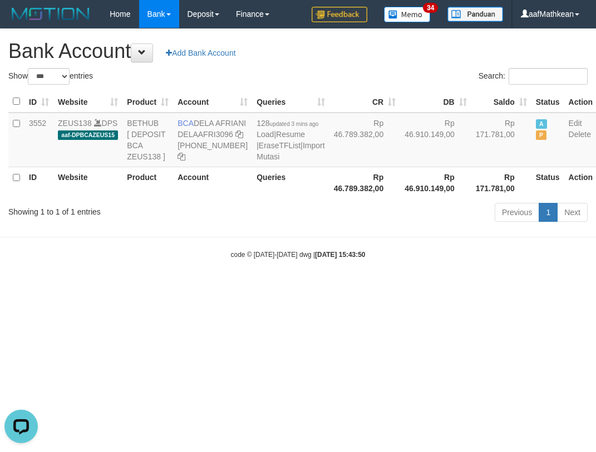
click at [376, 287] on html "Toggle navigation Home Bank Account List Load By Website Group [OXPLAY] ZEUS138…" at bounding box center [298, 143] width 596 height 287
click at [379, 287] on html "Toggle navigation Home Bank Account List Load By Website Group [OXPLAY] ZEUS138…" at bounding box center [298, 143] width 596 height 287
click at [378, 287] on html "Toggle navigation Home Bank Account List Load By Website Group [OXPLAY] ZEUS138…" at bounding box center [298, 143] width 596 height 287
select select "***"
click at [273, 259] on body "Toggle navigation Home Bank Account List Load By Website Group [OXPLAY] ZEUS138…" at bounding box center [298, 143] width 596 height 287
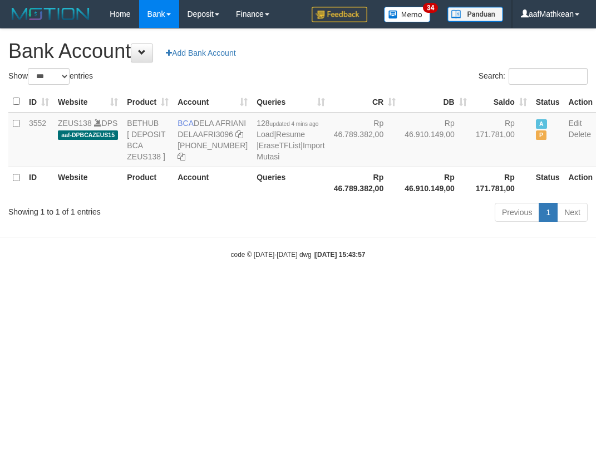
select select "***"
drag, startPoint x: 251, startPoint y: 329, endPoint x: 255, endPoint y: 341, distance: 12.7
click at [255, 287] on html "Toggle navigation Home Bank Account List Load By Website Group [OXPLAY] ZEUS138…" at bounding box center [298, 143] width 596 height 287
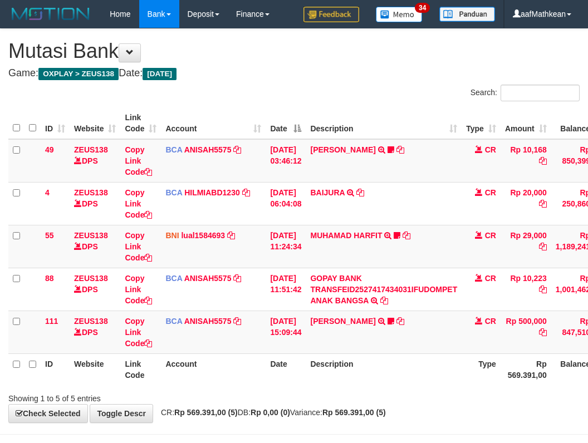
scroll to position [42, 0]
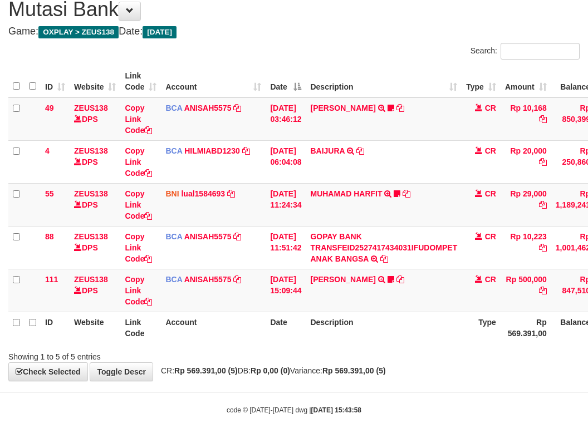
click at [393, 345] on div "ID Website Link Code Account Date Description Type Amount Balance Status Action…" at bounding box center [294, 204] width 588 height 285
drag, startPoint x: 397, startPoint y: 346, endPoint x: 397, endPoint y: 335, distance: 11.2
click at [395, 340] on div "Search: ID Website Link Code Account Date Description Type Amount Balance Statu…" at bounding box center [293, 203] width 571 height 320
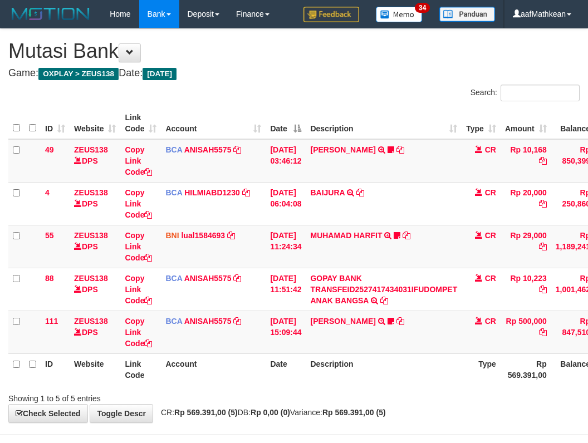
scroll to position [42, 0]
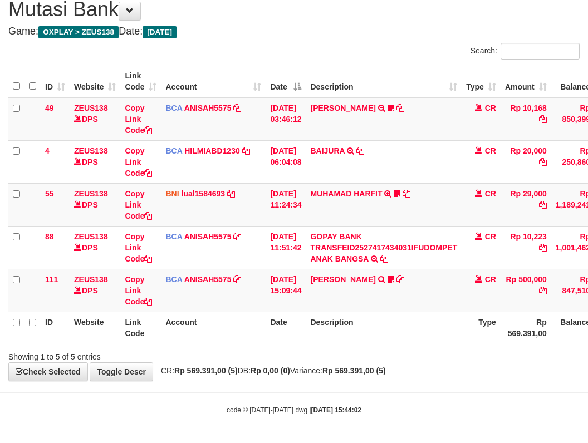
click at [397, 334] on th "Description" at bounding box center [384, 328] width 156 height 32
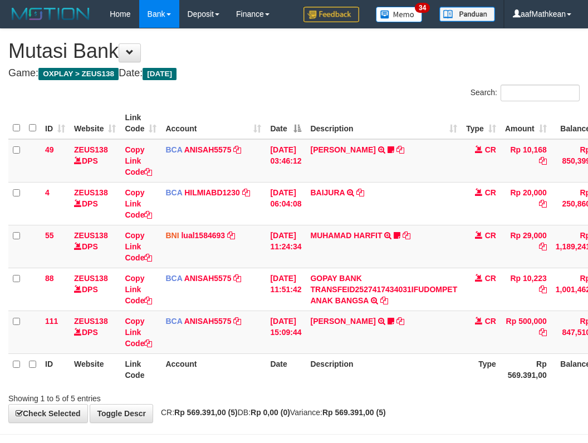
scroll to position [42, 0]
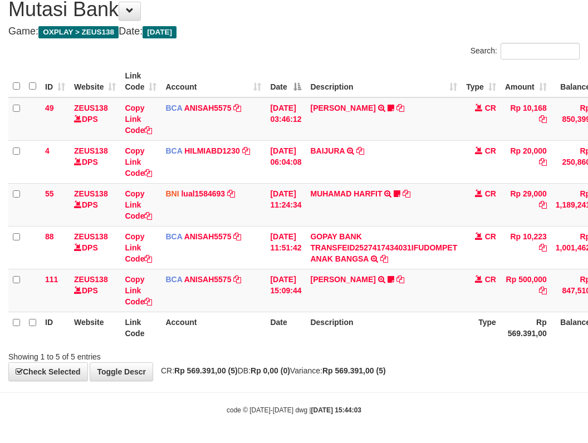
click at [394, 330] on th "Description" at bounding box center [384, 328] width 156 height 32
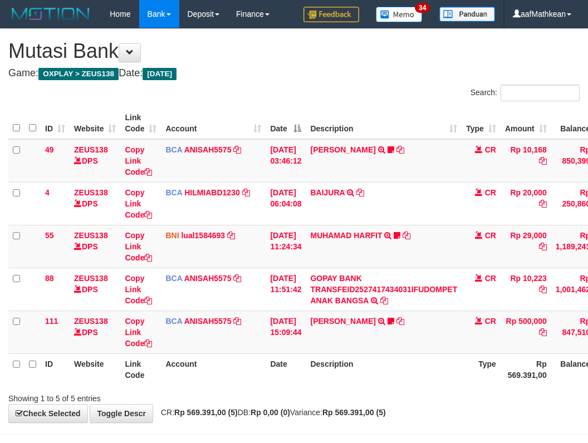
scroll to position [42, 0]
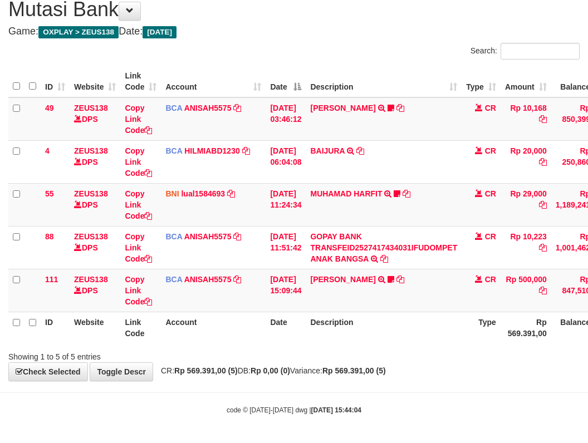
click at [396, 331] on th "Description" at bounding box center [384, 328] width 156 height 32
click at [374, 337] on th "Description" at bounding box center [384, 328] width 156 height 32
drag, startPoint x: 374, startPoint y: 337, endPoint x: 377, endPoint y: 343, distance: 7.0
click at [378, 343] on th "Description" at bounding box center [384, 328] width 156 height 32
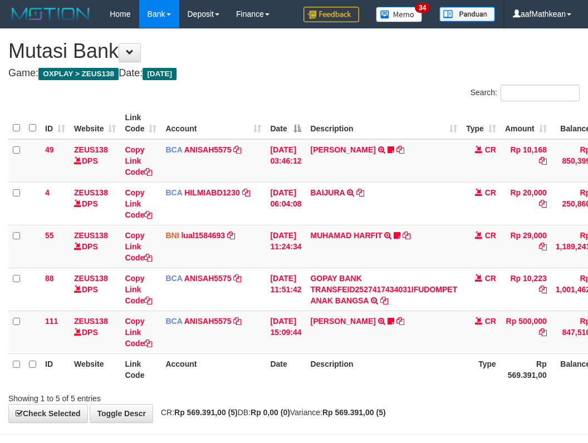
scroll to position [42, 0]
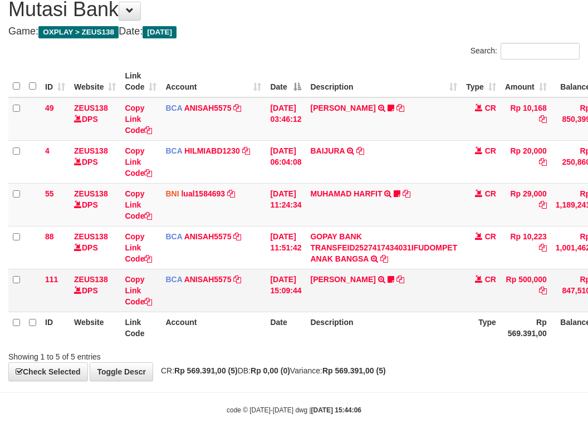
click at [350, 321] on th "Description" at bounding box center [384, 328] width 156 height 32
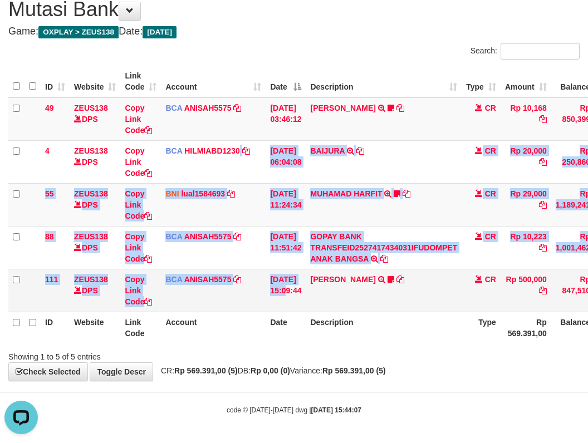
drag, startPoint x: 255, startPoint y: 194, endPoint x: 294, endPoint y: 282, distance: 96.5
click at [293, 282] on tbody "49 ZEUS138 DPS Copy Link Code BCA ANISAH5575 DPS [PERSON_NAME] mutasi_20251001_…" at bounding box center [340, 204] width 664 height 215
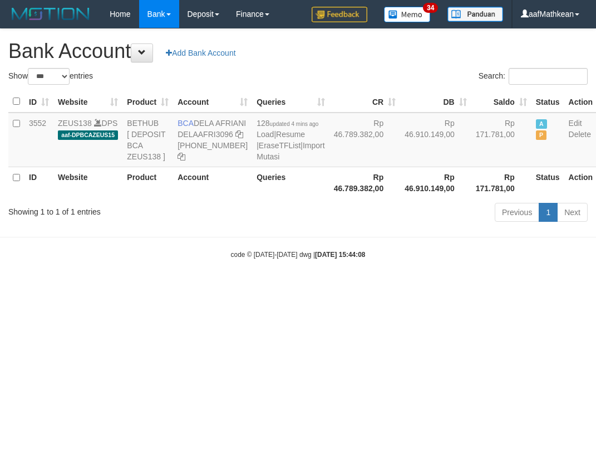
select select "***"
click at [298, 287] on html "Toggle navigation Home Bank Account List Load By Website Group [OXPLAY] ZEUS138…" at bounding box center [298, 143] width 596 height 287
click at [309, 287] on html "Toggle navigation Home Bank Account List Load By Website Group [OXPLAY] ZEUS138…" at bounding box center [298, 143] width 596 height 287
select select "***"
click at [322, 287] on html "Toggle navigation Home Bank Account List Load By Website Group [OXPLAY] ZEUS138…" at bounding box center [298, 143] width 596 height 287
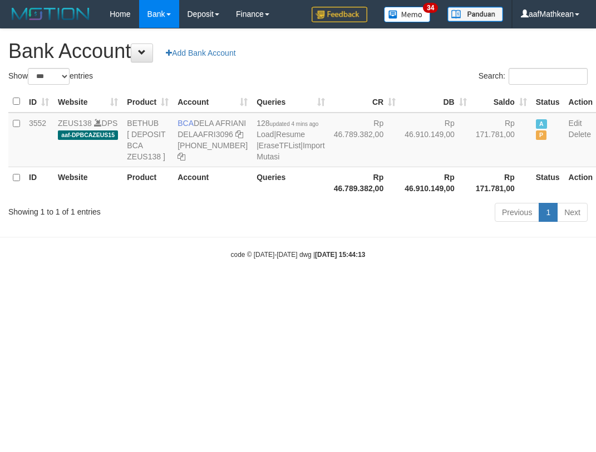
select select "***"
drag, startPoint x: 335, startPoint y: 330, endPoint x: 219, endPoint y: 57, distance: 296.5
click at [238, 119] on html "Toggle navigation Home Bank Account List Load By Website Group [OXPLAY] ZEUS138…" at bounding box center [298, 143] width 596 height 287
select select "***"
drag, startPoint x: 339, startPoint y: 281, endPoint x: 322, endPoint y: 266, distance: 22.5
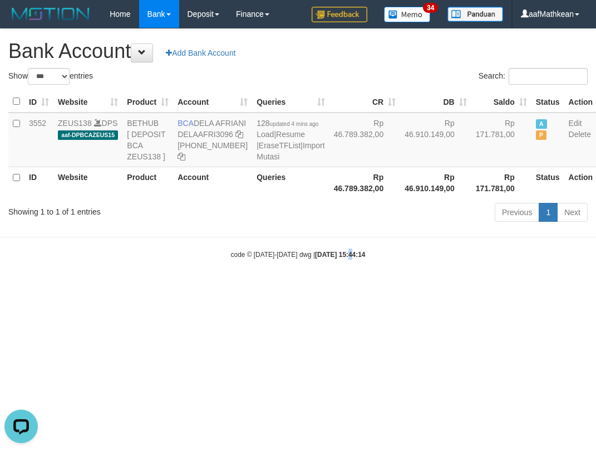
click at [338, 280] on body "Toggle navigation Home Bank Account List Load By Website Group [OXPLAY] ZEUS138…" at bounding box center [298, 143] width 596 height 287
drag, startPoint x: 194, startPoint y: 119, endPoint x: 211, endPoint y: 132, distance: 21.4
click at [211, 132] on td "BCA DELA AFRIANI DELAAFRI3096 869-245-8639" at bounding box center [212, 140] width 79 height 55
copy td "DELA AFRIANI"
drag, startPoint x: 285, startPoint y: 210, endPoint x: 282, endPoint y: 235, distance: 25.3
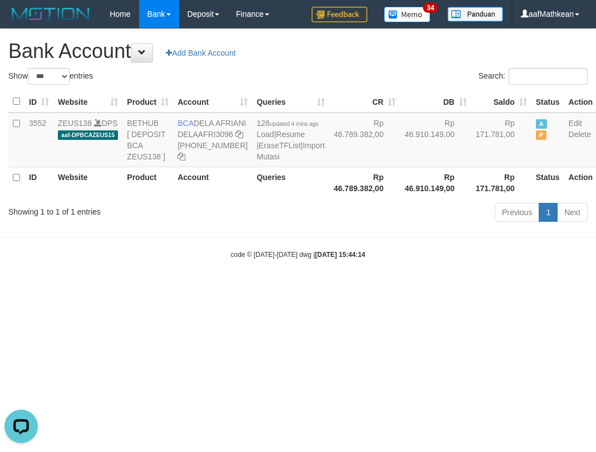
click at [283, 198] on th "Queries" at bounding box center [290, 183] width 77 height 32
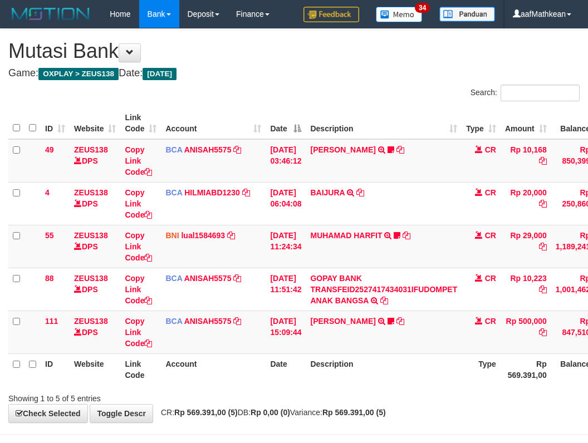
scroll to position [42, 0]
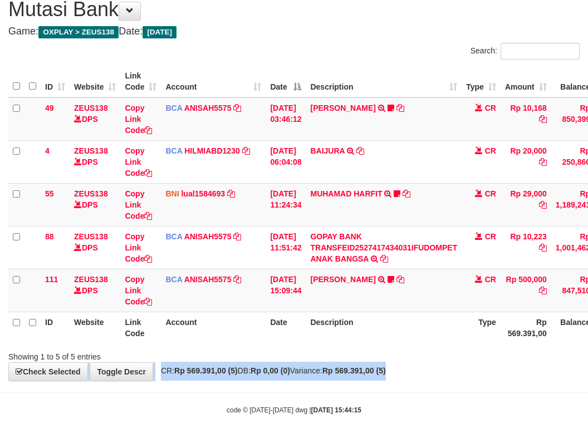
click at [417, 364] on div "**********" at bounding box center [294, 184] width 588 height 394
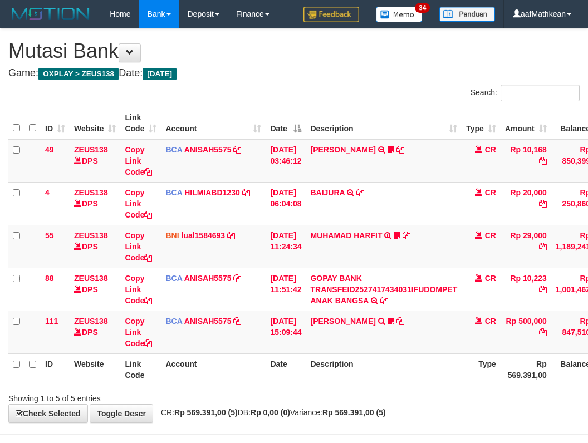
scroll to position [42, 0]
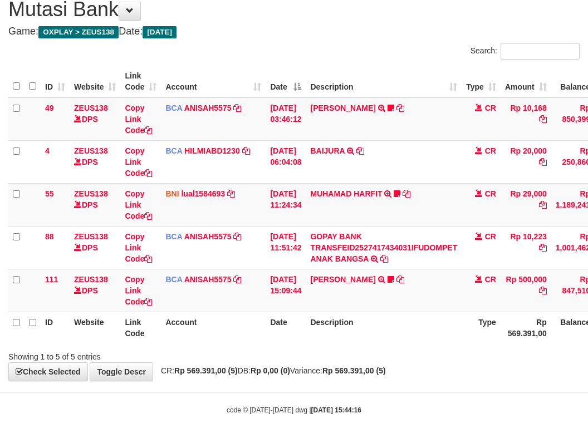
click at [415, 358] on div "Showing 1 to 5 of 5 entries" at bounding box center [294, 355] width 588 height 16
drag, startPoint x: 417, startPoint y: 351, endPoint x: 408, endPoint y: 351, distance: 8.9
click at [421, 358] on div "Showing 1 to 5 of 5 entries" at bounding box center [294, 355] width 588 height 16
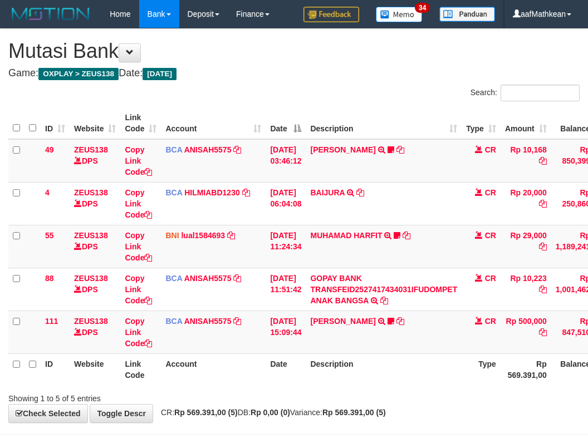
scroll to position [42, 0]
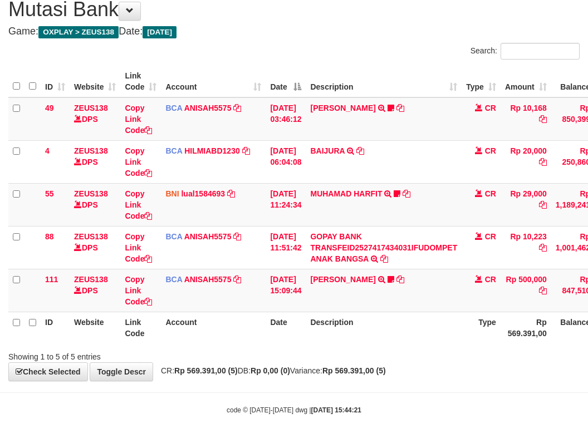
click at [407, 346] on div "Search: ID Website Link Code Account Date Description Type Amount Balance Statu…" at bounding box center [293, 203] width 571 height 320
click at [394, 340] on th "Description" at bounding box center [384, 328] width 156 height 32
click at [395, 353] on div "Showing 1 to 5 of 5 entries" at bounding box center [294, 355] width 588 height 16
drag, startPoint x: 400, startPoint y: 364, endPoint x: 407, endPoint y: 365, distance: 6.8
click at [404, 370] on div "**********" at bounding box center [294, 184] width 588 height 394
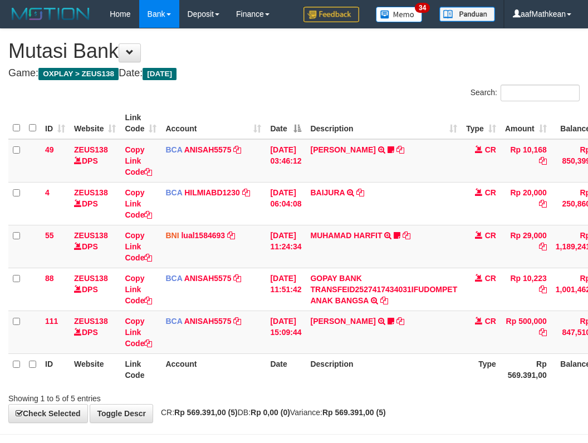
scroll to position [42, 0]
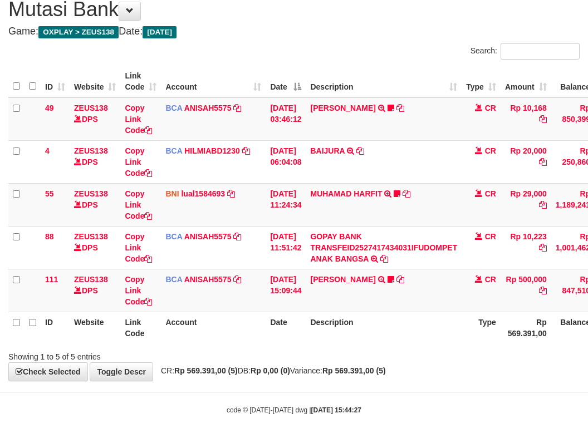
click at [418, 359] on div "Showing 1 to 5 of 5 entries" at bounding box center [294, 355] width 588 height 16
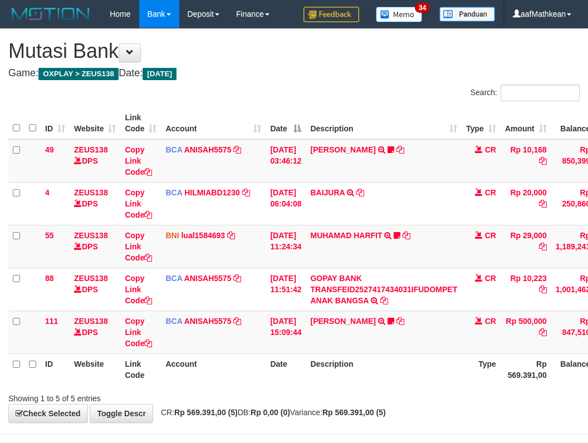
scroll to position [42, 0]
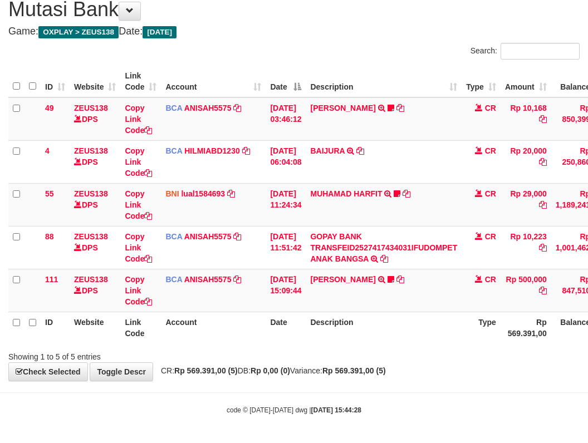
click at [387, 328] on th "Description" at bounding box center [384, 328] width 156 height 32
click at [387, 327] on th "Description" at bounding box center [384, 328] width 156 height 32
drag, startPoint x: 390, startPoint y: 339, endPoint x: 383, endPoint y: 328, distance: 13.6
click at [389, 338] on th "Description" at bounding box center [384, 328] width 156 height 32
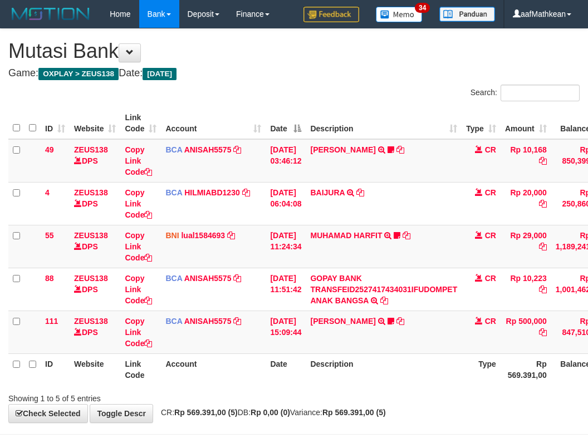
scroll to position [42, 0]
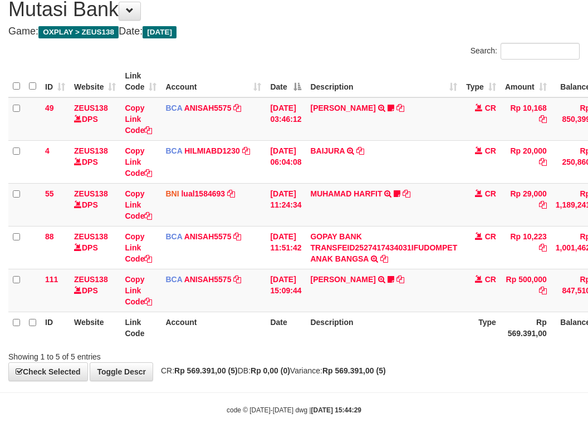
click at [374, 335] on th "Description" at bounding box center [384, 328] width 156 height 32
click at [332, 341] on th "Description" at bounding box center [384, 328] width 156 height 32
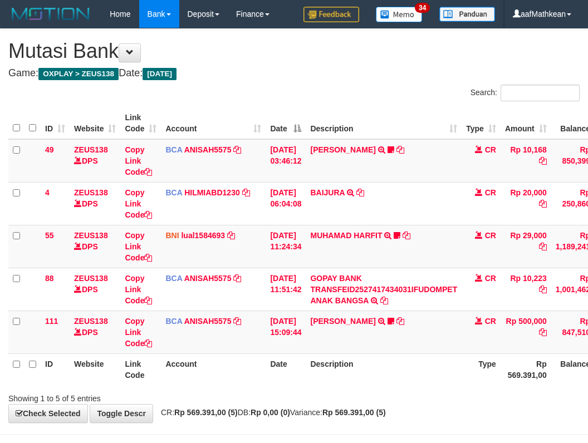
scroll to position [42, 0]
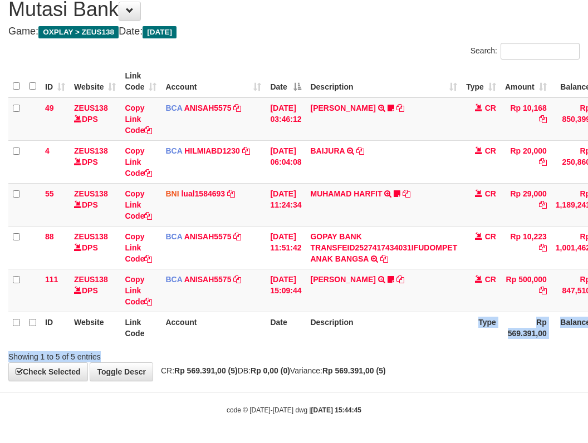
drag, startPoint x: 356, startPoint y: 347, endPoint x: 349, endPoint y: 350, distance: 7.8
click at [351, 350] on div "Search: ID Website Link Code Account Date Description Type Amount Balance Statu…" at bounding box center [293, 203] width 571 height 320
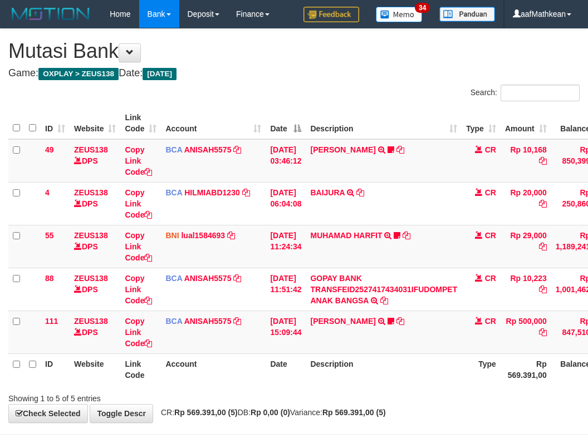
scroll to position [42, 0]
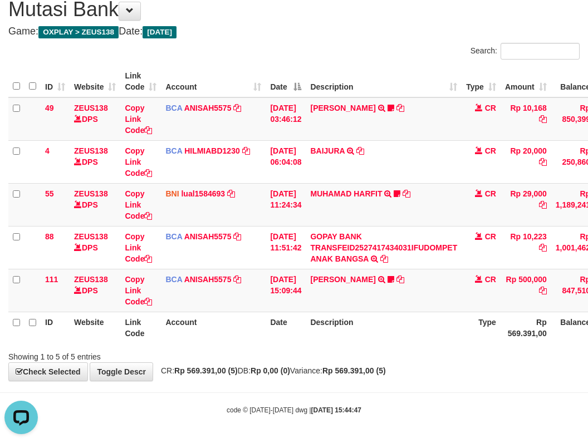
drag, startPoint x: 391, startPoint y: 354, endPoint x: 375, endPoint y: 348, distance: 17.5
click at [389, 355] on div "Showing 1 to 5 of 5 entries" at bounding box center [294, 355] width 588 height 16
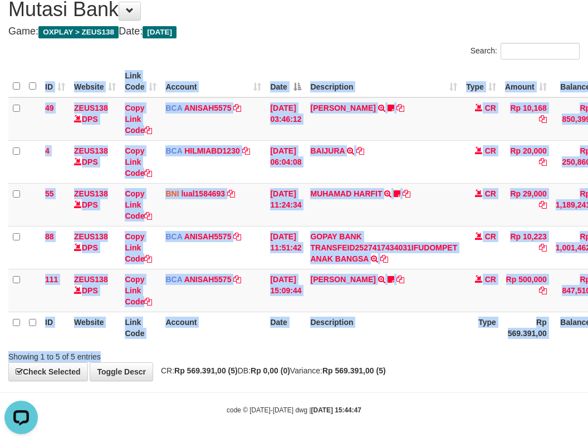
drag, startPoint x: 392, startPoint y: 346, endPoint x: 385, endPoint y: 320, distance: 27.0
click at [389, 334] on div "Search: ID Website Link Code Account Date Description Type Amount Balance Statu…" at bounding box center [293, 203] width 571 height 320
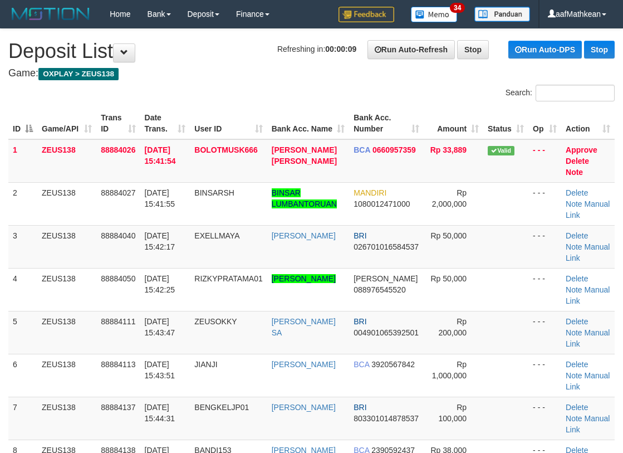
drag, startPoint x: 221, startPoint y: 65, endPoint x: 2, endPoint y: 160, distance: 238.0
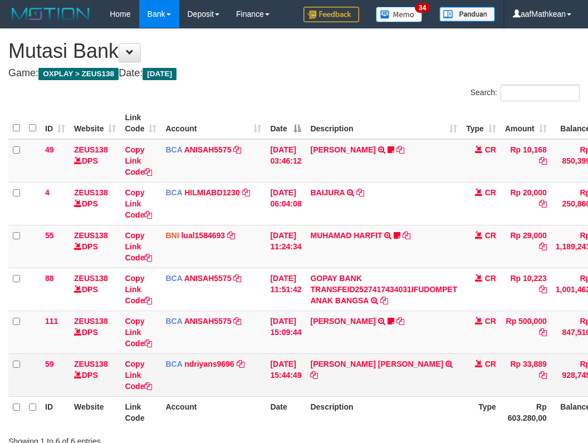
scroll to position [42, 0]
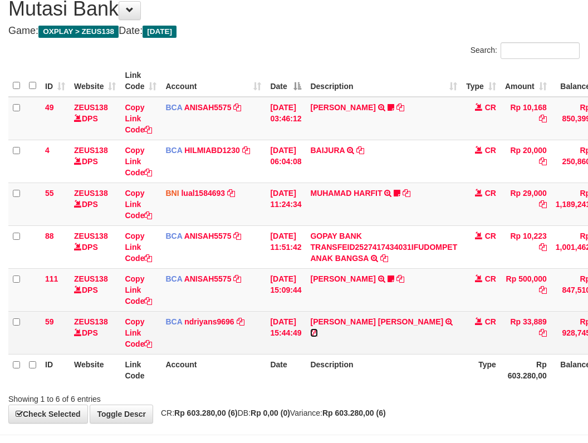
click at [318, 329] on icon at bounding box center [314, 333] width 8 height 8
drag, startPoint x: 313, startPoint y: 346, endPoint x: 321, endPoint y: 358, distance: 14.4
click at [316, 349] on tr "59 ZEUS138 DPS Copy Link Code BCA ndriyans9696 DPS ANDRIYANSYAH mutasi_20251001…" at bounding box center [340, 332] width 664 height 43
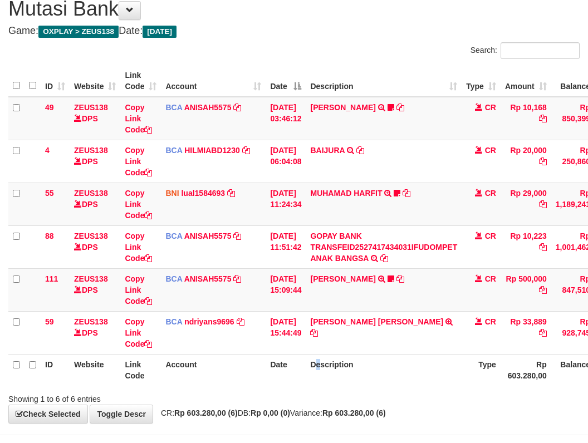
click at [329, 364] on th "Description" at bounding box center [384, 370] width 156 height 32
drag, startPoint x: 338, startPoint y: 366, endPoint x: 591, endPoint y: 267, distance: 272.6
click at [385, 347] on table "ID Website Link Code Account Date Description Type Amount Balance Status Action…" at bounding box center [340, 225] width 664 height 321
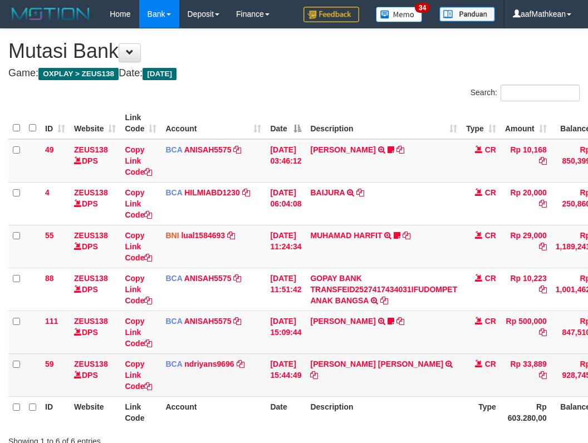
scroll to position [43, 0]
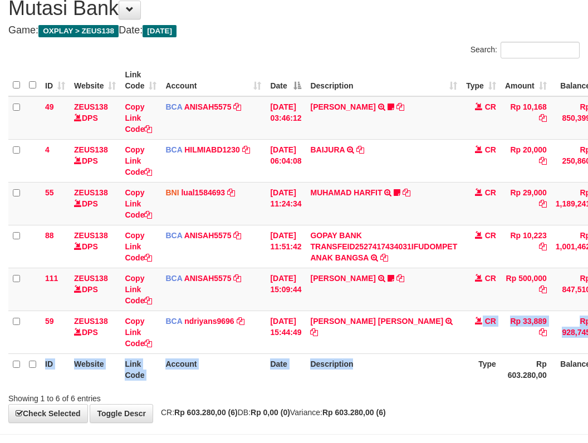
click at [446, 367] on table "ID Website Link Code Account Date Description Type Amount Balance Status Action…" at bounding box center [340, 225] width 664 height 321
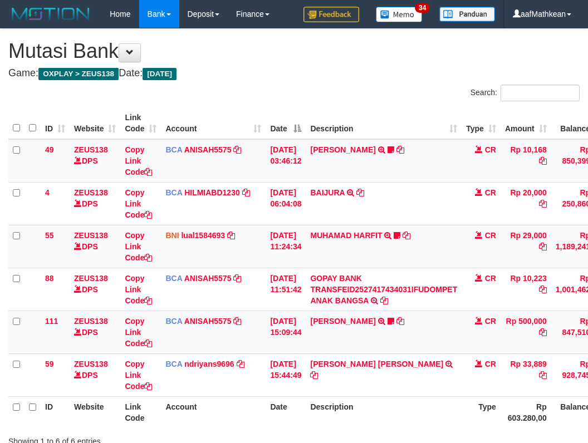
click at [419, 397] on th "Description" at bounding box center [384, 413] width 156 height 32
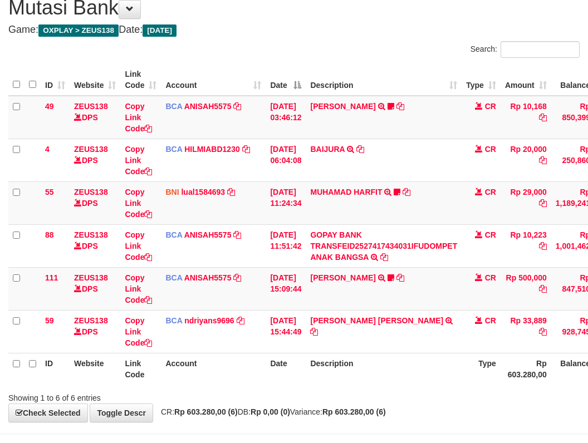
click at [423, 365] on th "Description" at bounding box center [384, 369] width 156 height 32
click at [427, 365] on th "Description" at bounding box center [384, 369] width 156 height 32
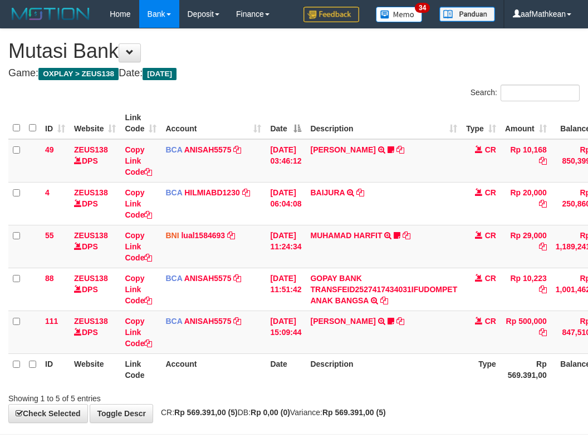
click at [423, 365] on div "**********" at bounding box center [294, 226] width 588 height 394
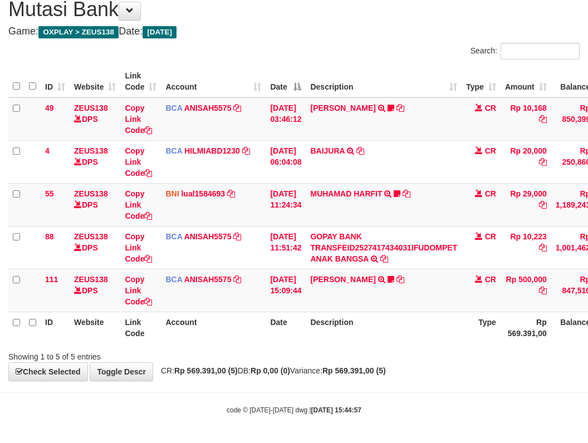
click at [418, 359] on div "Showing 1 to 5 of 5 entries" at bounding box center [294, 355] width 588 height 16
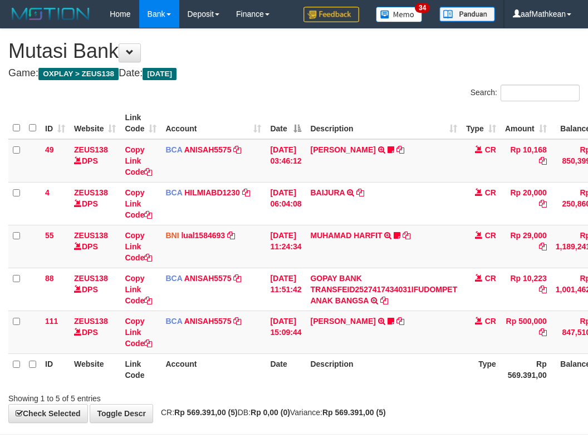
scroll to position [42, 0]
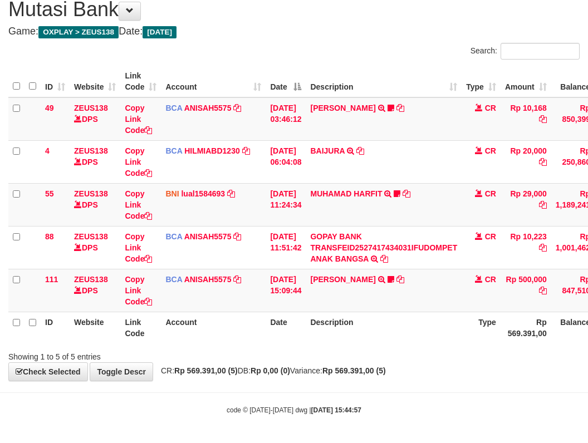
click at [418, 359] on div "Showing 1 to 5 of 5 entries" at bounding box center [294, 355] width 588 height 16
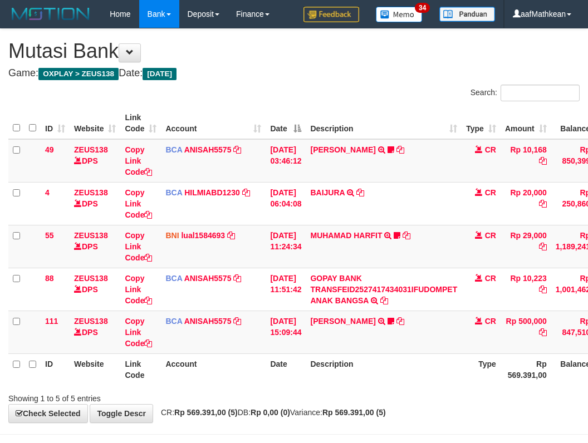
scroll to position [42, 0]
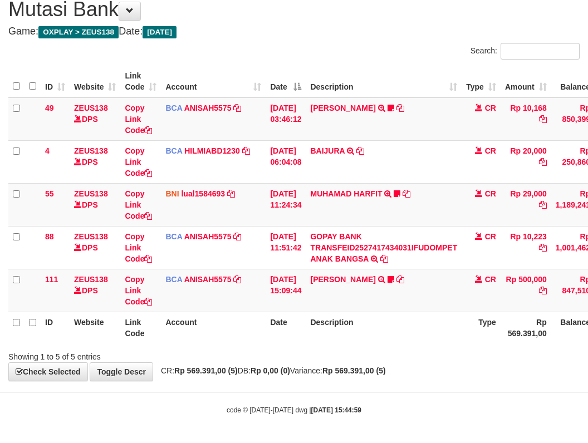
click at [246, 354] on div "Showing 1 to 5 of 5 entries" at bounding box center [294, 355] width 588 height 16
drag, startPoint x: 256, startPoint y: 358, endPoint x: 278, endPoint y: 359, distance: 22.3
click at [269, 361] on div "Showing 1 to 5 of 5 entries" at bounding box center [294, 355] width 588 height 16
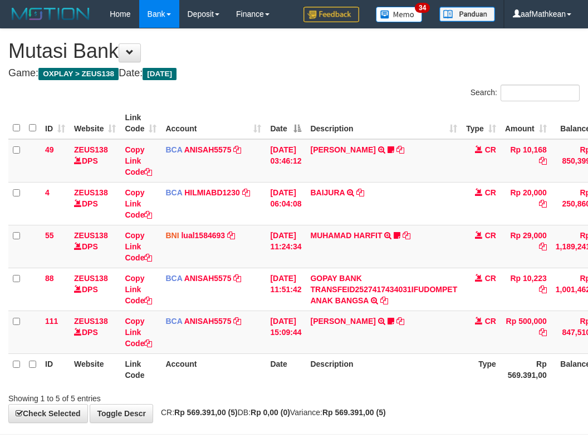
scroll to position [42, 0]
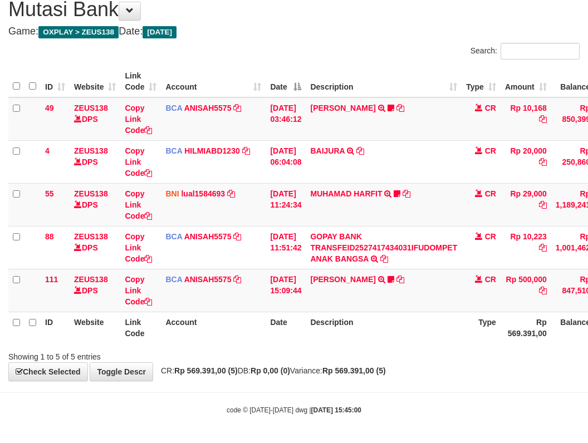
click at [404, 349] on div "Showing 1 to 5 of 5 entries" at bounding box center [294, 355] width 588 height 16
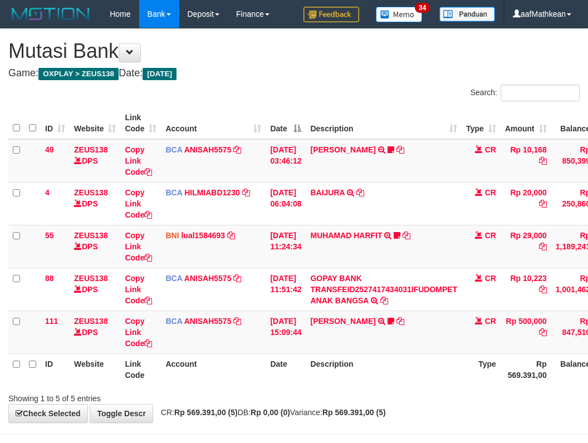
scroll to position [42, 0]
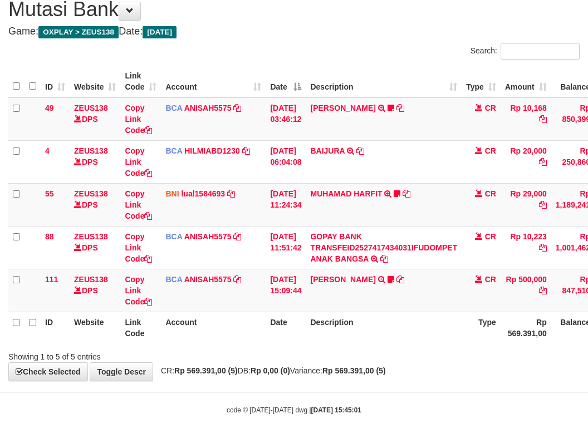
click at [405, 351] on div "Showing 1 to 5 of 5 entries" at bounding box center [294, 355] width 588 height 16
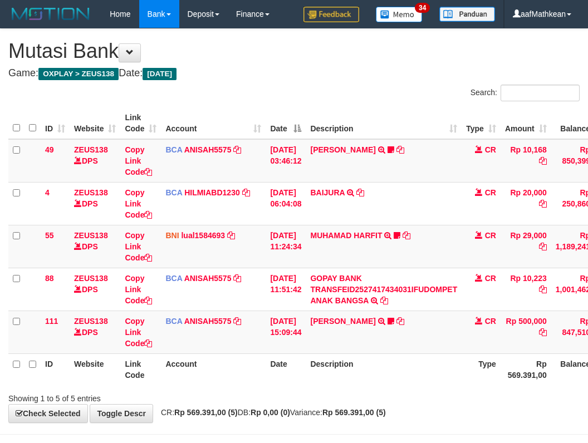
scroll to position [42, 0]
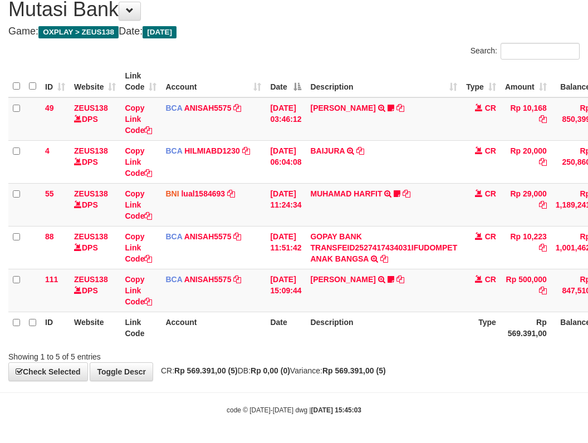
click at [410, 352] on div "Showing 1 to 5 of 5 entries" at bounding box center [294, 355] width 588 height 16
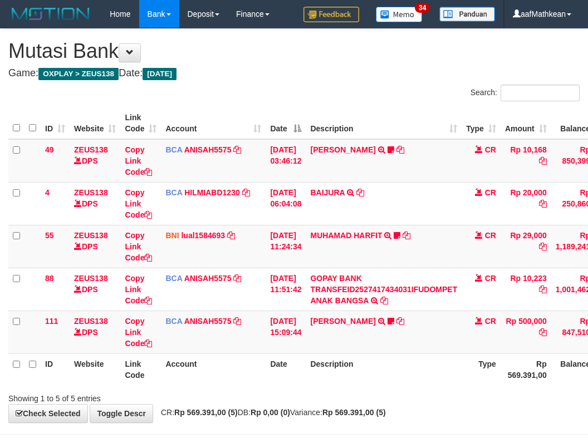
click at [410, 389] on div "Showing 1 to 5 of 5 entries" at bounding box center [294, 397] width 588 height 16
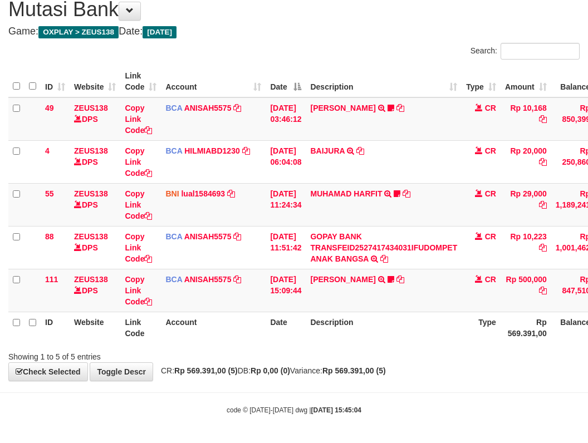
click at [411, 351] on div "Showing 1 to 5 of 5 entries" at bounding box center [294, 355] width 588 height 16
click at [413, 351] on div "Showing 1 to 5 of 5 entries" at bounding box center [294, 355] width 588 height 16
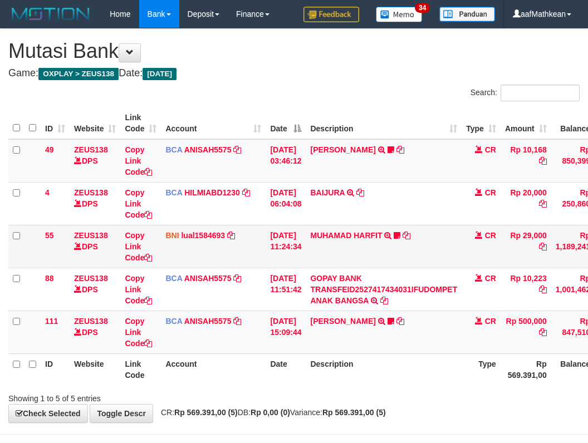
scroll to position [42, 0]
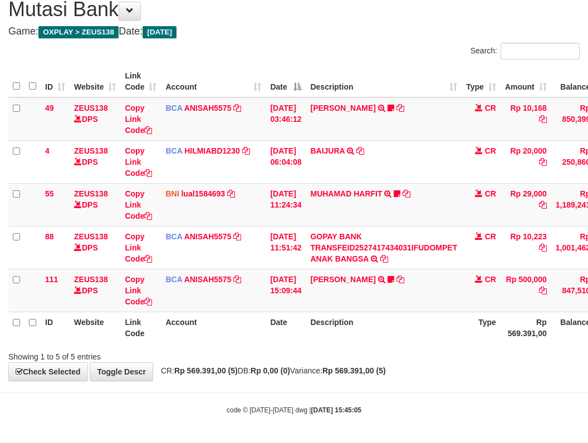
click at [420, 369] on div "**********" at bounding box center [294, 184] width 588 height 394
drag, startPoint x: 400, startPoint y: 322, endPoint x: 375, endPoint y: 335, distance: 27.4
click at [390, 334] on th "Description" at bounding box center [384, 328] width 156 height 32
drag, startPoint x: 365, startPoint y: 331, endPoint x: 359, endPoint y: 330, distance: 6.4
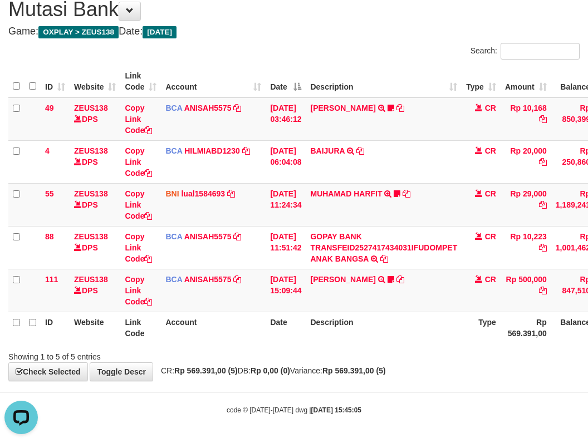
click at [361, 330] on th "Description" at bounding box center [384, 328] width 156 height 32
